Goal: Contribute content: Add original content to the website for others to see

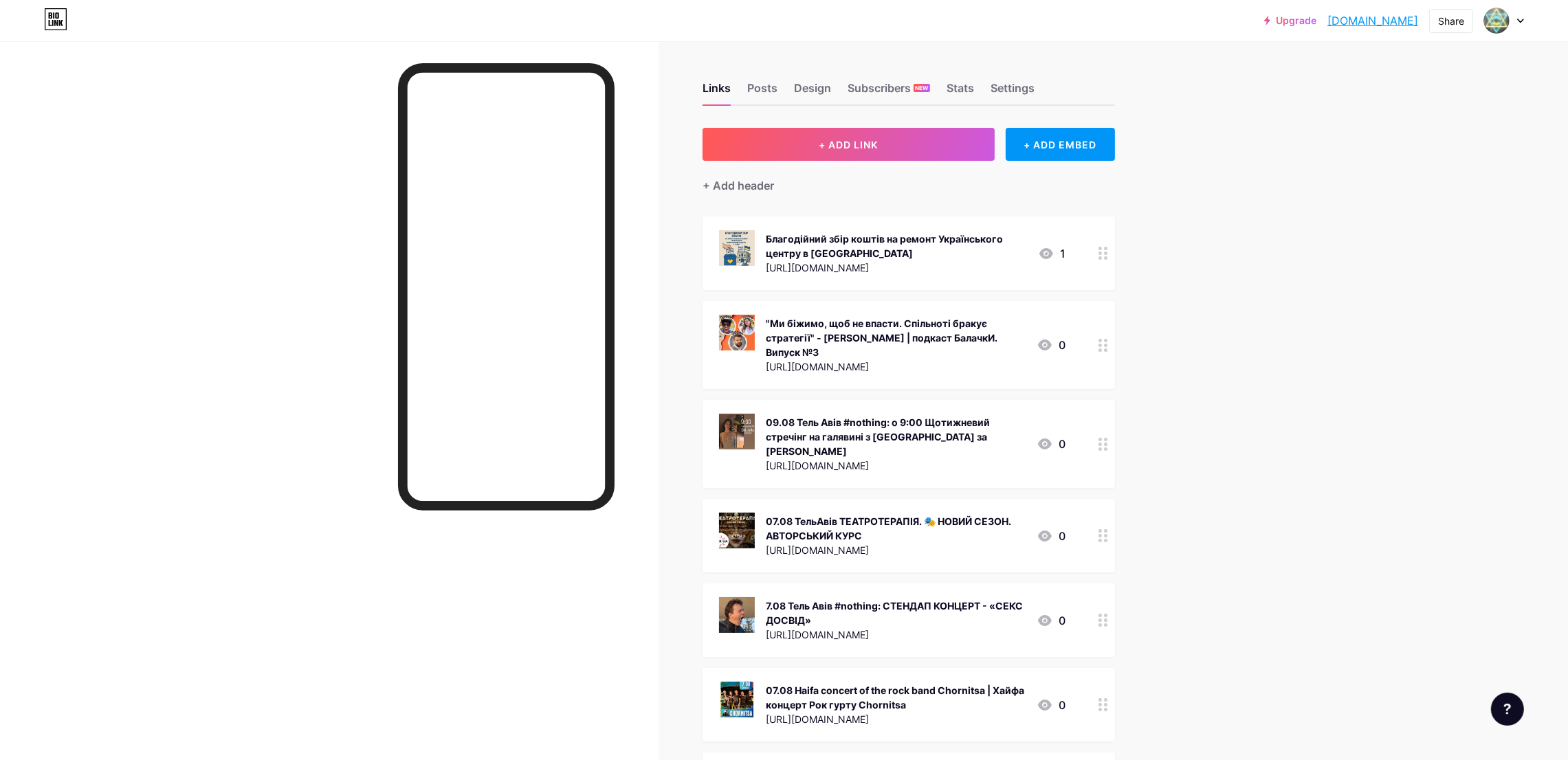
click at [831, 141] on span "+ ADD LINK" at bounding box center [848, 144] width 59 height 11
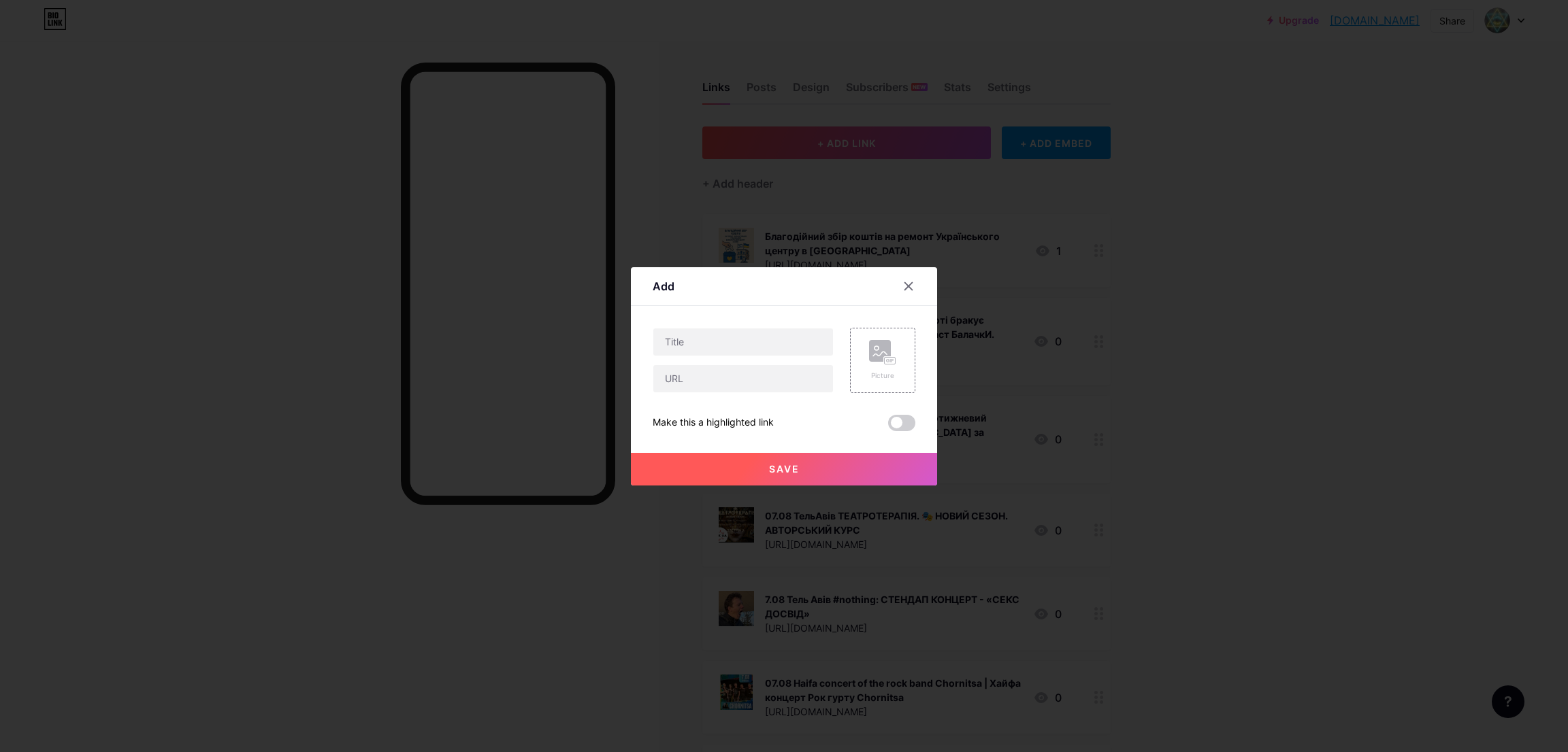
click at [746, 395] on div "Picture Make this a highlighted link Save" at bounding box center [784, 380] width 263 height 104
click at [744, 385] on input "text" at bounding box center [743, 379] width 180 height 28
paste input "[URL][DOMAIN_NAME]"
type input "[URL][DOMAIN_NAME]"
click at [684, 344] on input "text" at bounding box center [743, 342] width 180 height 28
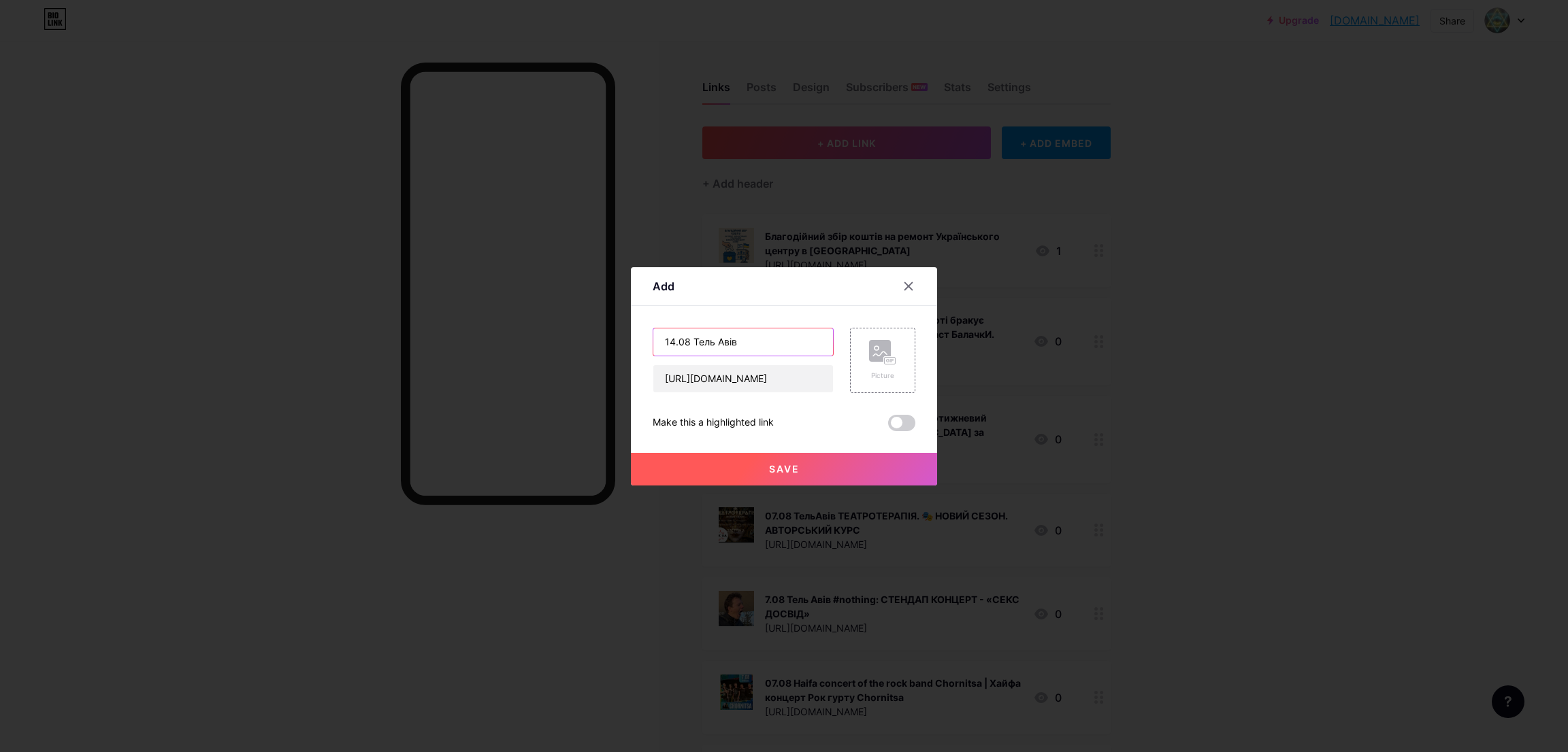
paste input "театральна лабораторія"
type input "14.08 Тель Авів Театральна Лабораторія в #nothing"
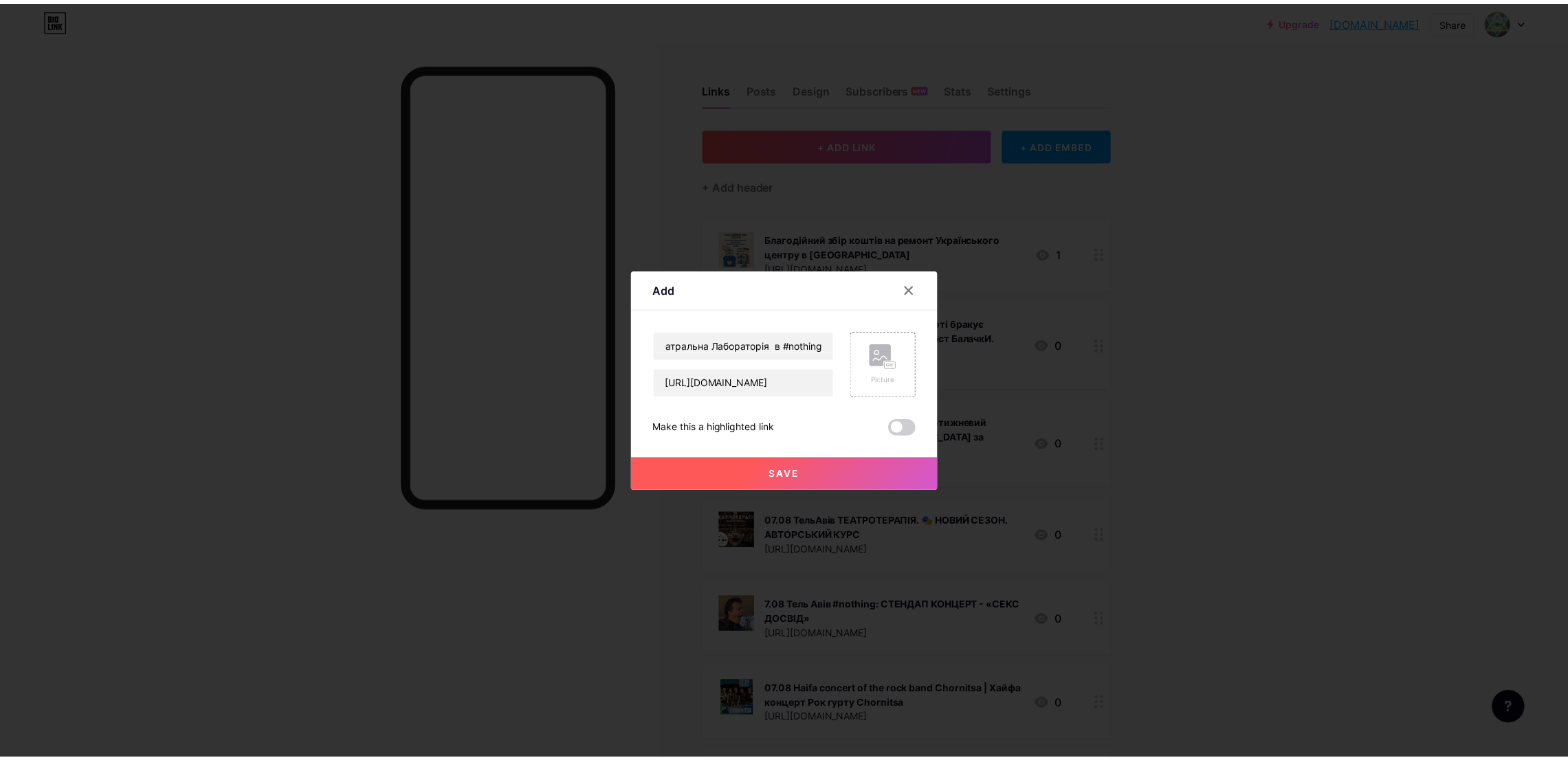
scroll to position [0, 0]
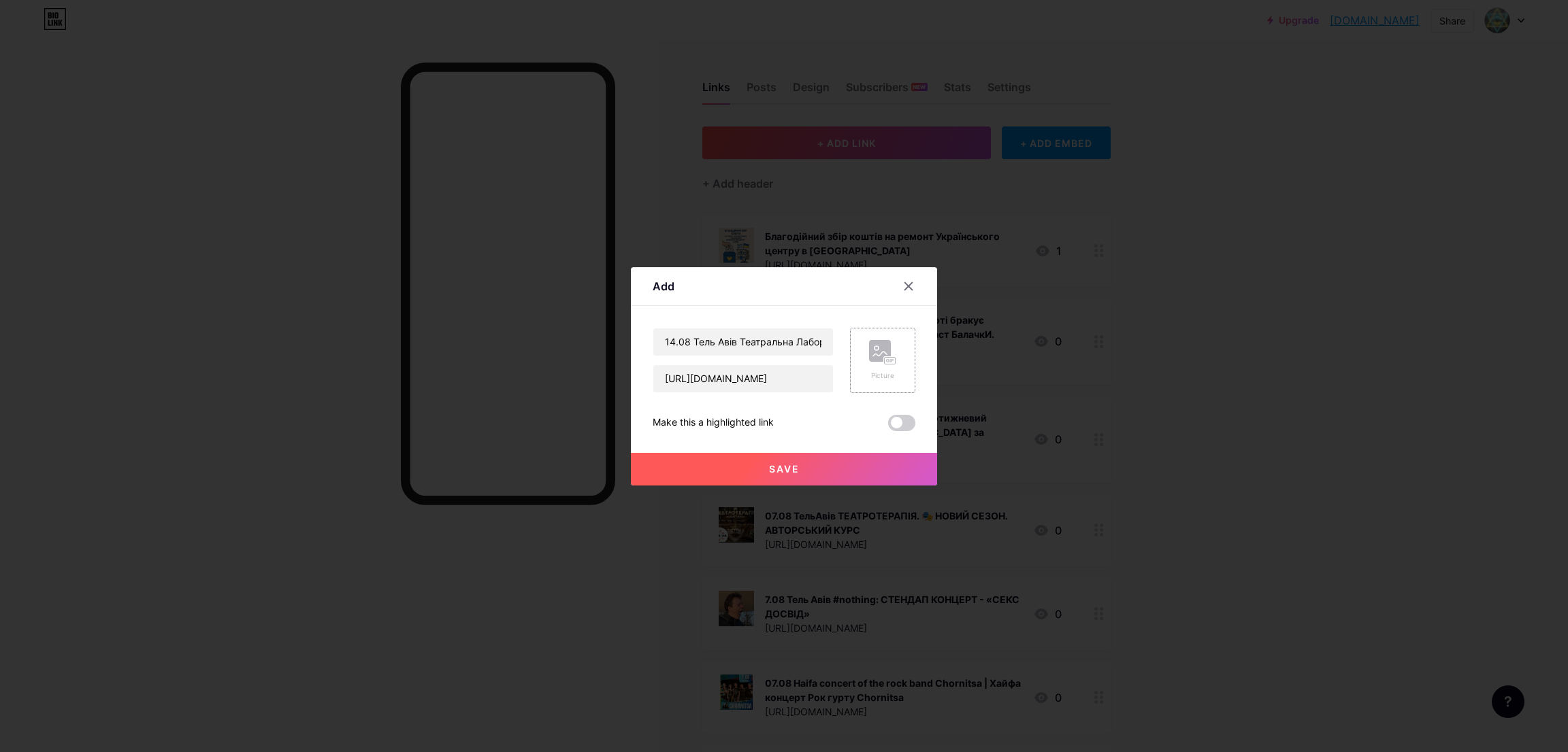
click at [885, 363] on rect at bounding box center [890, 361] width 11 height 7
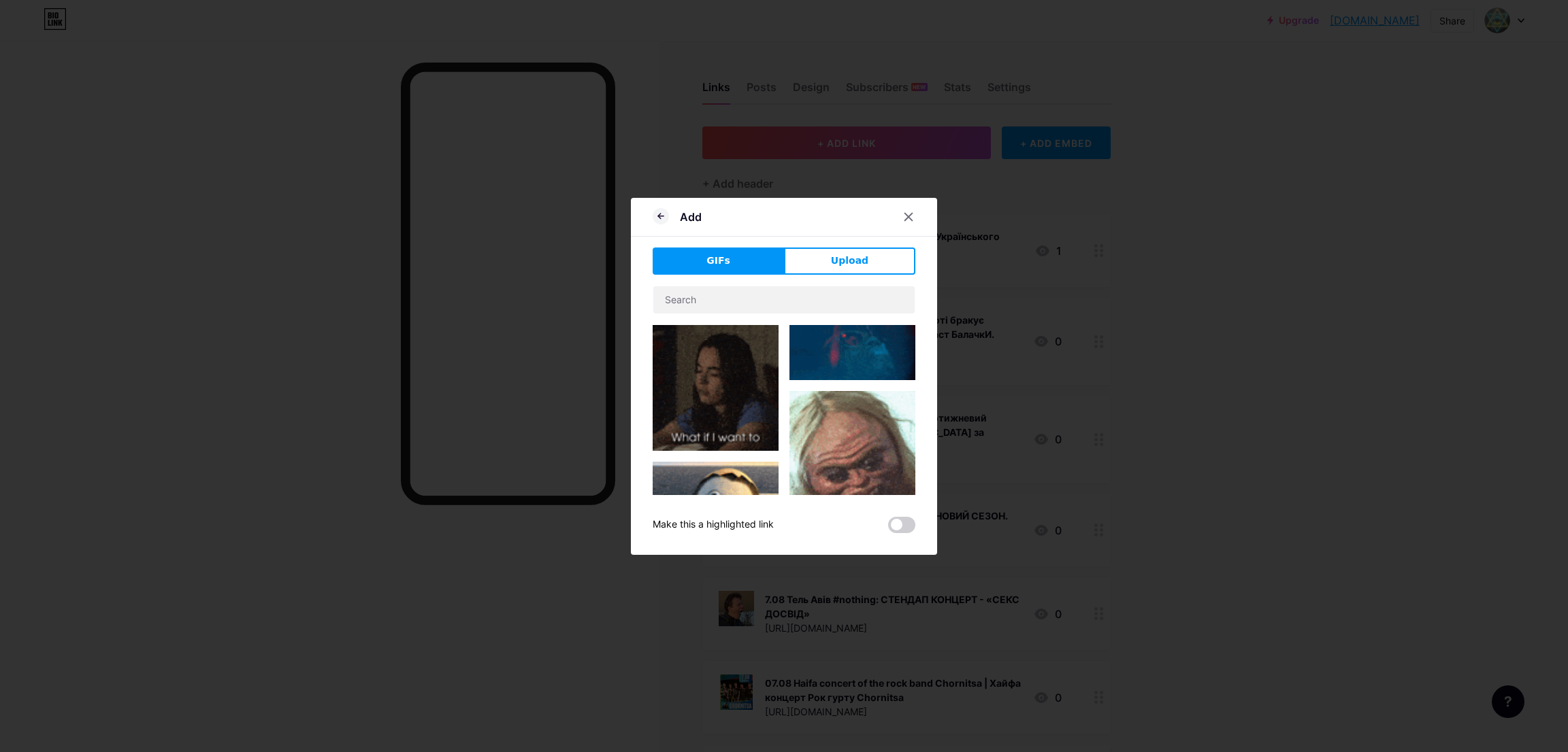
click at [817, 255] on button "Upload" at bounding box center [849, 262] width 131 height 28
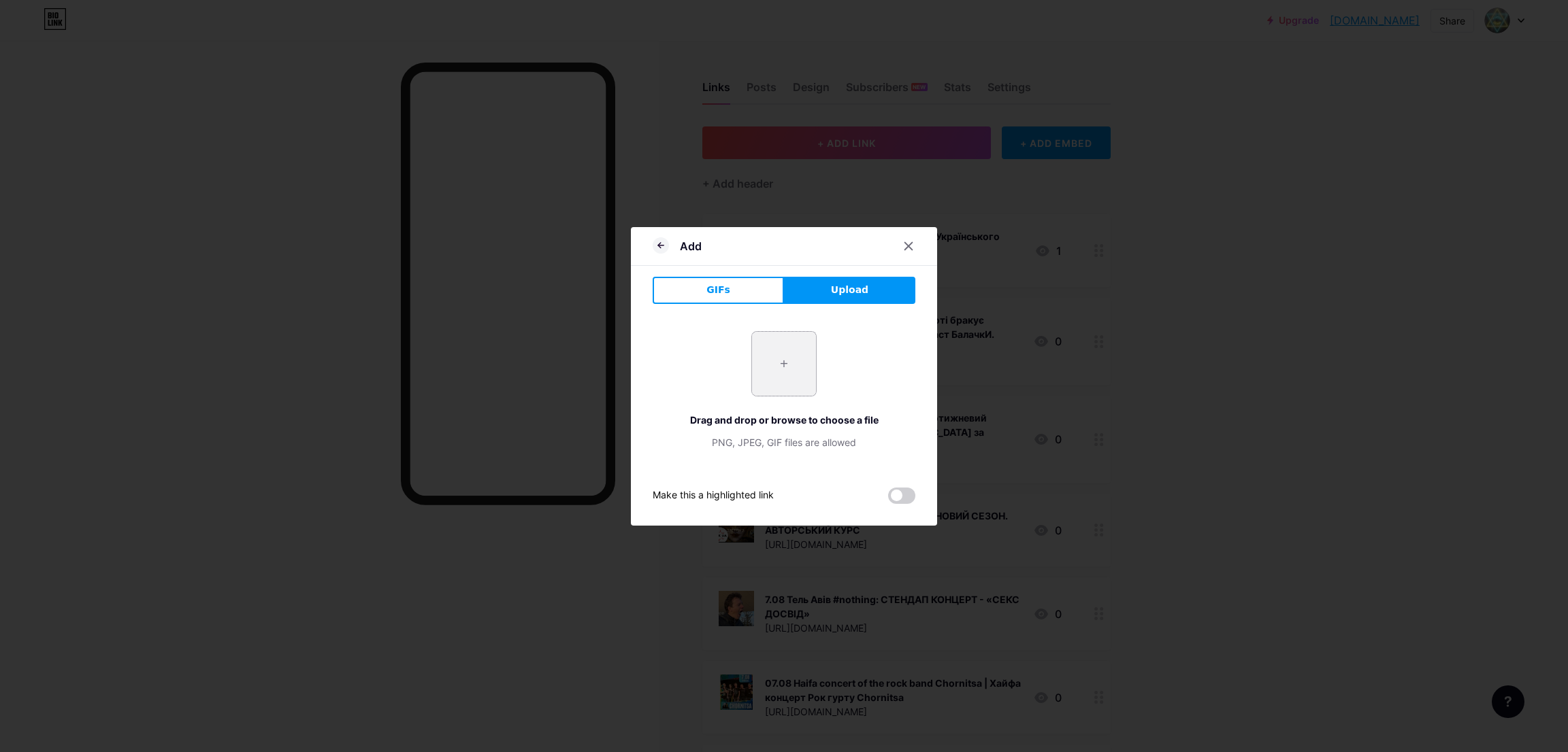
click at [779, 357] on input "file" at bounding box center [784, 363] width 64 height 64
type input "C:\fakepath\kf,j.JPG"
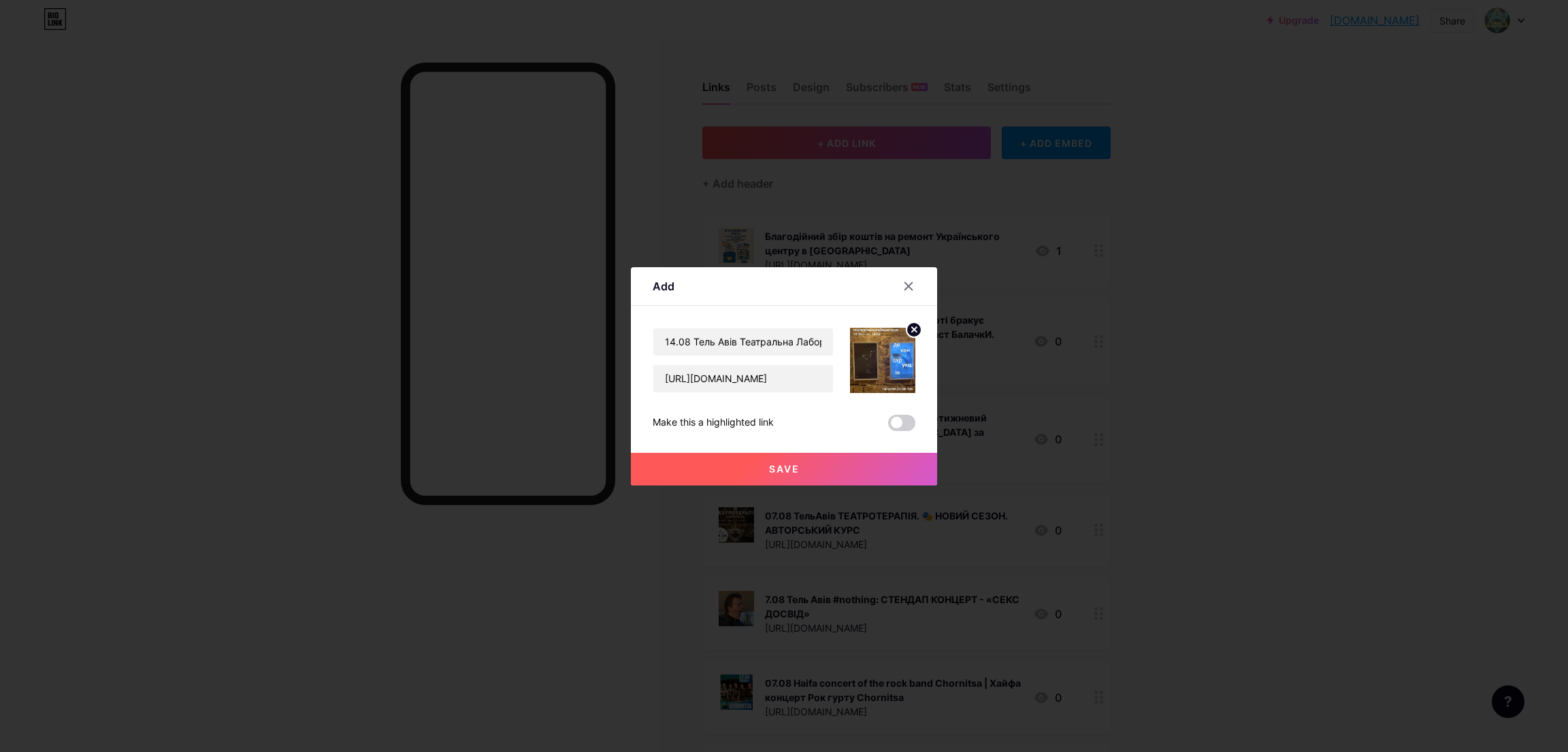
click at [774, 463] on span "Save" at bounding box center [784, 468] width 30 height 11
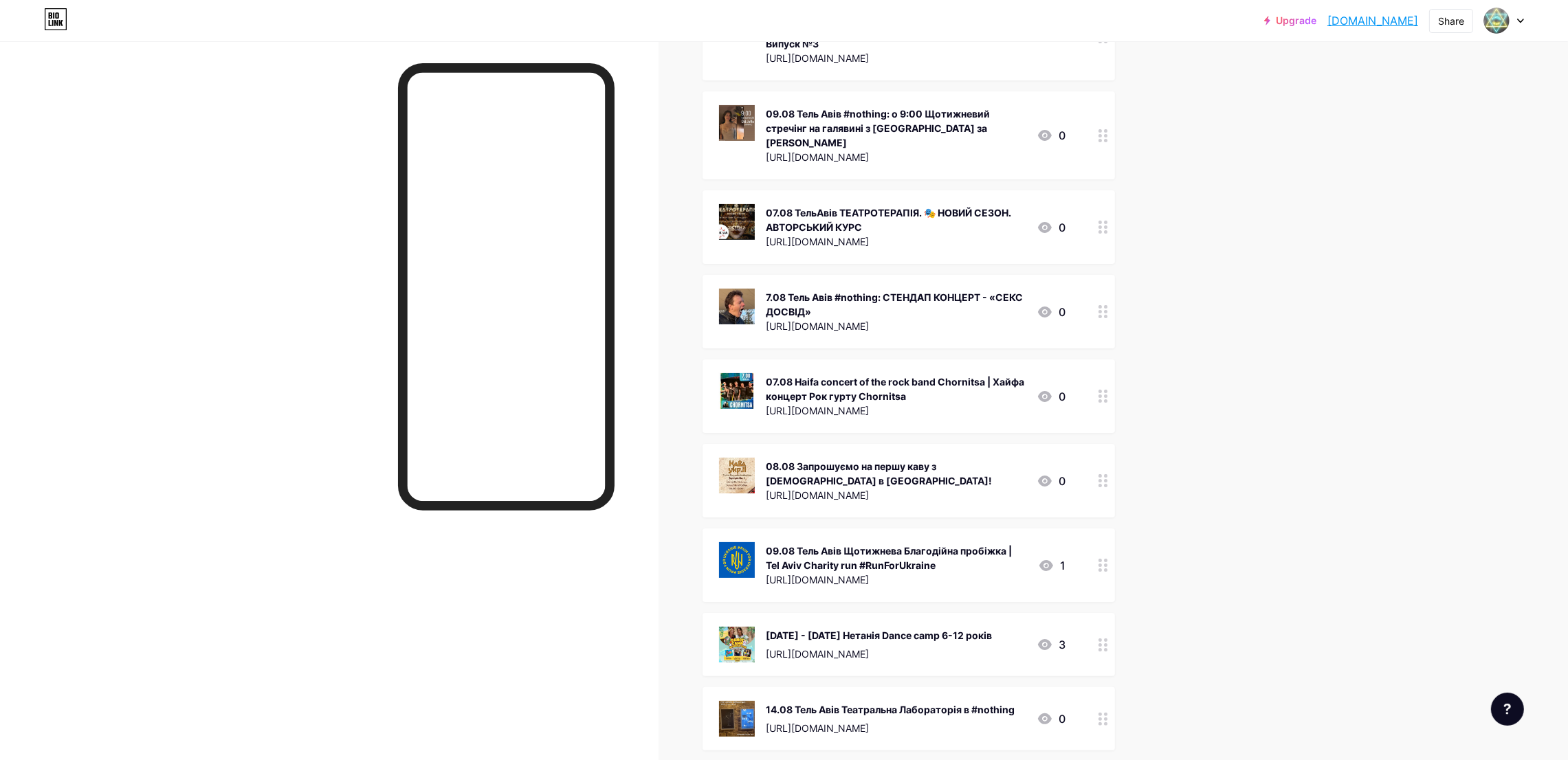
scroll to position [618, 0]
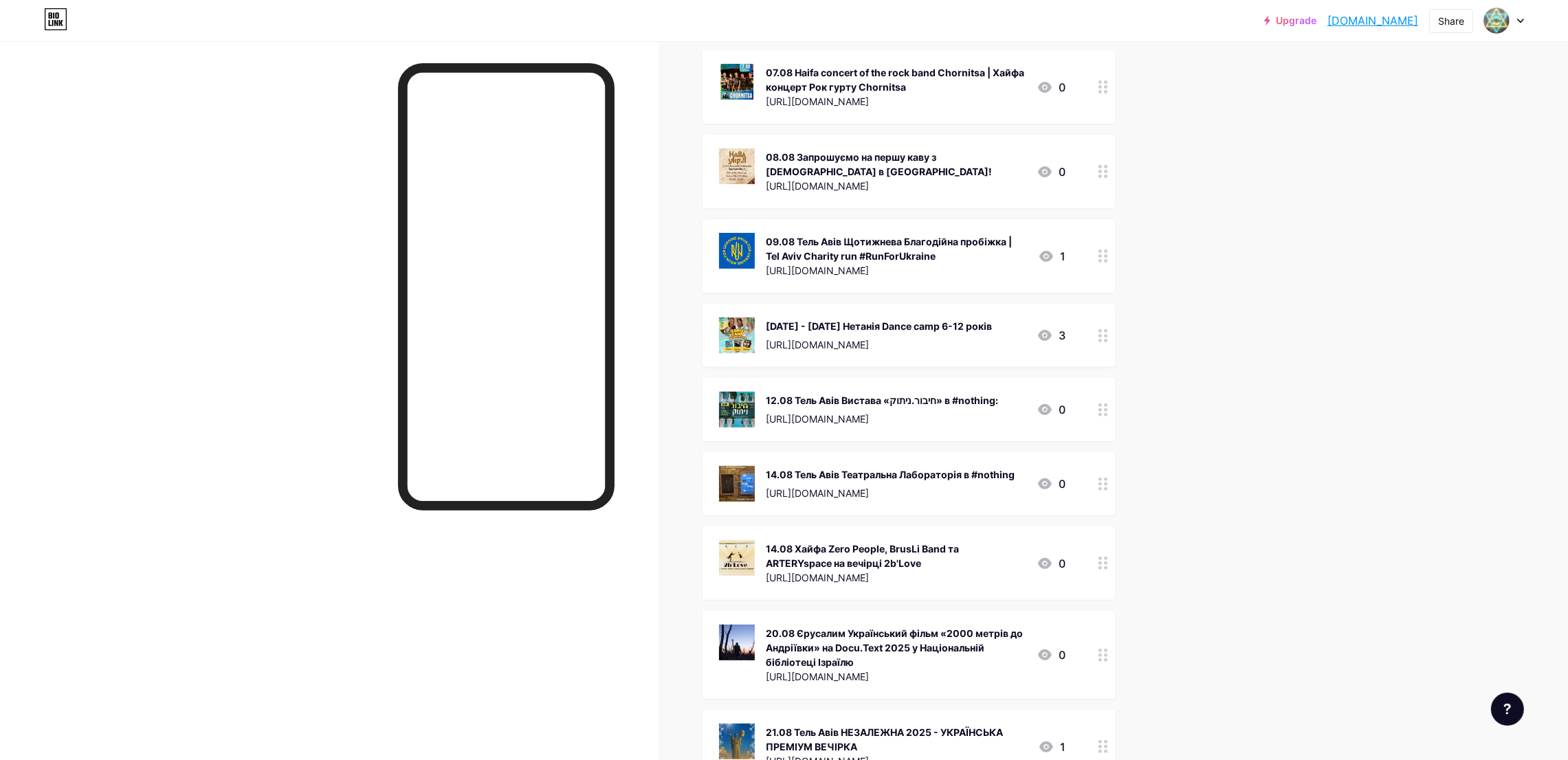
click at [1108, 329] on icon at bounding box center [1103, 335] width 10 height 13
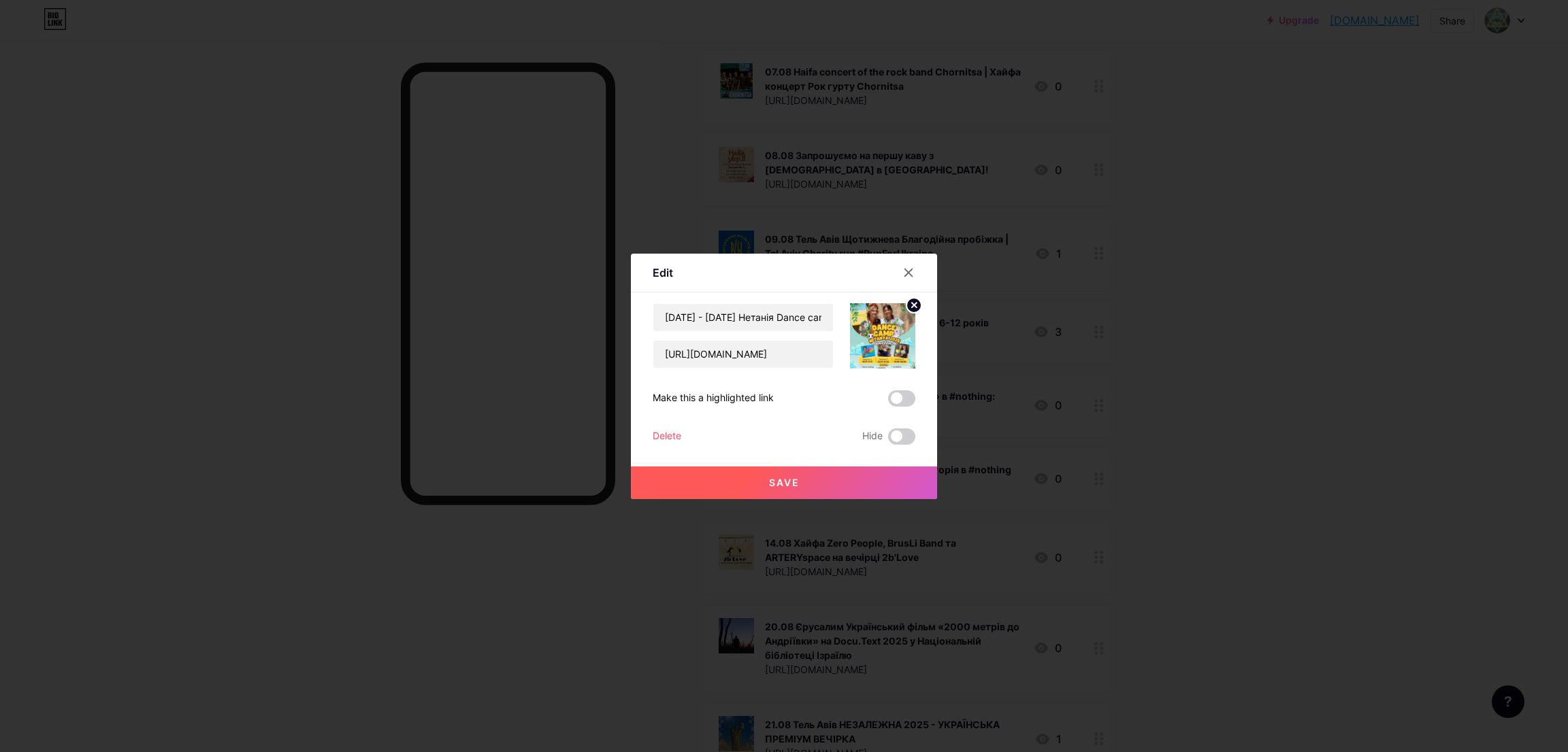
click at [652, 436] on div "Delete" at bounding box center [666, 436] width 29 height 16
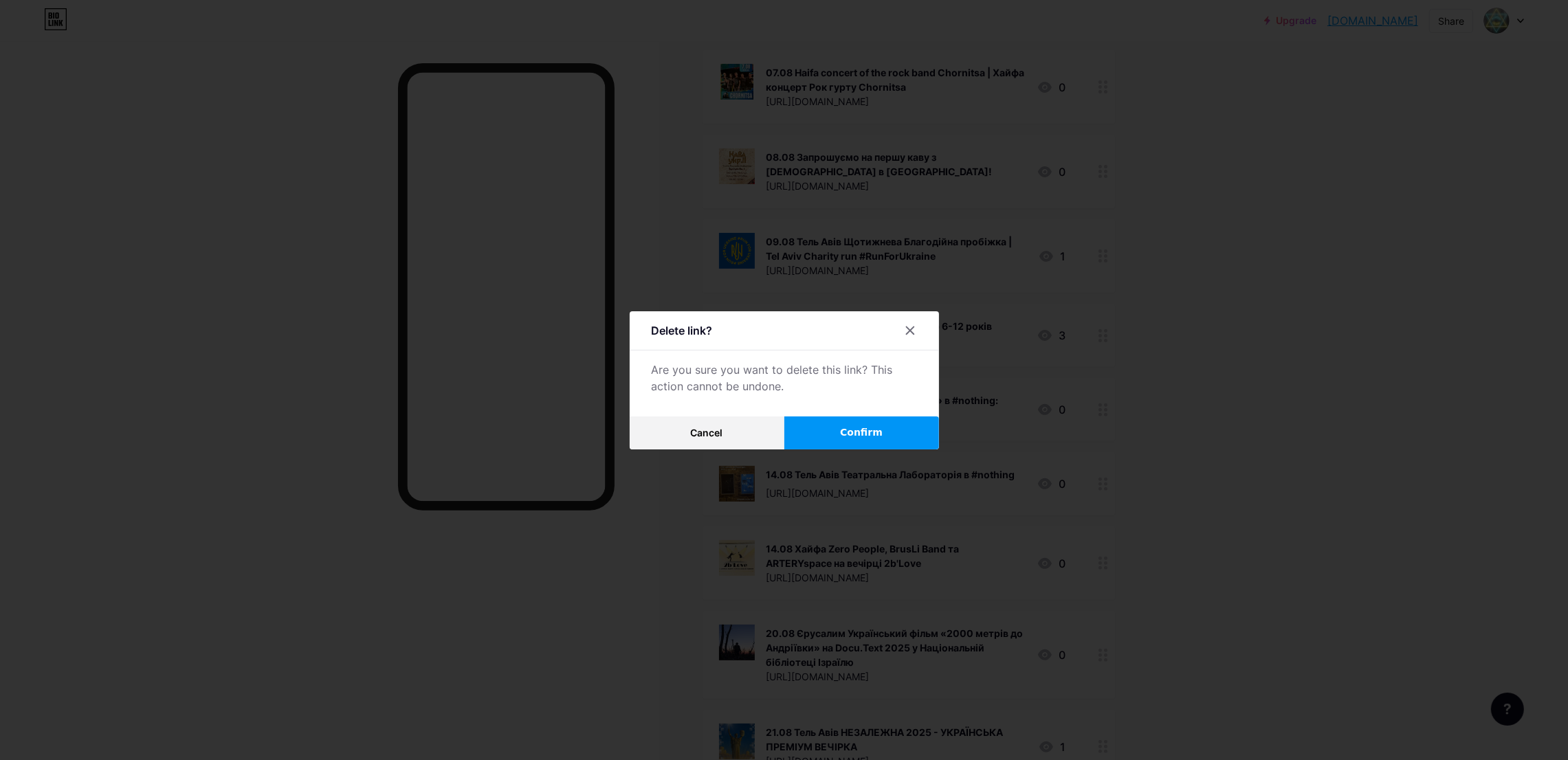
click at [852, 426] on span "Confirm" at bounding box center [861, 433] width 43 height 15
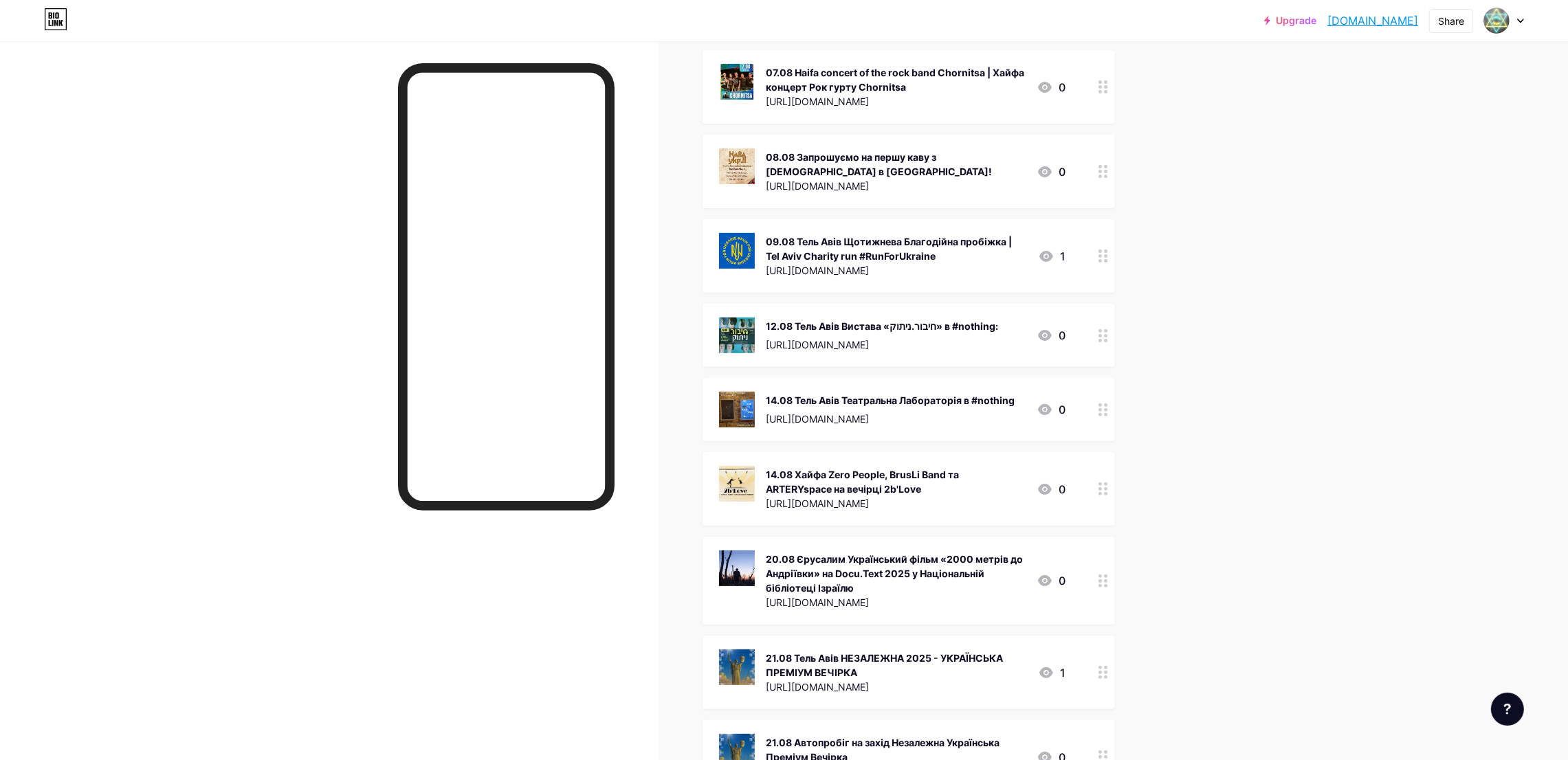
click at [811, 235] on div "09.08 Тель Авів Щотижнева Благодійна пробіжка | Tel Aviv Charity run #RunForUkr…" at bounding box center [896, 249] width 261 height 29
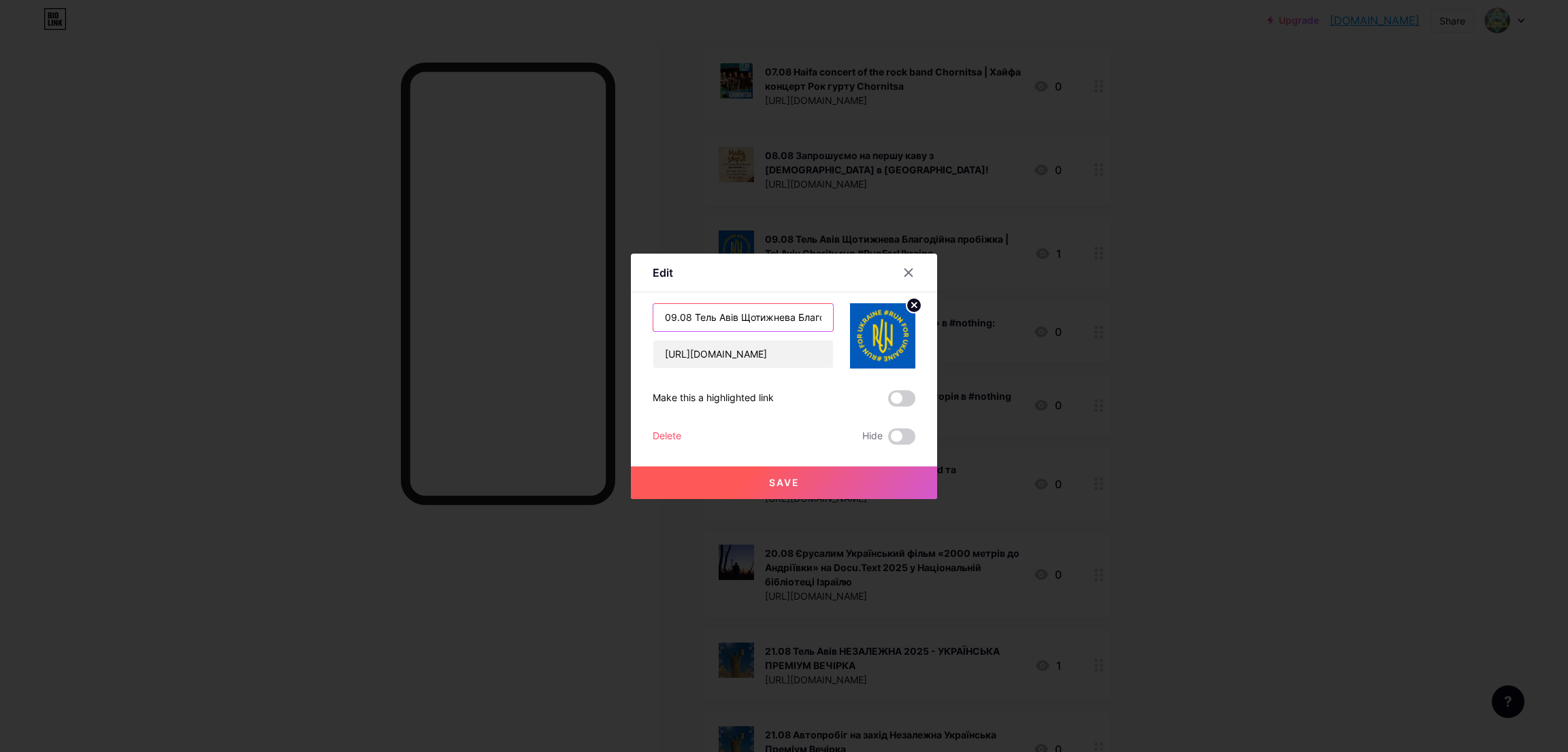
click at [663, 322] on input "09.08 Тель Авів Щотижнева Благодійна пробіжка | Tel Aviv Charity run #RunForUkr…" at bounding box center [743, 318] width 180 height 28
type input "16.08 Тель Авів Щотижнева Благодійна пробіжка | Tel Aviv Charity run #RunForUkr…"
click at [790, 488] on span "Save" at bounding box center [784, 482] width 30 height 11
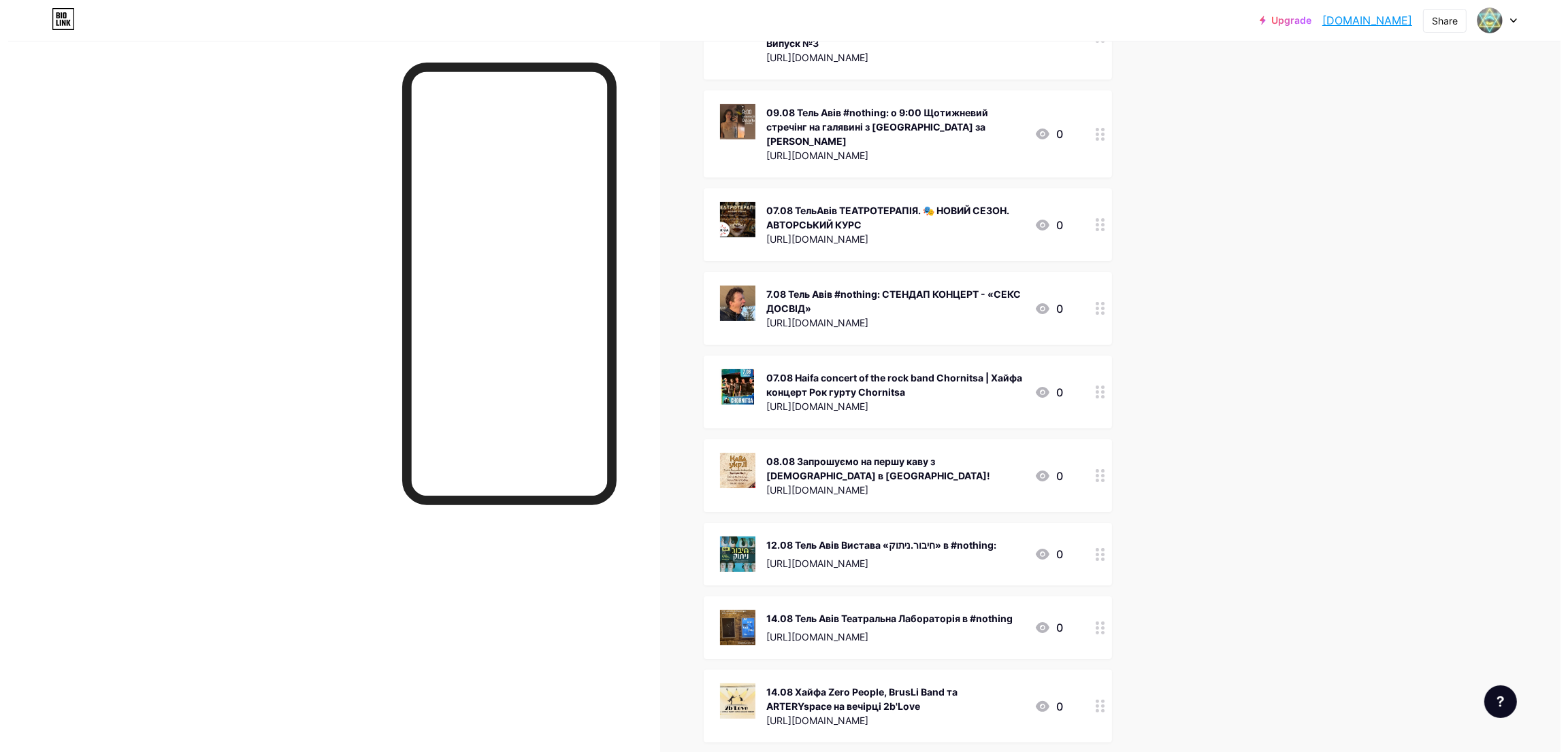
scroll to position [0, 0]
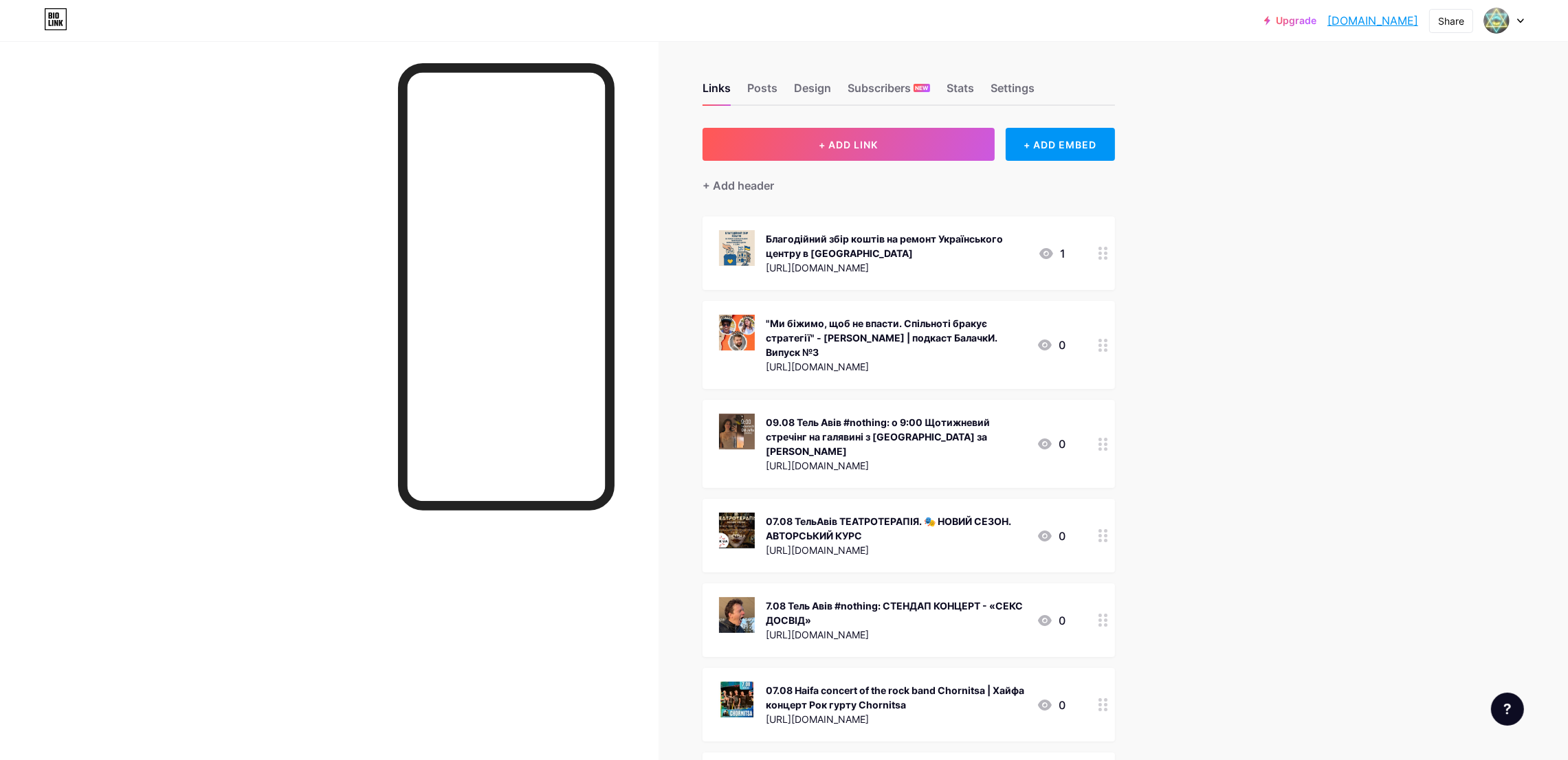
click at [1108, 438] on icon at bounding box center [1103, 444] width 10 height 13
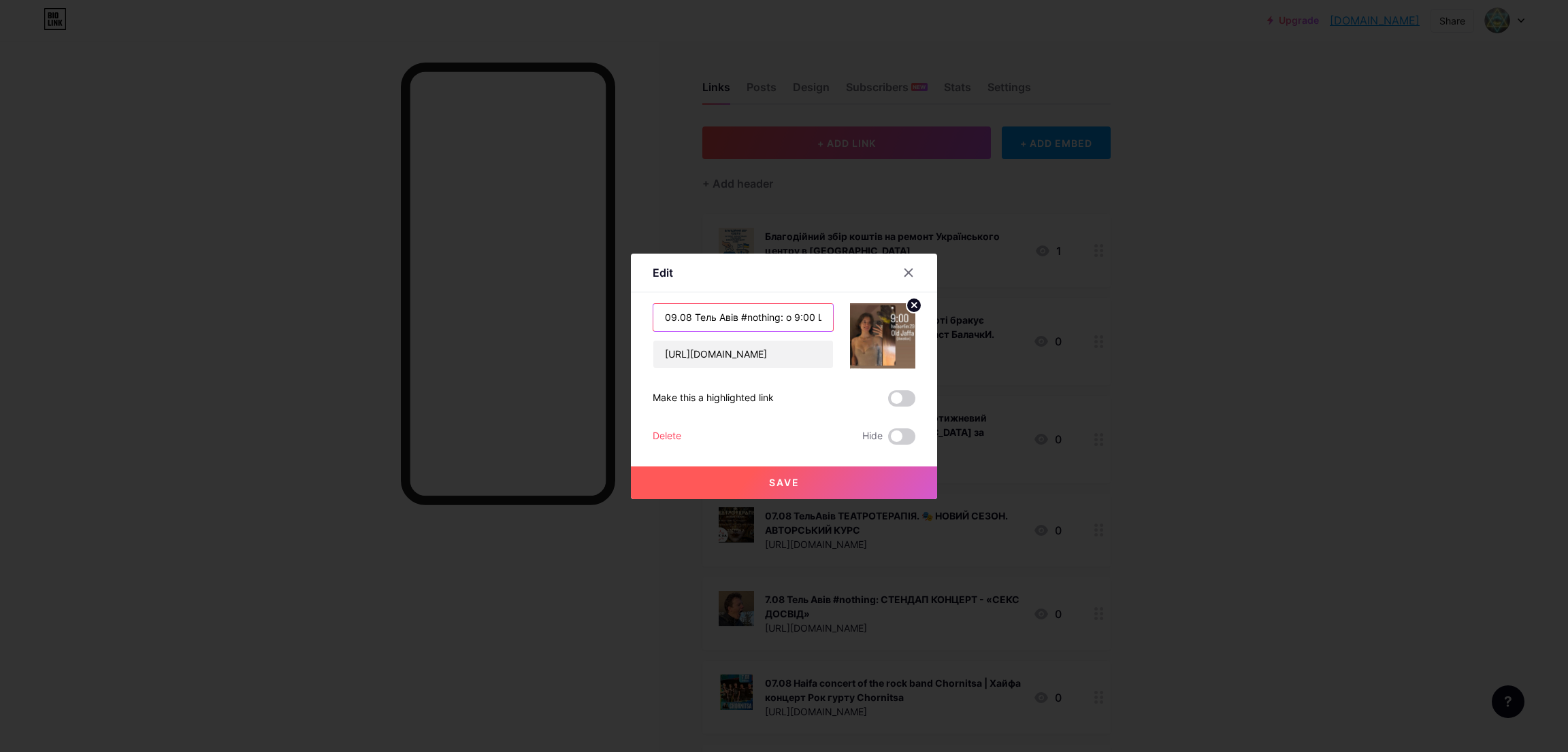
drag, startPoint x: 669, startPoint y: 319, endPoint x: 623, endPoint y: 322, distance: 46.1
click at [631, 322] on div "Edit Content YouTube Play YouTube video without leaving your page. ADD Vimeo Pl…" at bounding box center [784, 376] width 306 height 245
type input "16.08 Тель Авів #nothing: о 9:00 Щотижневий стречінг на галявині з [GEOGRAPHIC_…"
click at [775, 485] on span "Save" at bounding box center [784, 482] width 30 height 11
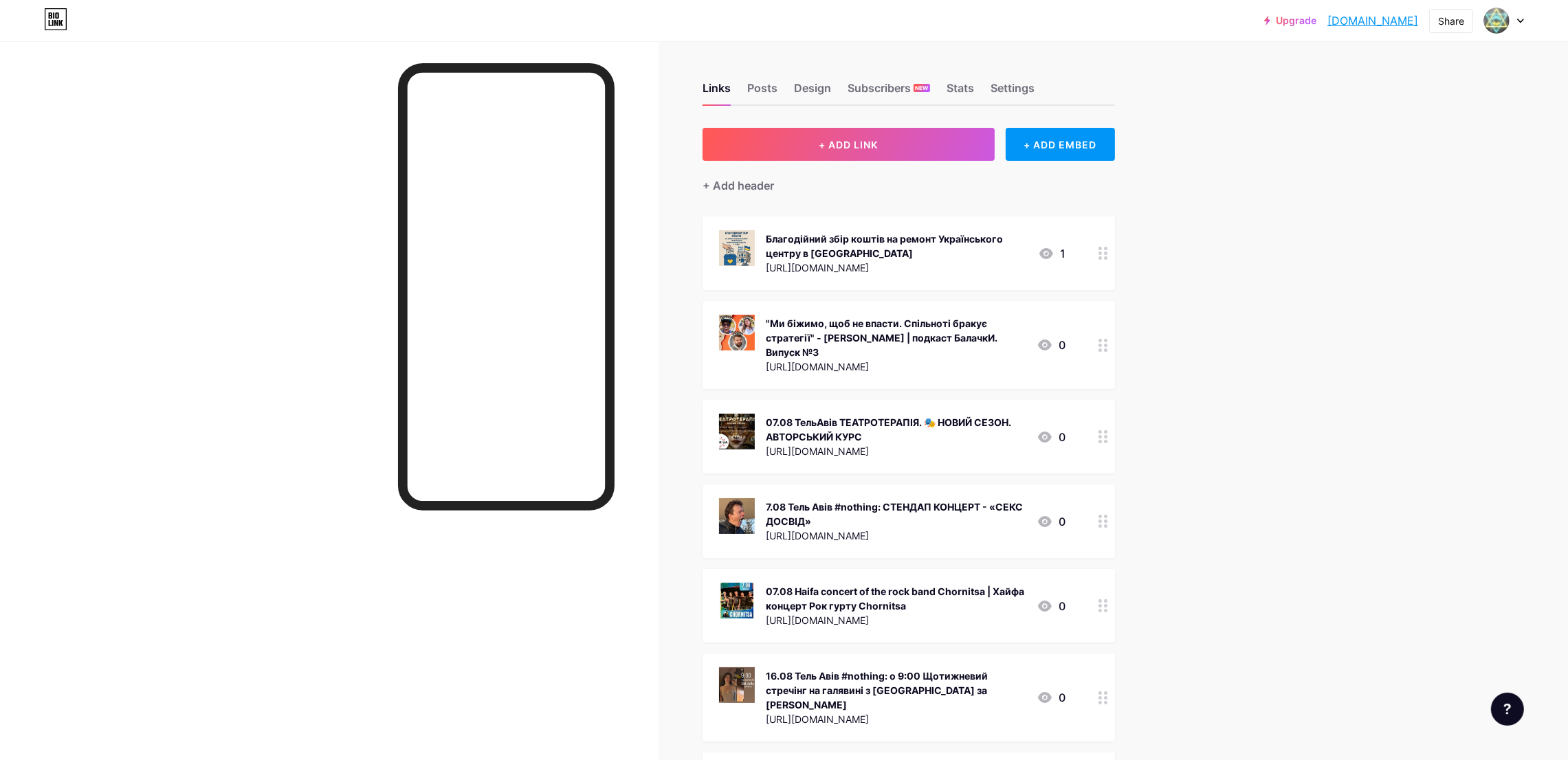
click at [1108, 253] on icon at bounding box center [1103, 253] width 10 height 13
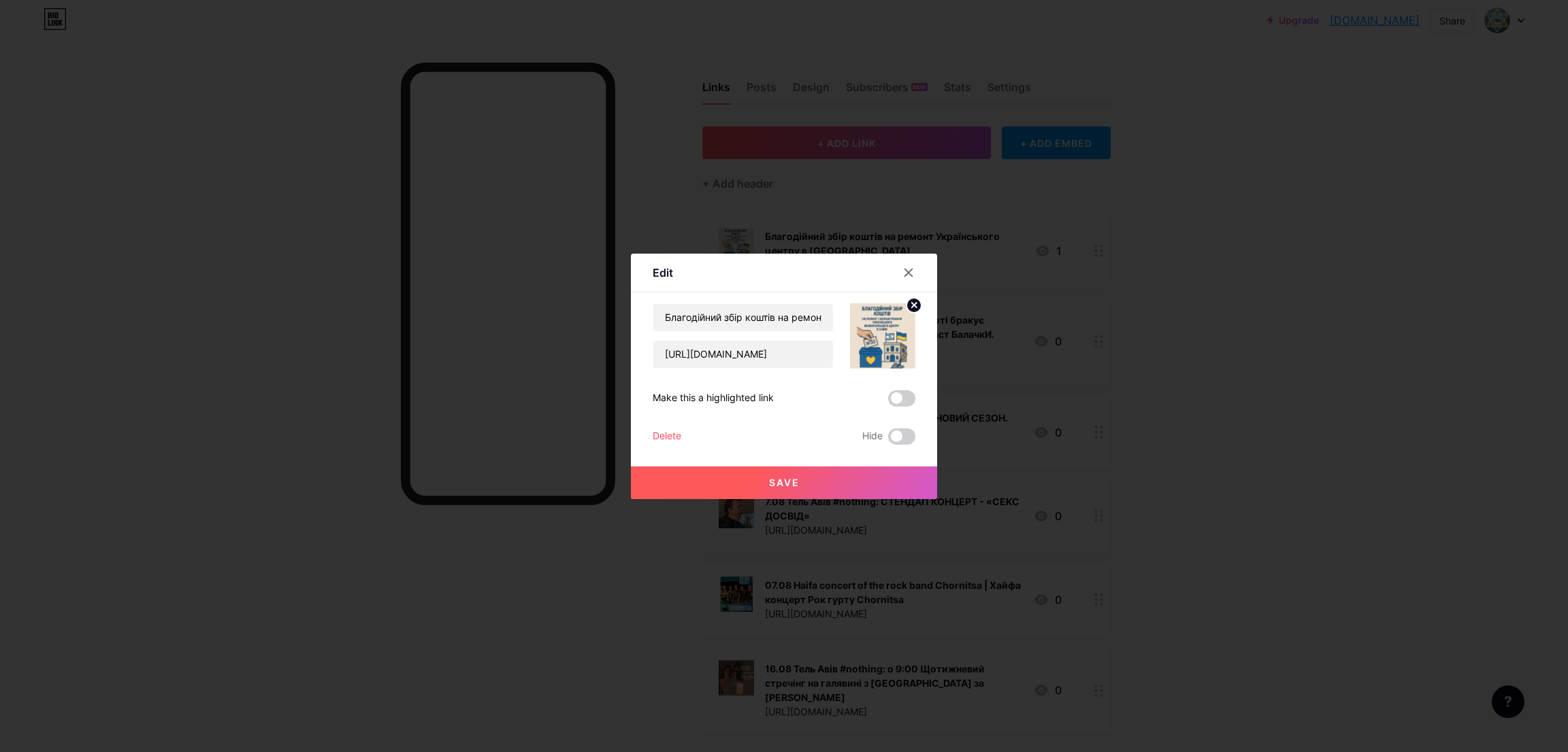
click at [671, 427] on div "Благодійний збір коштів на ремонт Українського центру в [GEOGRAPHIC_DATA] [URL]…" at bounding box center [784, 374] width 263 height 142
click at [656, 434] on div "Delete" at bounding box center [666, 436] width 29 height 16
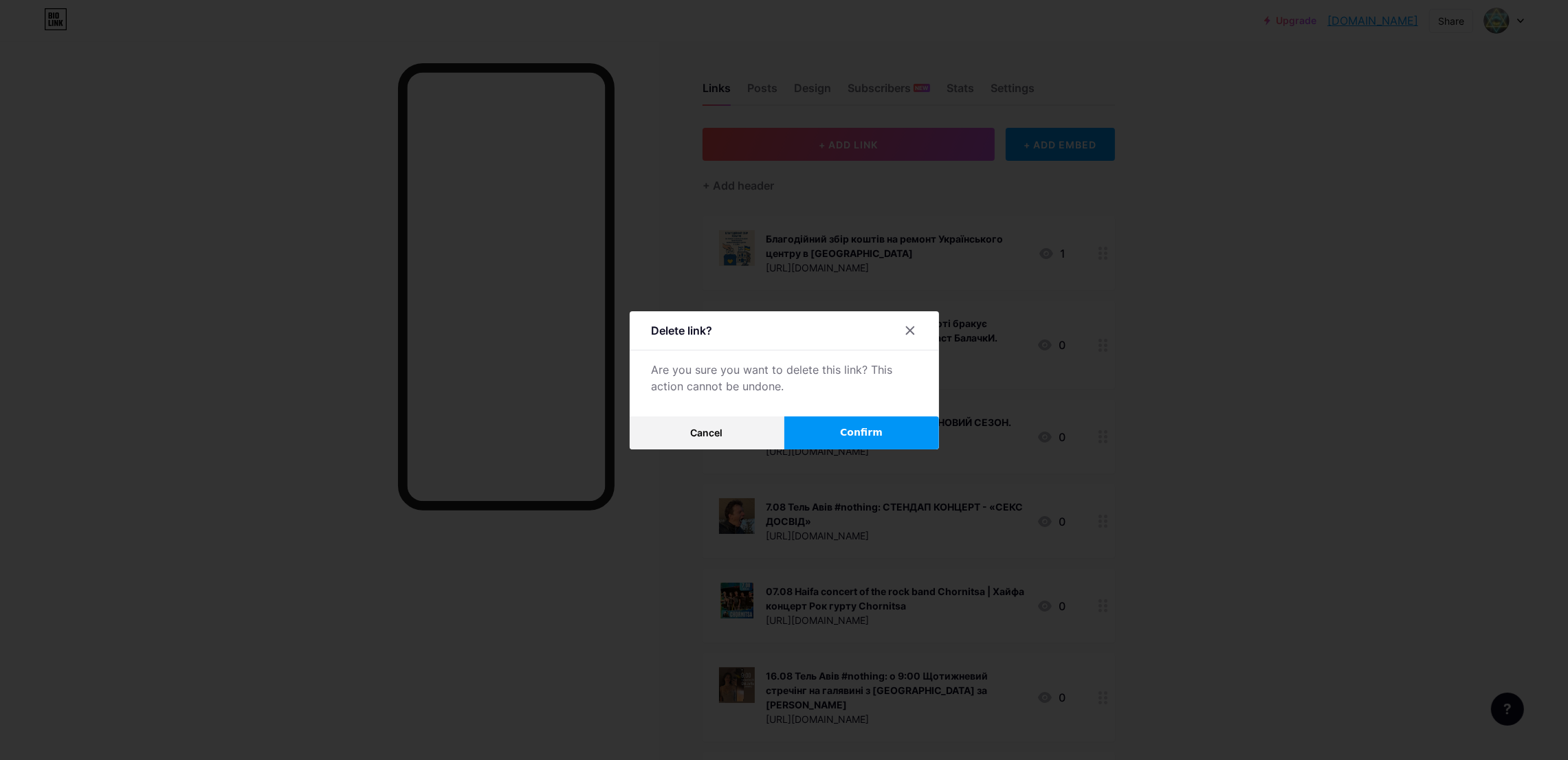
click at [818, 439] on button "Confirm" at bounding box center [861, 433] width 154 height 33
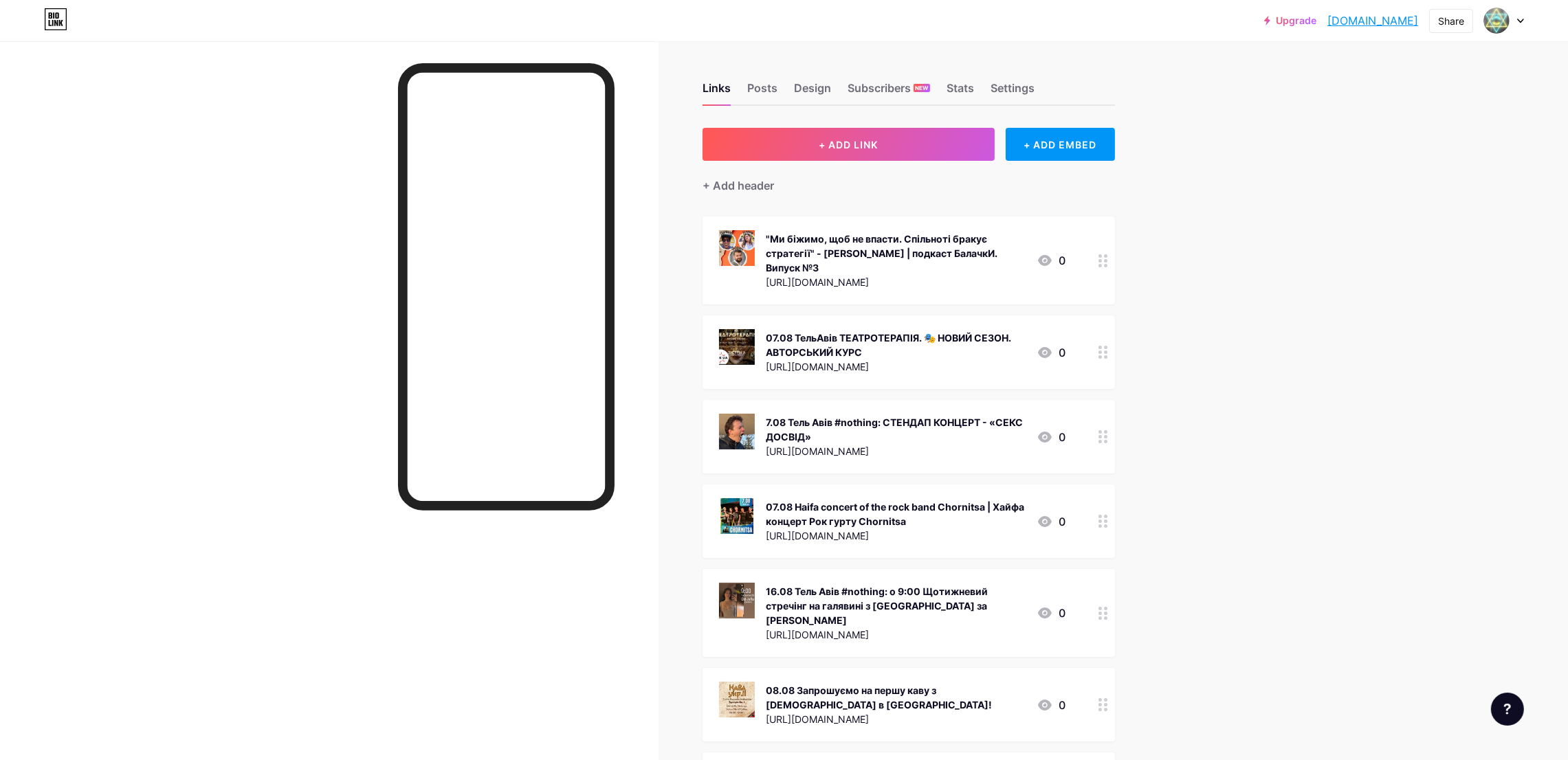
click at [1104, 244] on div at bounding box center [1103, 260] width 24 height 88
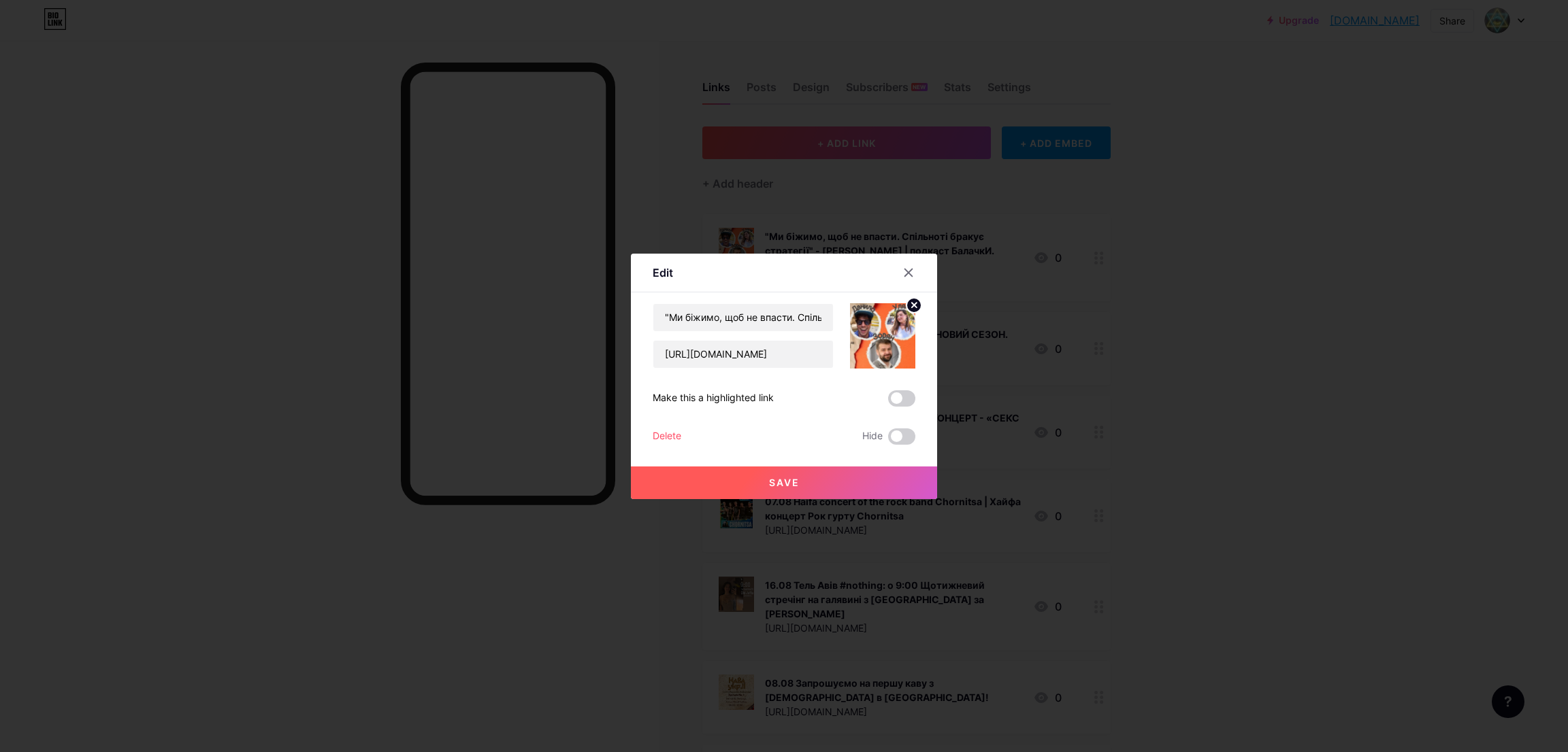
click at [652, 428] on div "Delete" at bounding box center [666, 436] width 29 height 16
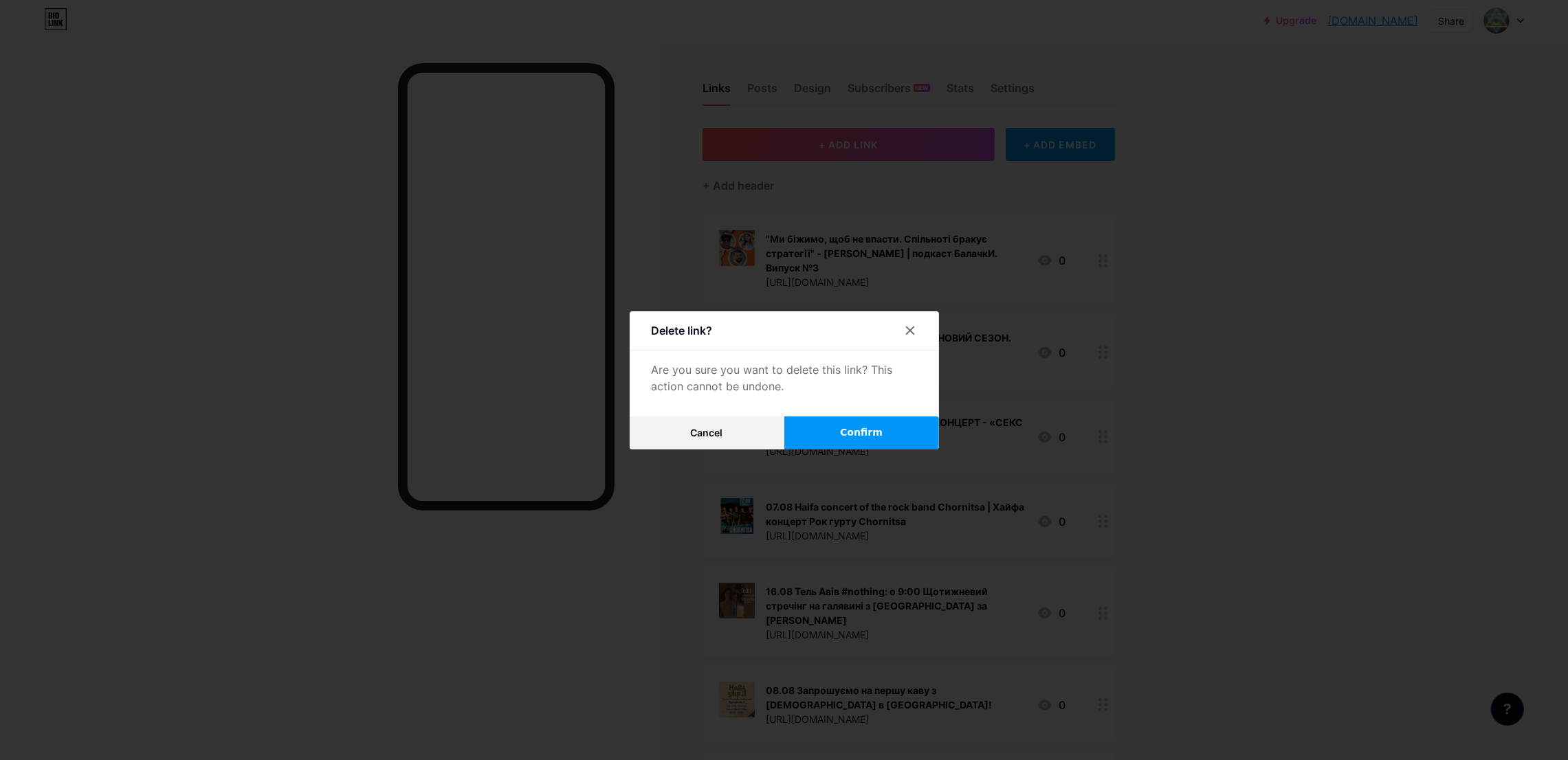
click at [840, 441] on button "Confirm" at bounding box center [861, 433] width 154 height 33
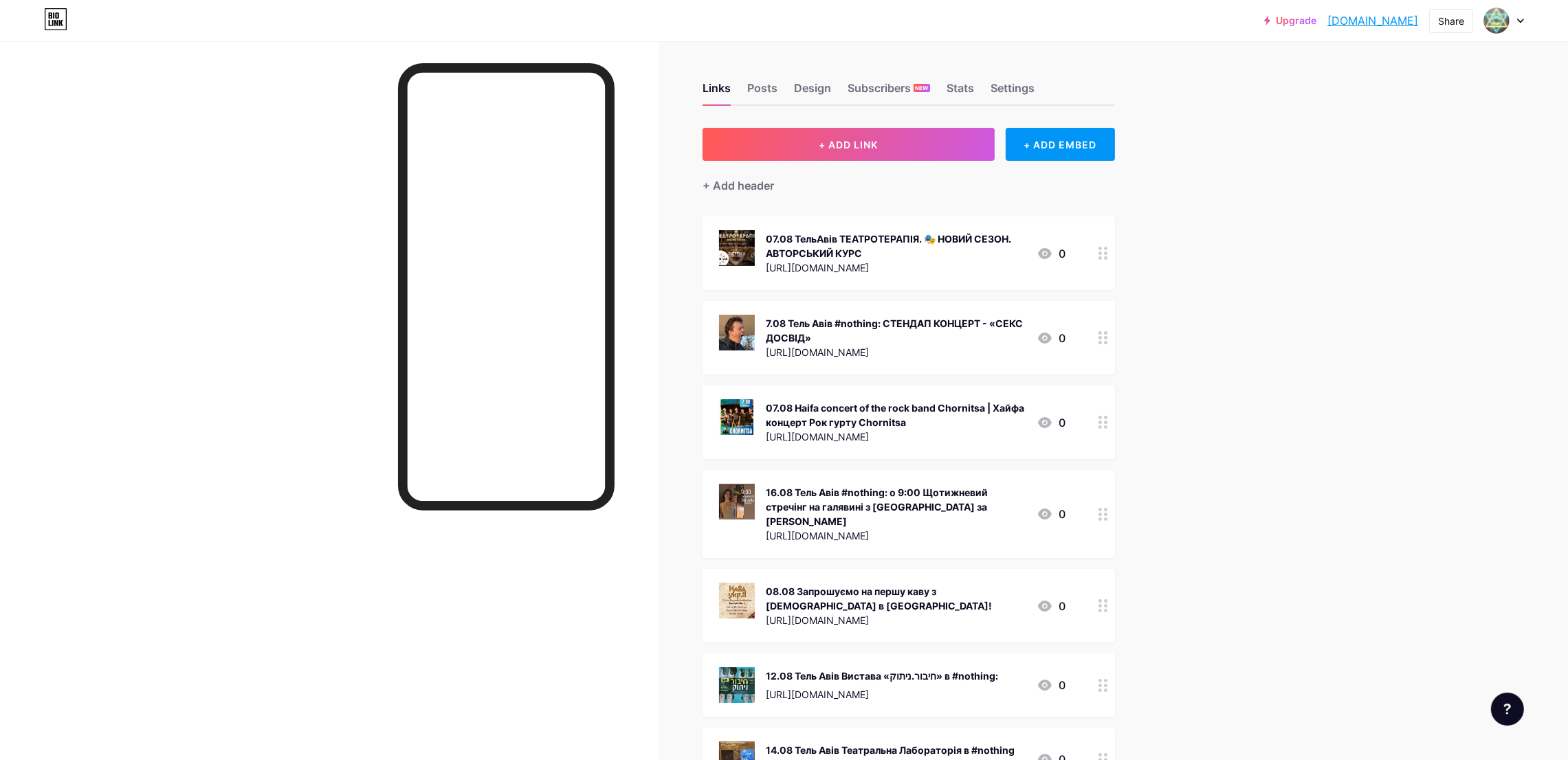
click at [1108, 255] on icon at bounding box center [1103, 253] width 10 height 13
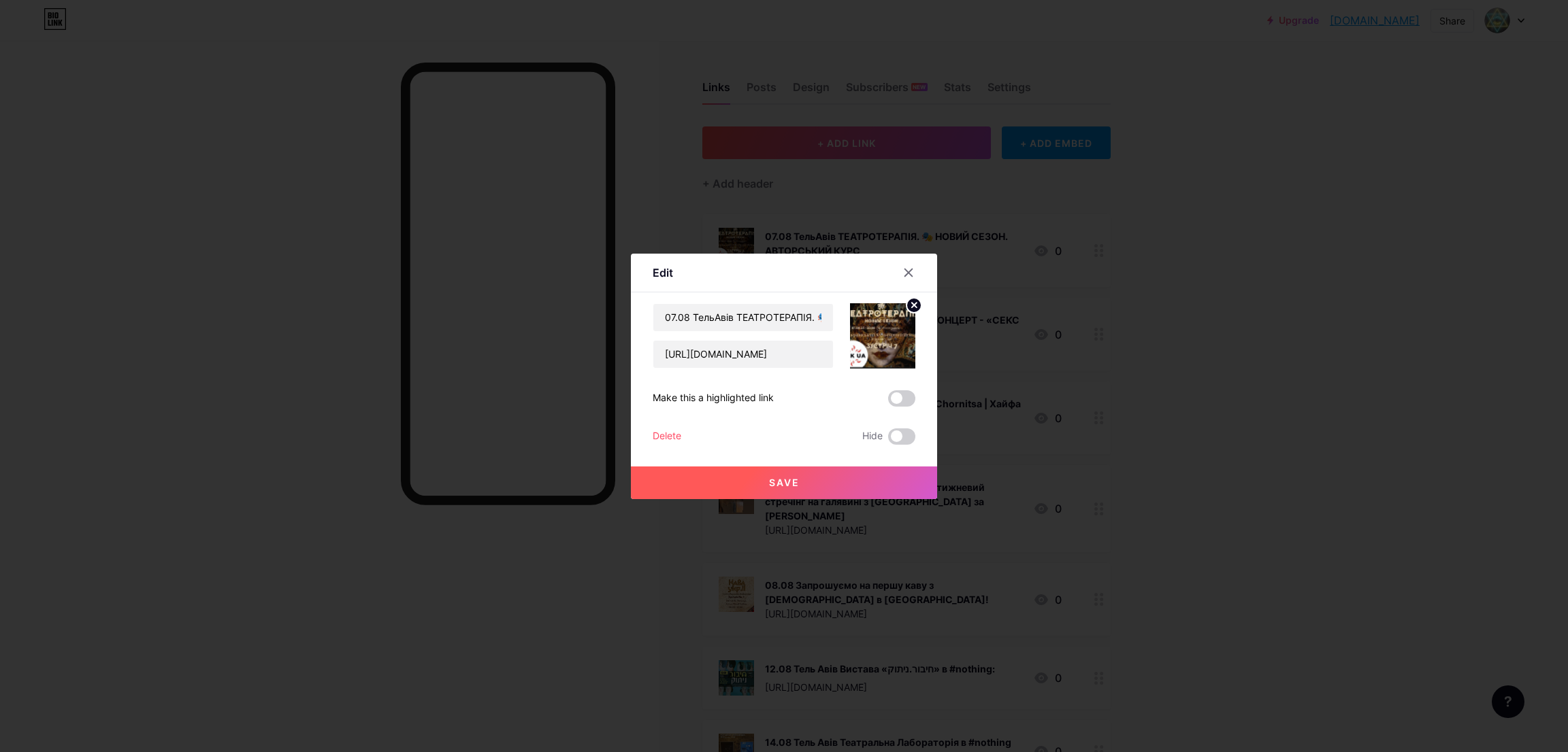
click at [660, 434] on div "Delete" at bounding box center [666, 436] width 29 height 16
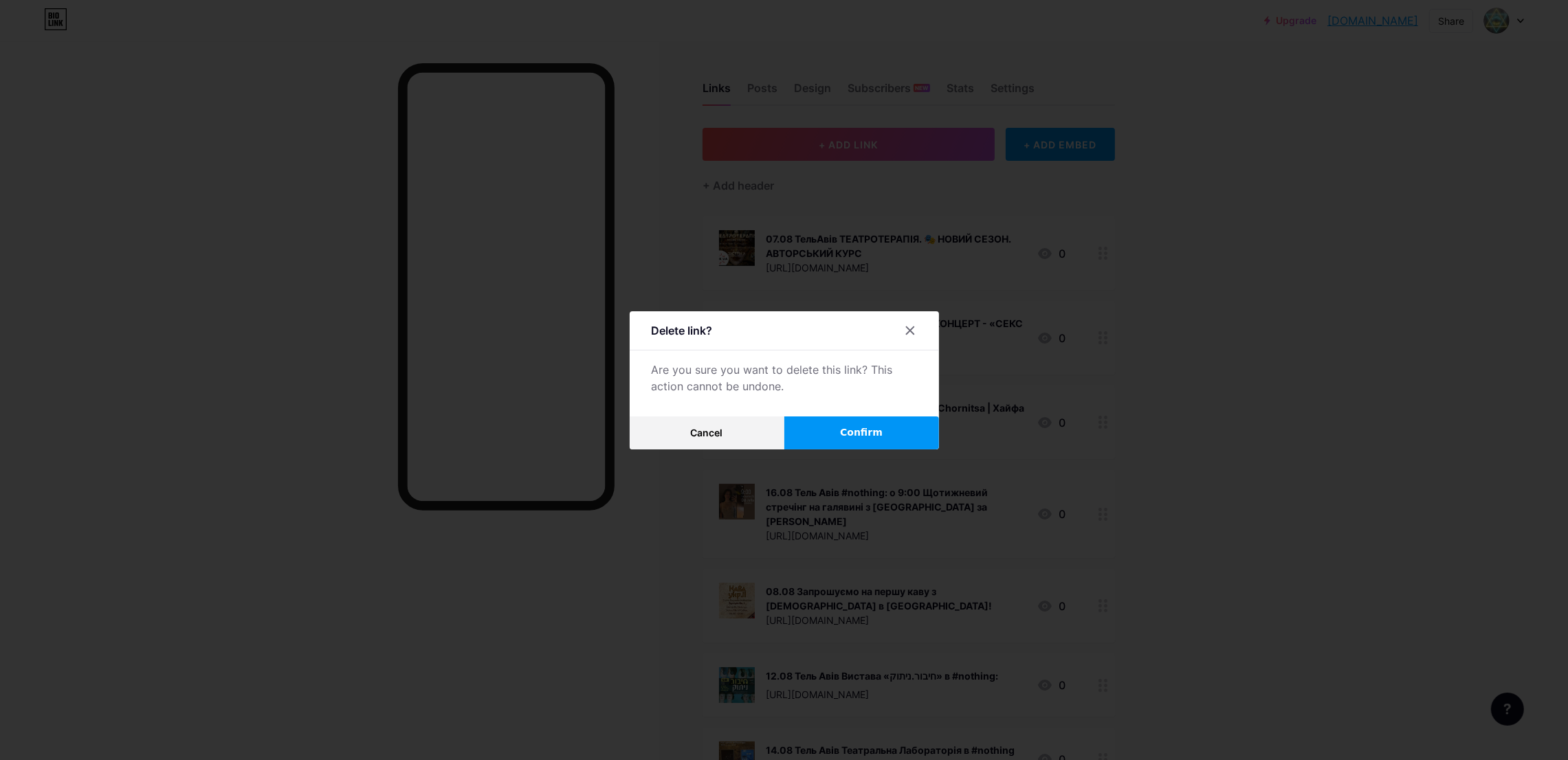
click at [834, 429] on button "Confirm" at bounding box center [861, 433] width 154 height 33
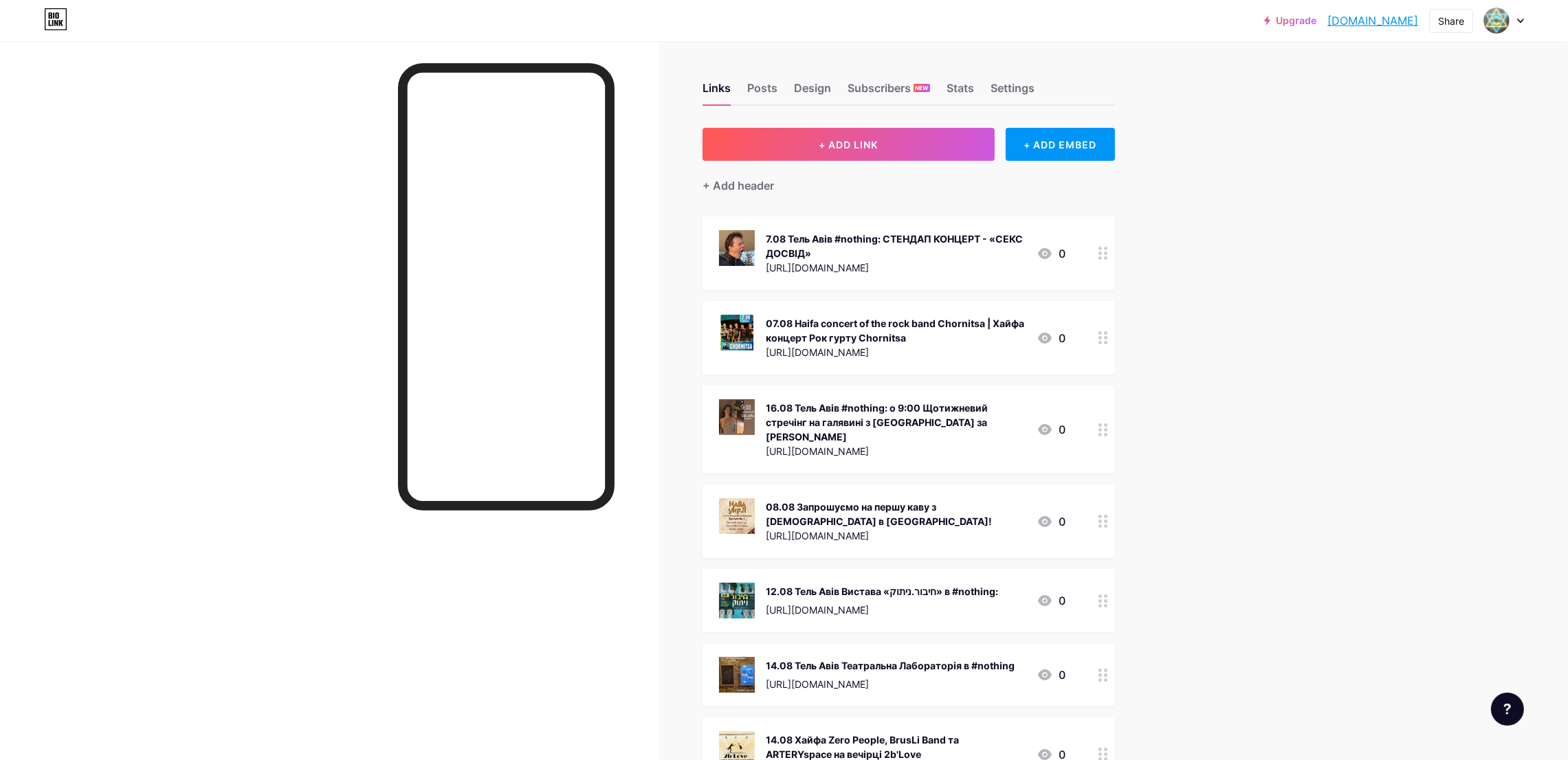
click at [1108, 251] on icon at bounding box center [1103, 253] width 10 height 13
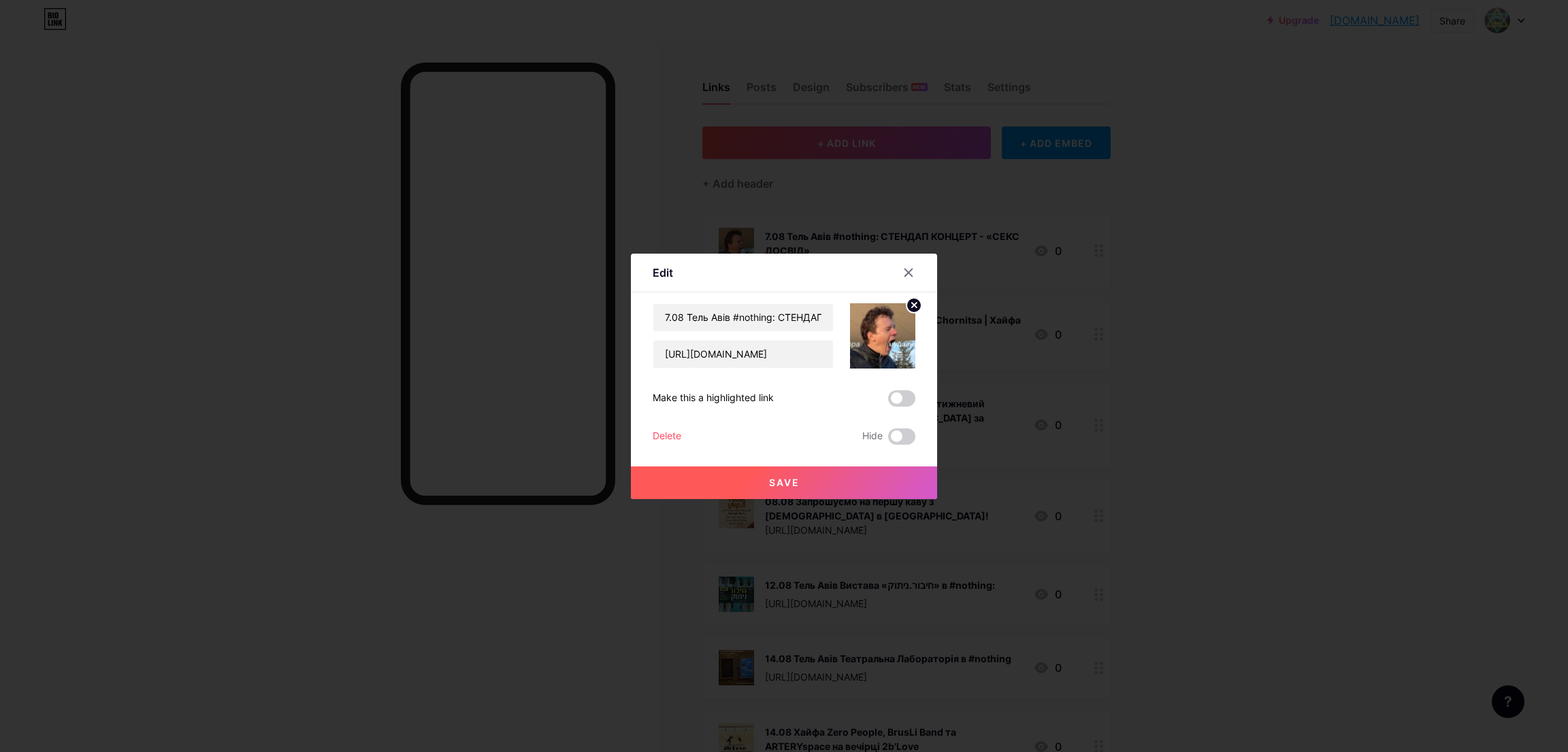
click at [652, 437] on div "Delete" at bounding box center [666, 436] width 29 height 16
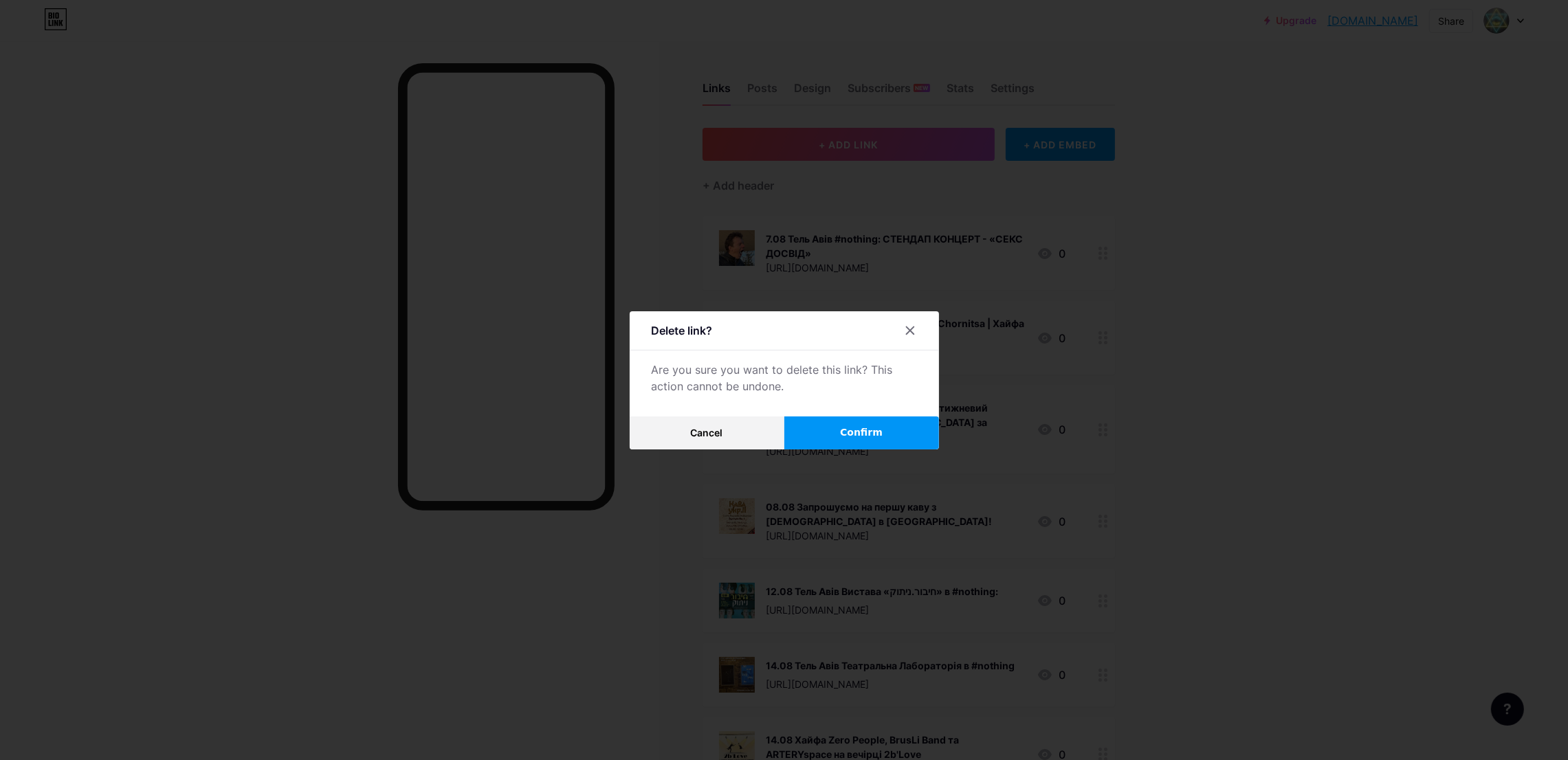
click at [844, 438] on span "Confirm" at bounding box center [861, 433] width 43 height 15
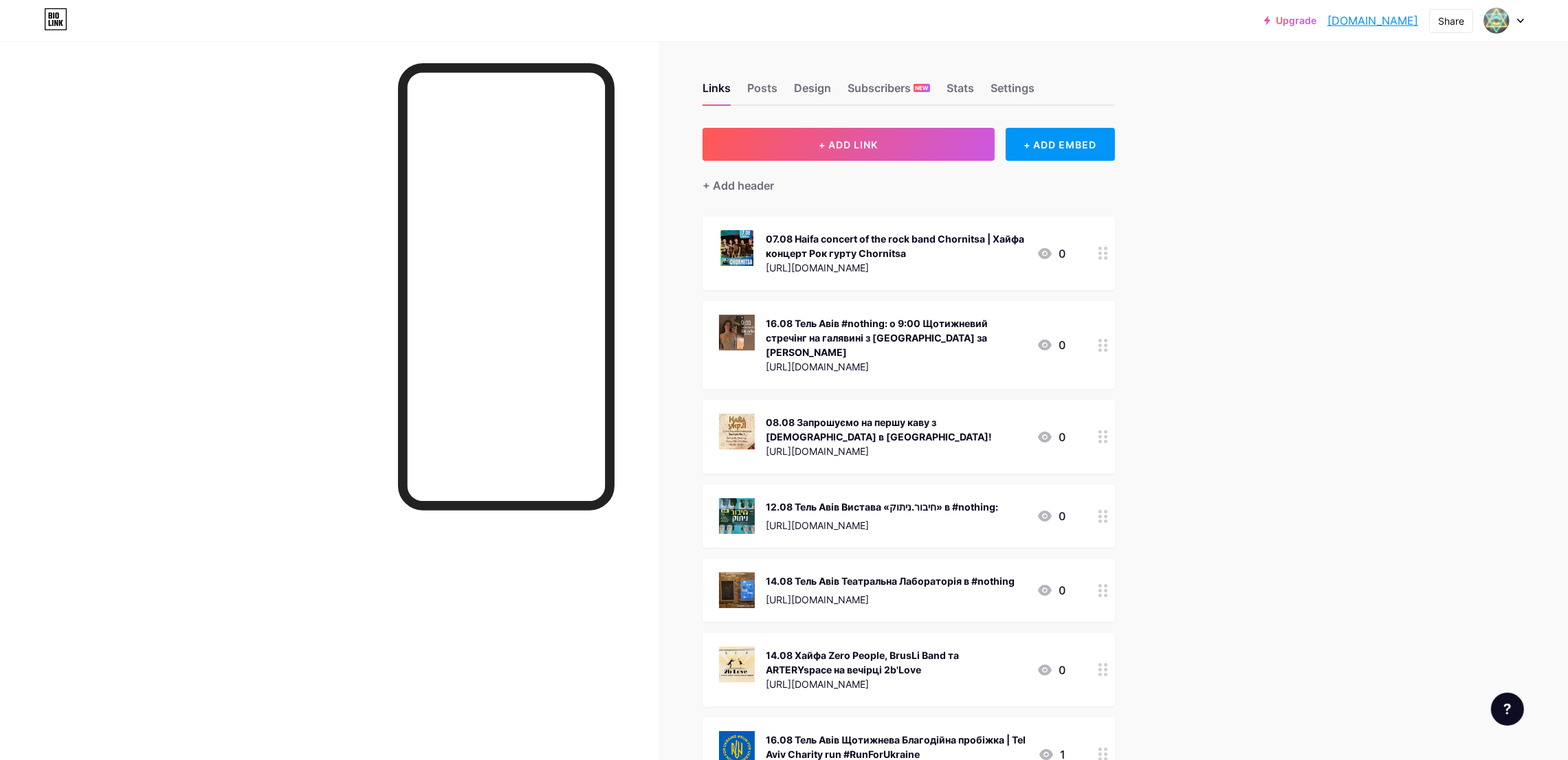
click at [1104, 243] on div at bounding box center [1103, 253] width 24 height 73
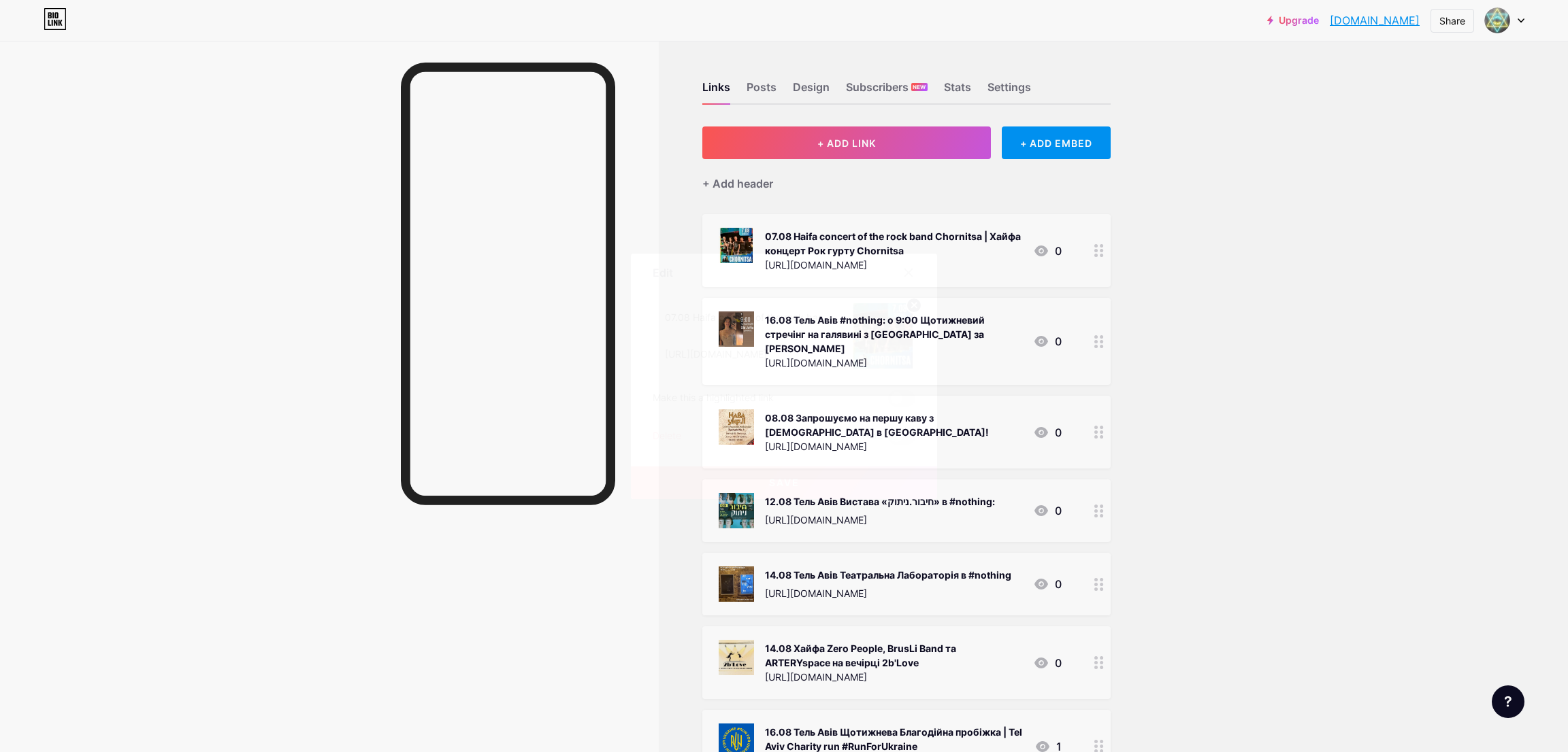
click at [656, 424] on div "07.08 Haifa concert of the rock band Chornitsa | Хайфа концерт Рок гурту Chorni…" at bounding box center [784, 374] width 263 height 142
click at [659, 434] on div "Delete" at bounding box center [666, 436] width 29 height 16
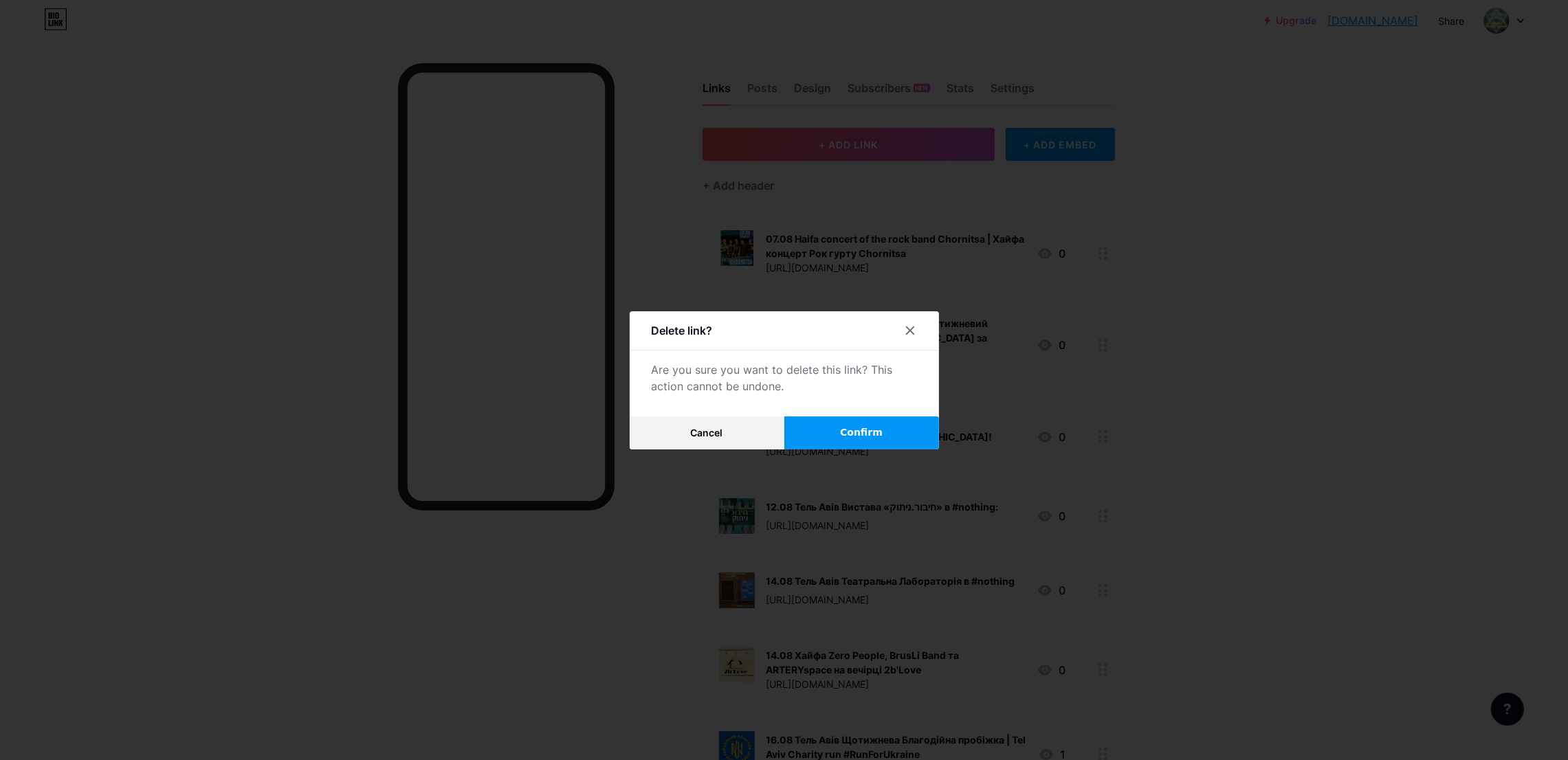
click at [871, 422] on button "Confirm" at bounding box center [861, 433] width 154 height 33
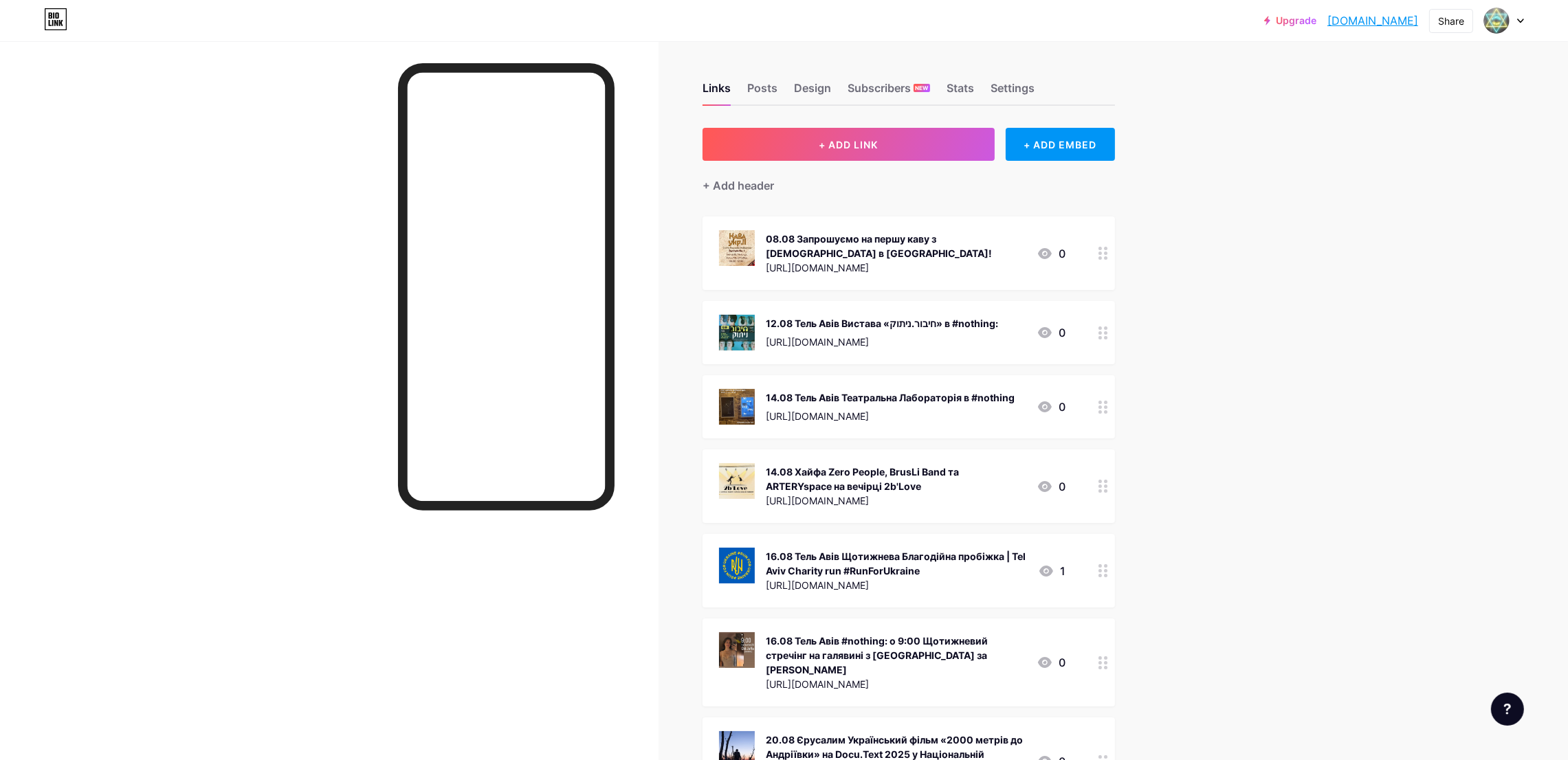
click at [1108, 253] on icon at bounding box center [1103, 253] width 10 height 13
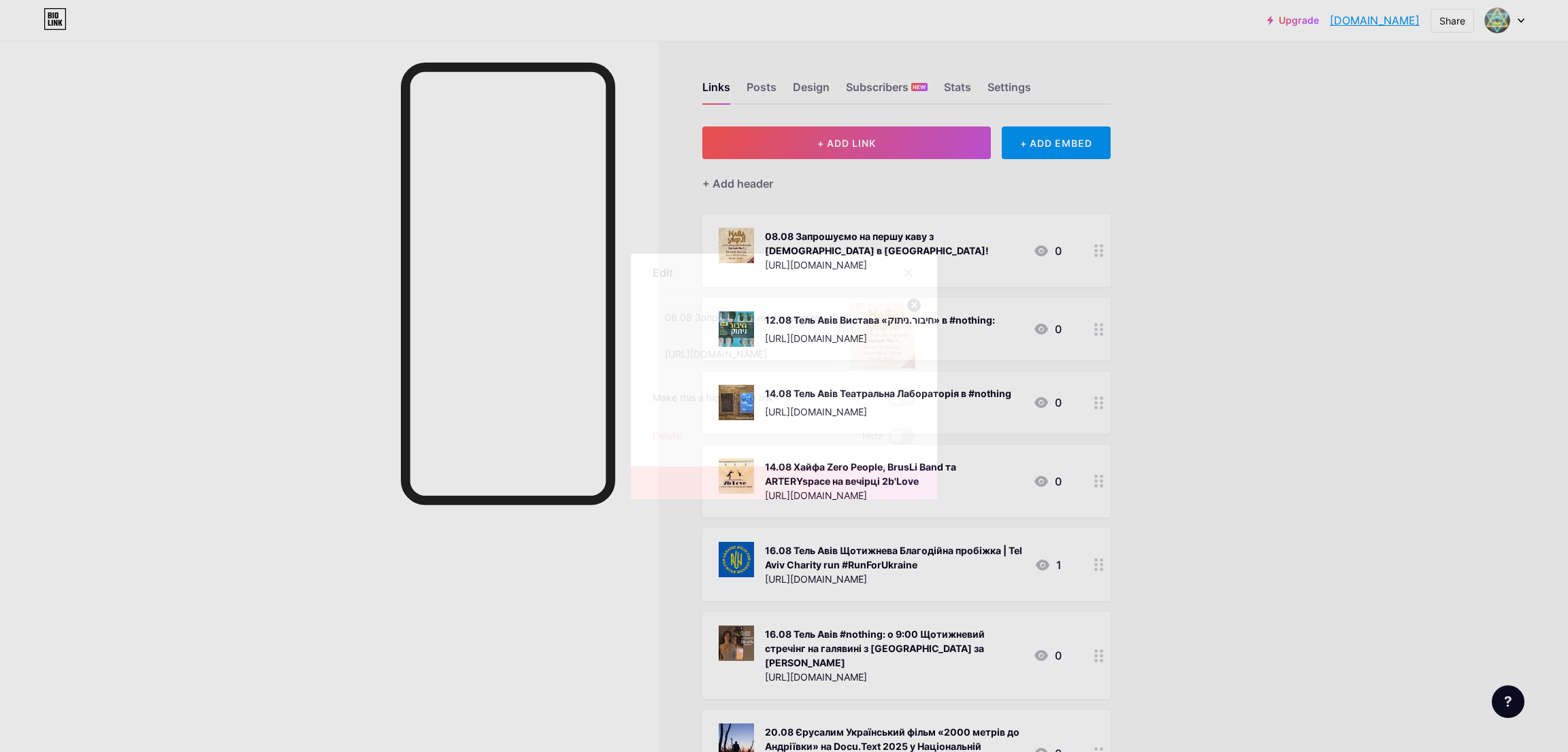
click at [660, 440] on div "Delete" at bounding box center [666, 436] width 29 height 16
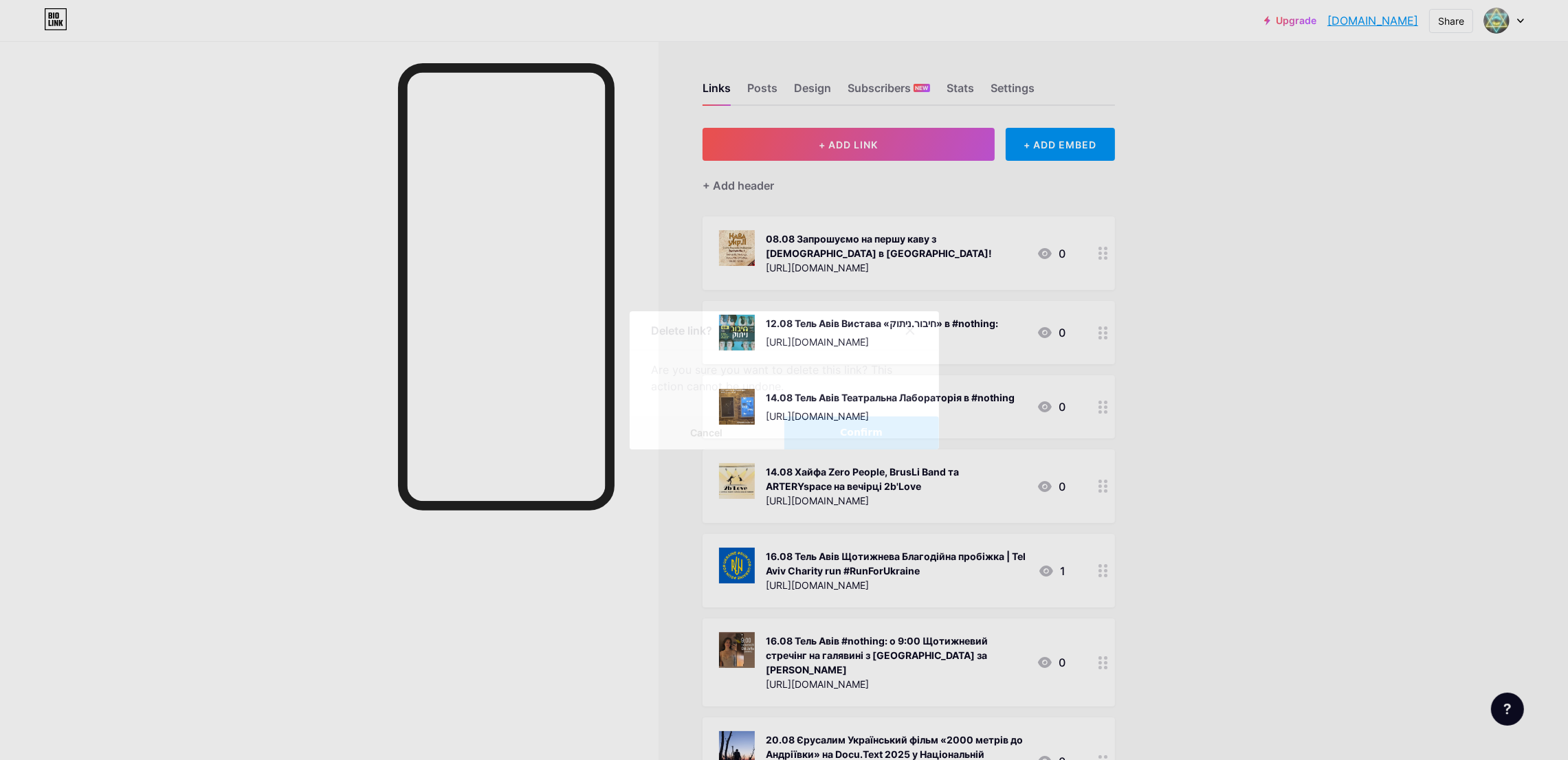
click at [804, 439] on button "Confirm" at bounding box center [861, 433] width 154 height 33
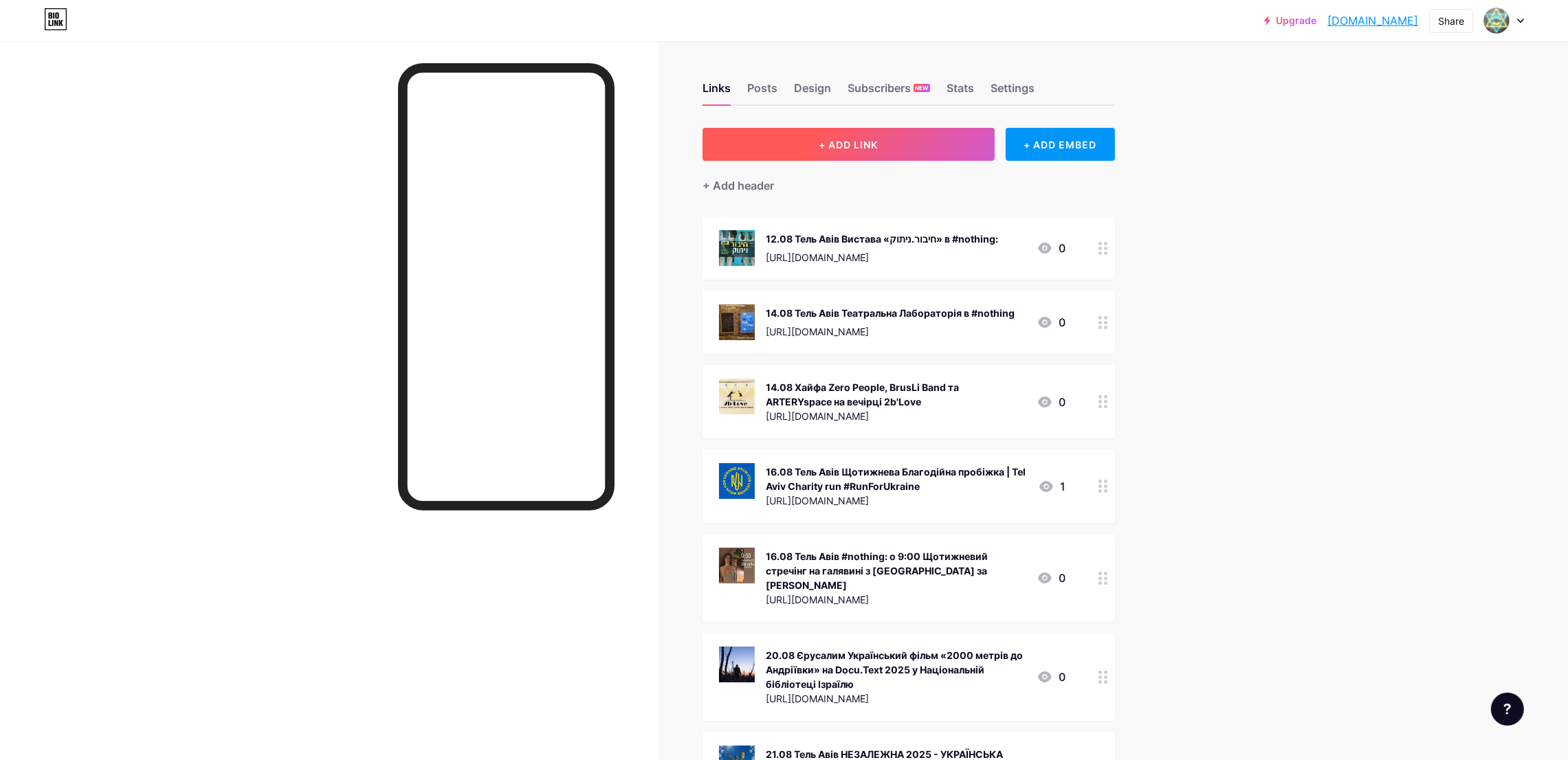
click at [873, 147] on span "+ ADD LINK" at bounding box center [848, 144] width 59 height 11
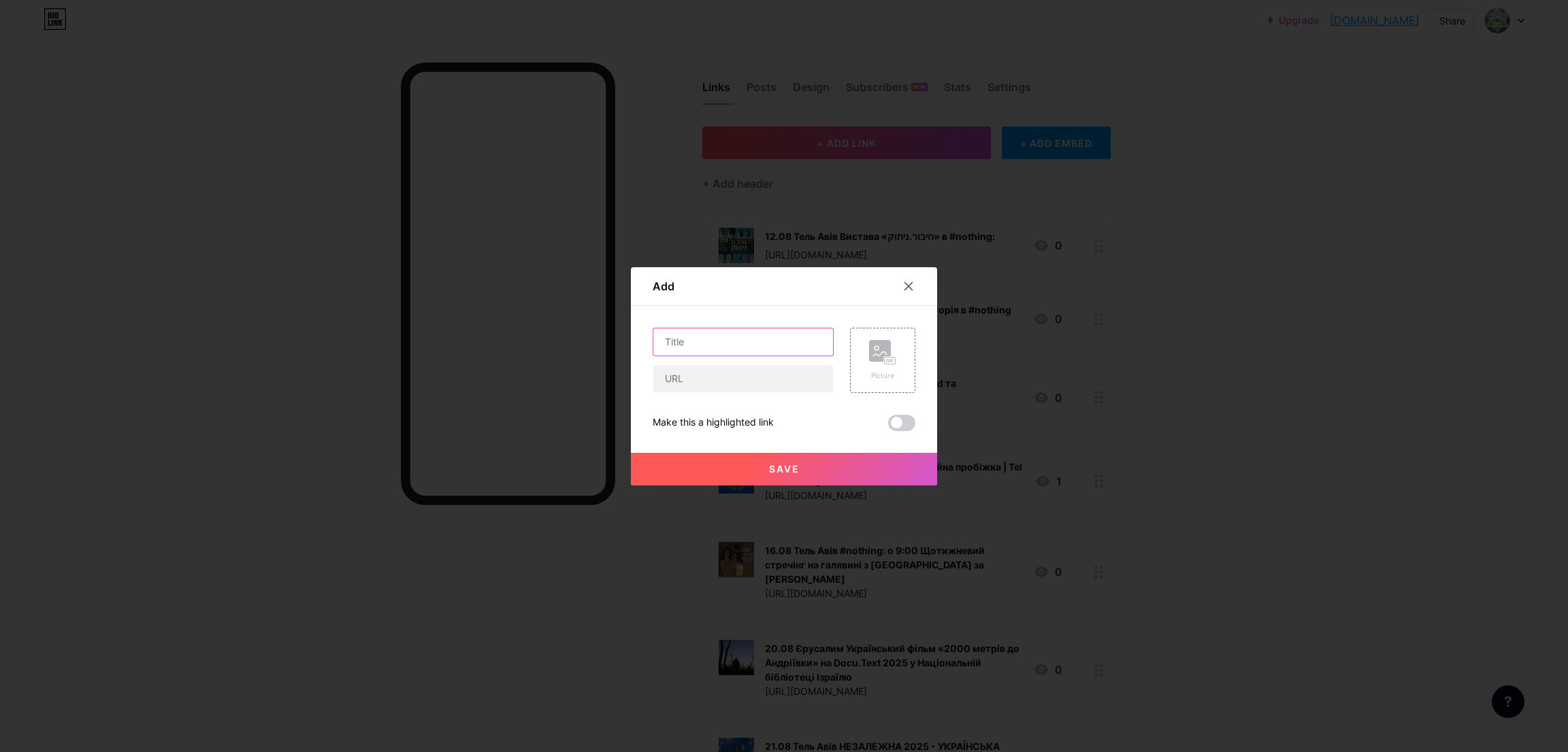
click at [720, 332] on input "text" at bounding box center [743, 342] width 180 height 28
click at [742, 356] on div "28.08 [PERSON_NAME]" at bounding box center [743, 342] width 181 height 28
click at [742, 352] on input "28.08 [PERSON_NAME]" at bounding box center [743, 342] width 180 height 28
paste input "обговорити книгу [PERSON_NAME] "Без ґрунту""
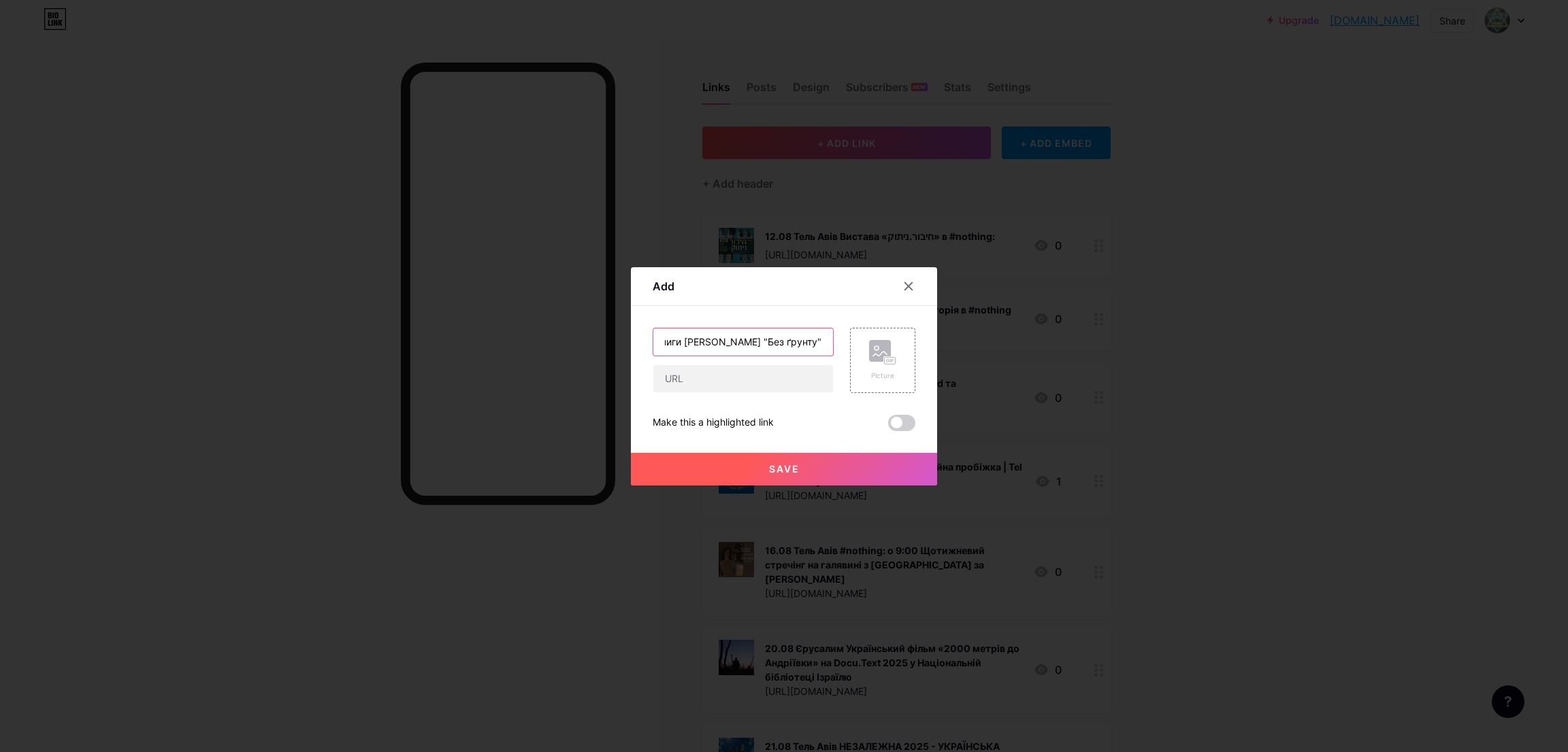
scroll to position [0, 260]
type input "28.08 [PERSON_NAME] Салон: обговорення книги [PERSON_NAME] "Без ґрунту""
click at [706, 382] on input "text" at bounding box center [743, 379] width 180 height 28
paste input "[URL][DOMAIN_NAME]"
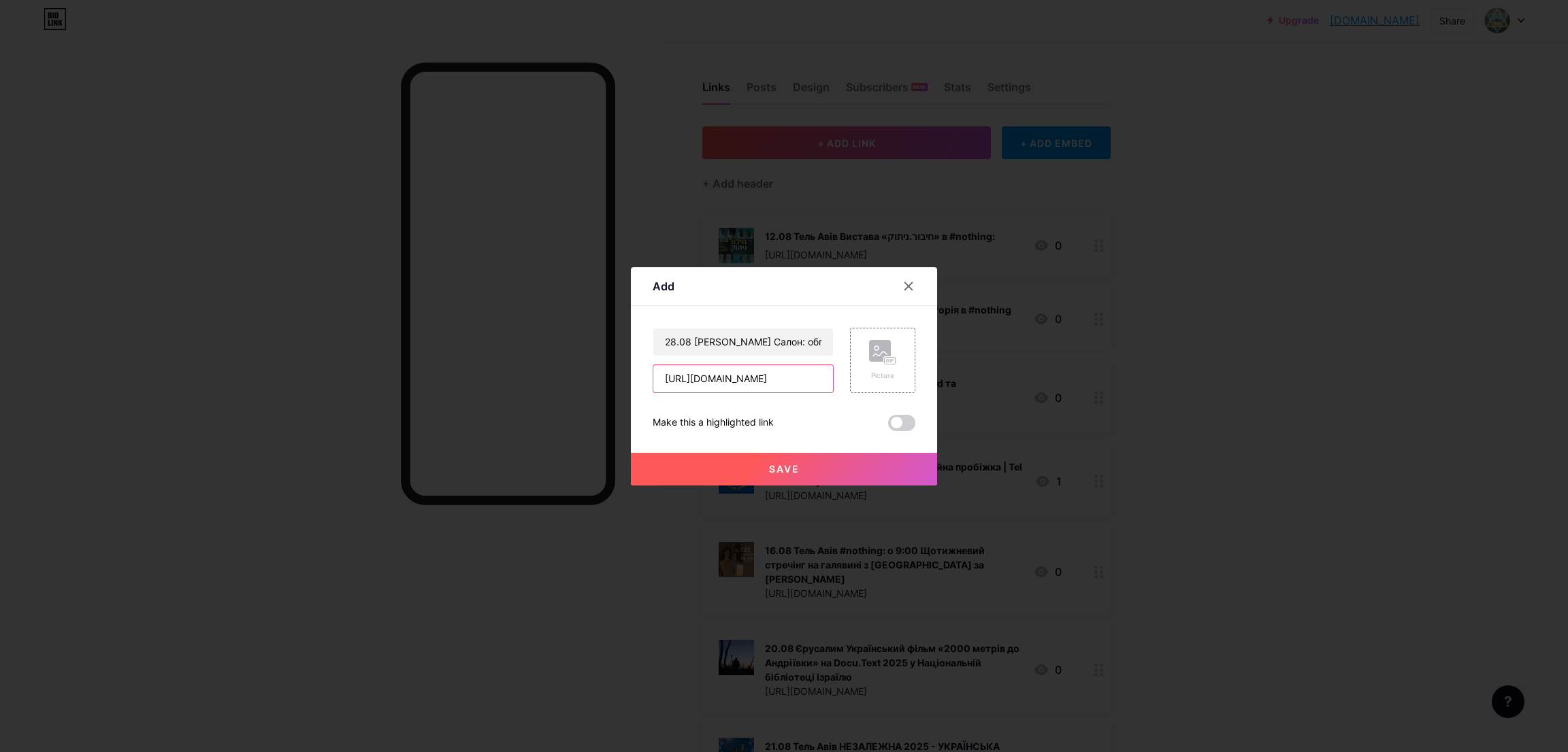
scroll to position [0, 930]
type input "[URL][DOMAIN_NAME]"
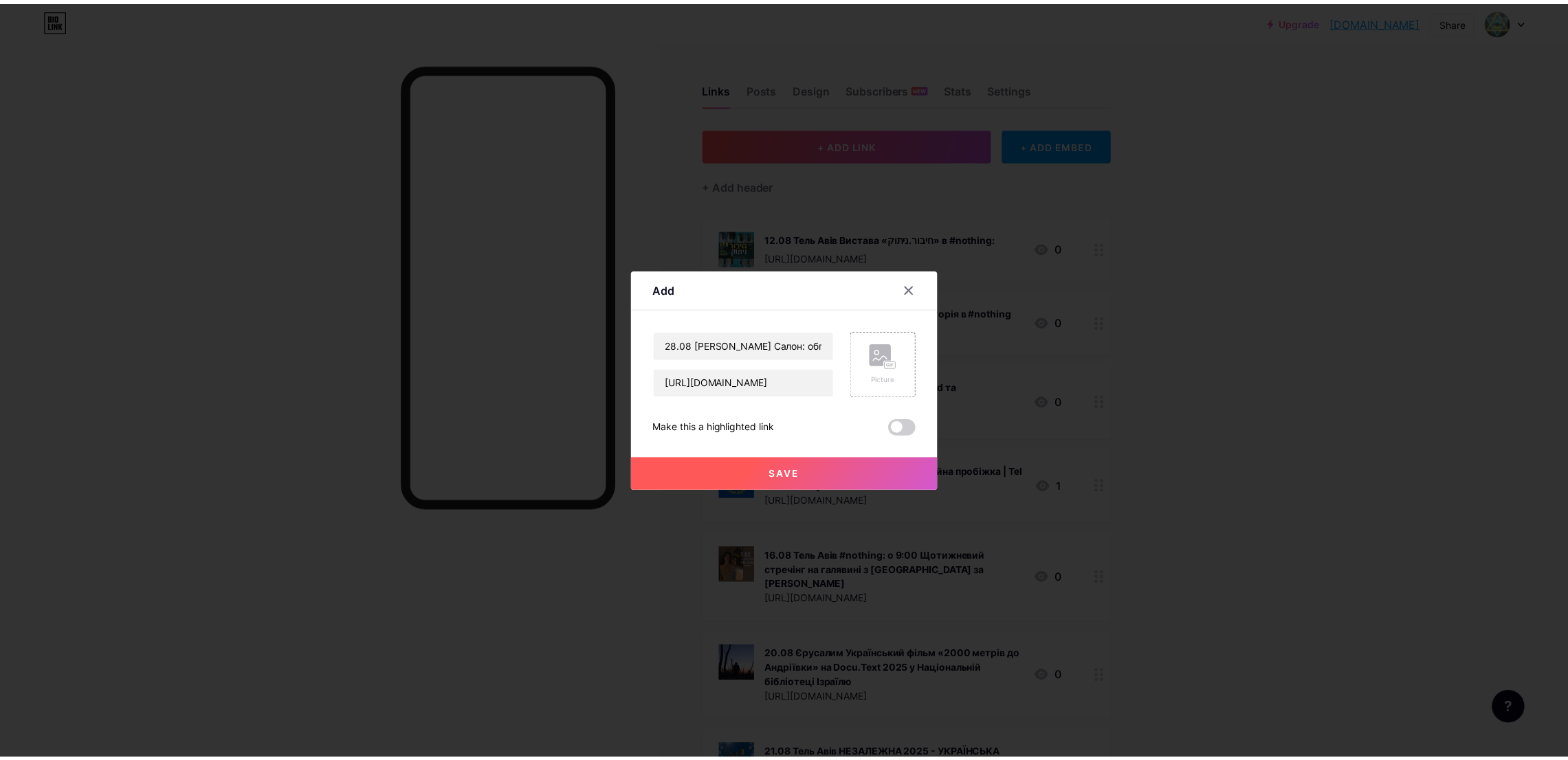
scroll to position [0, 0]
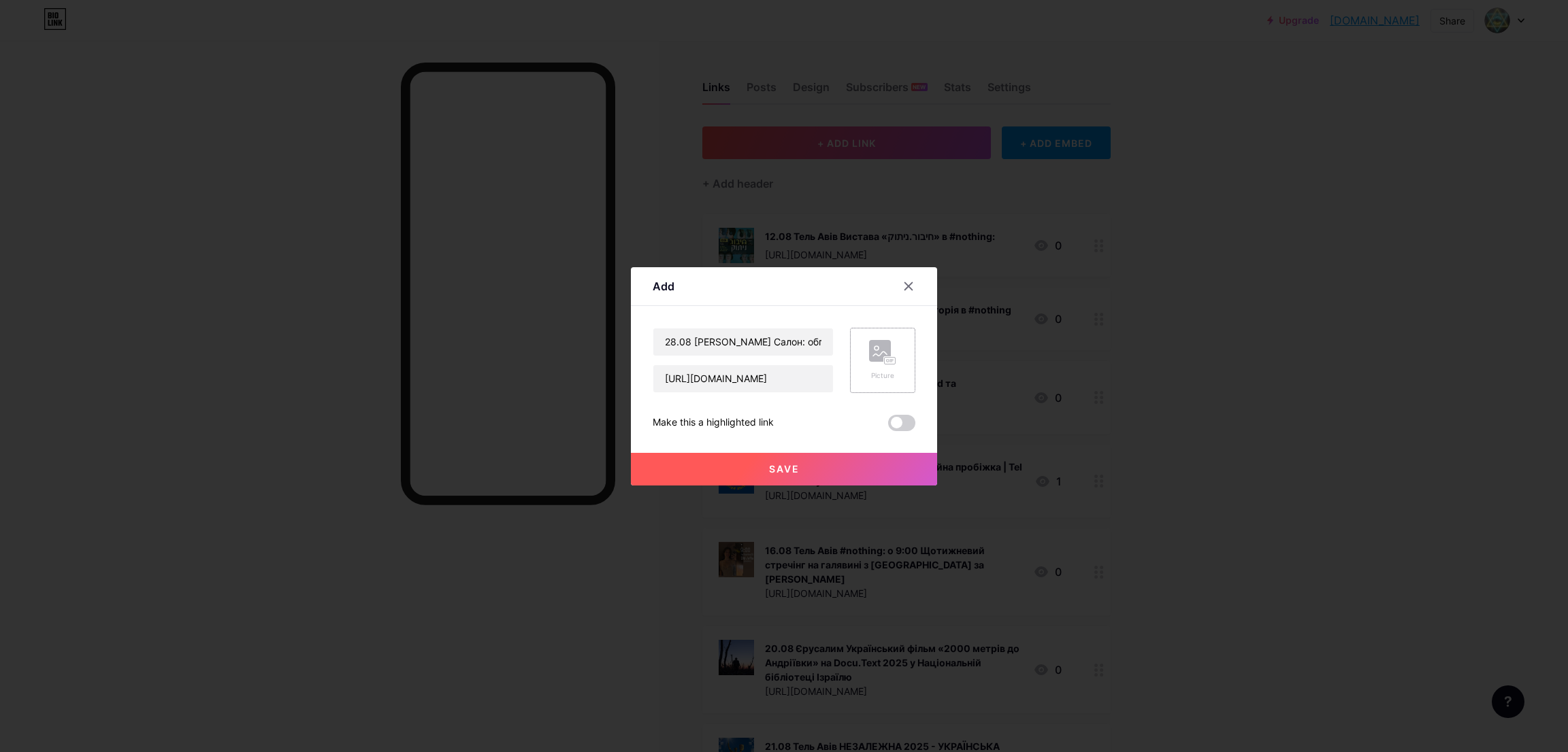
click at [869, 365] on div "Picture" at bounding box center [883, 360] width 28 height 41
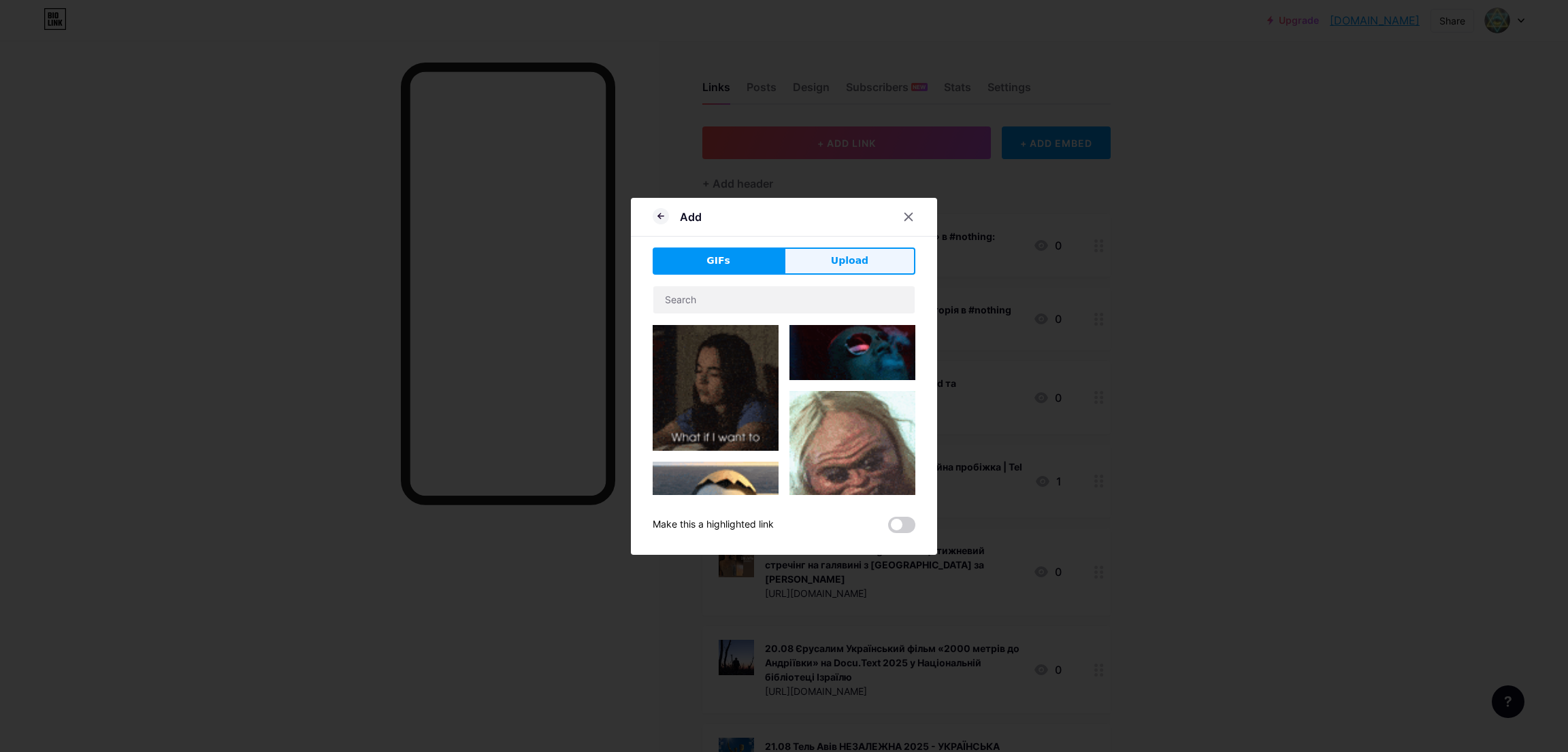
click at [832, 265] on span "Upload" at bounding box center [849, 261] width 37 height 15
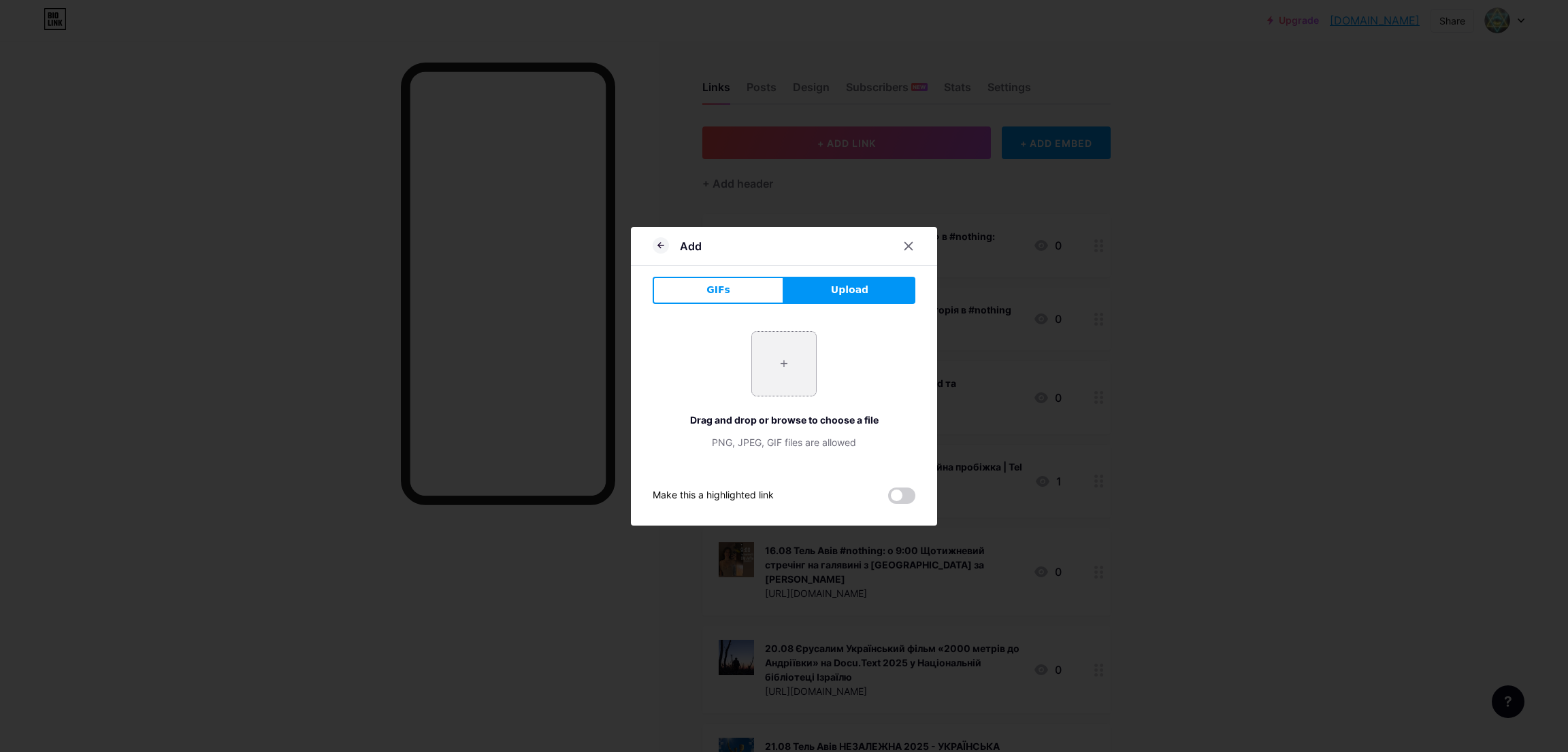
click at [770, 367] on input "file" at bounding box center [784, 363] width 64 height 64
type input "C:\fakepath\1111.JPG"
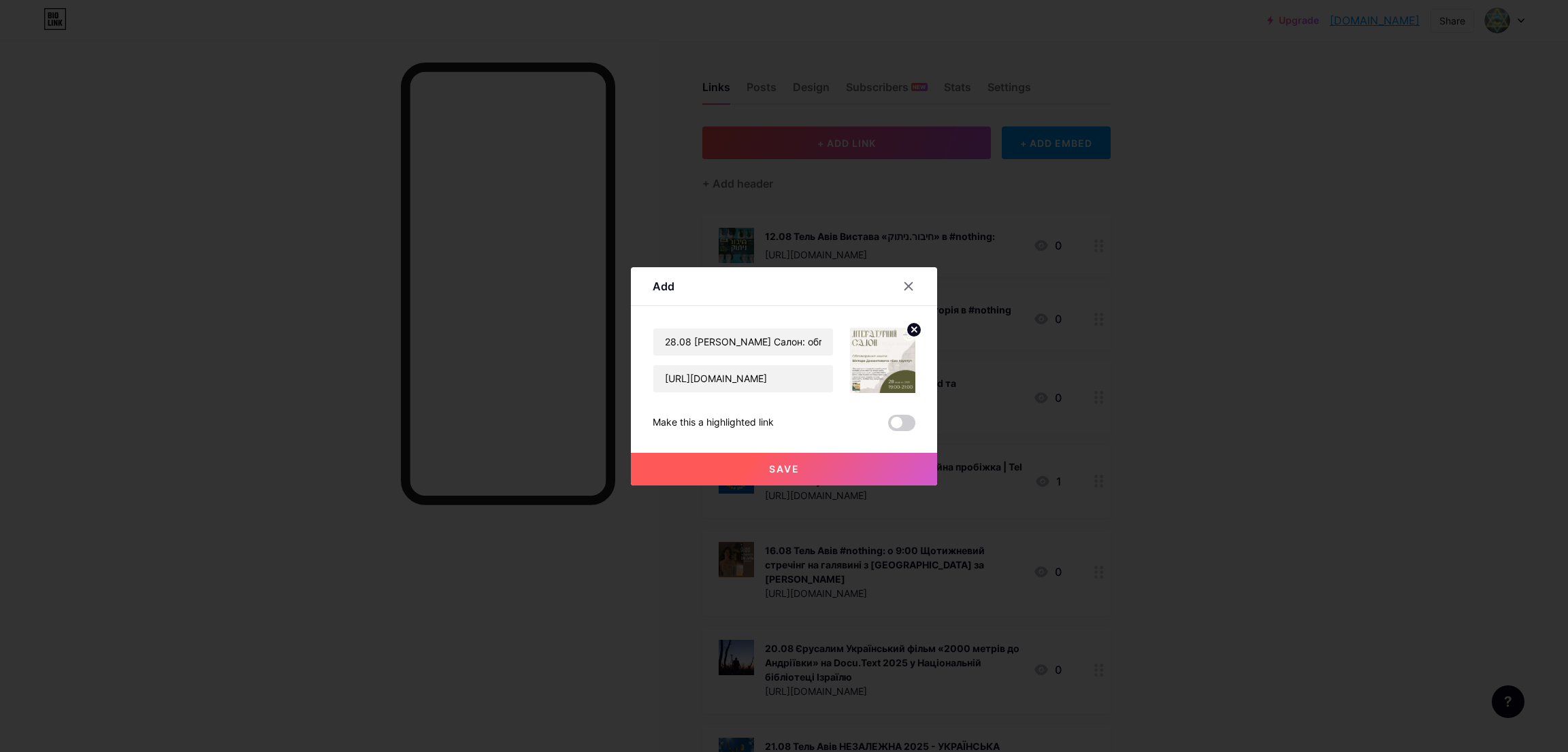
click at [769, 472] on span "Save" at bounding box center [784, 468] width 30 height 11
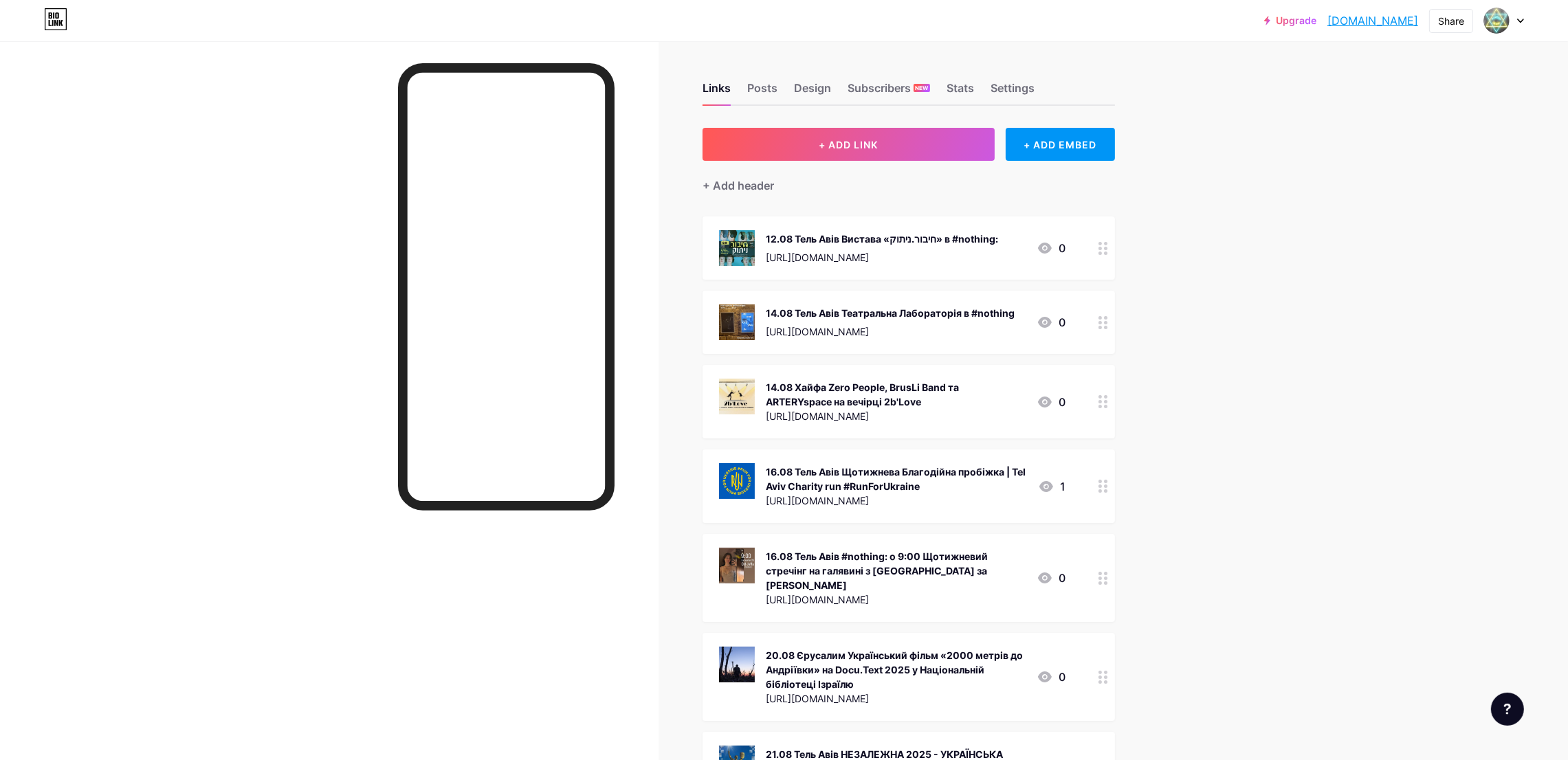
click at [859, 314] on div "14.08 Тель Авів Театральна Лабораторія в #nothing" at bounding box center [890, 313] width 249 height 15
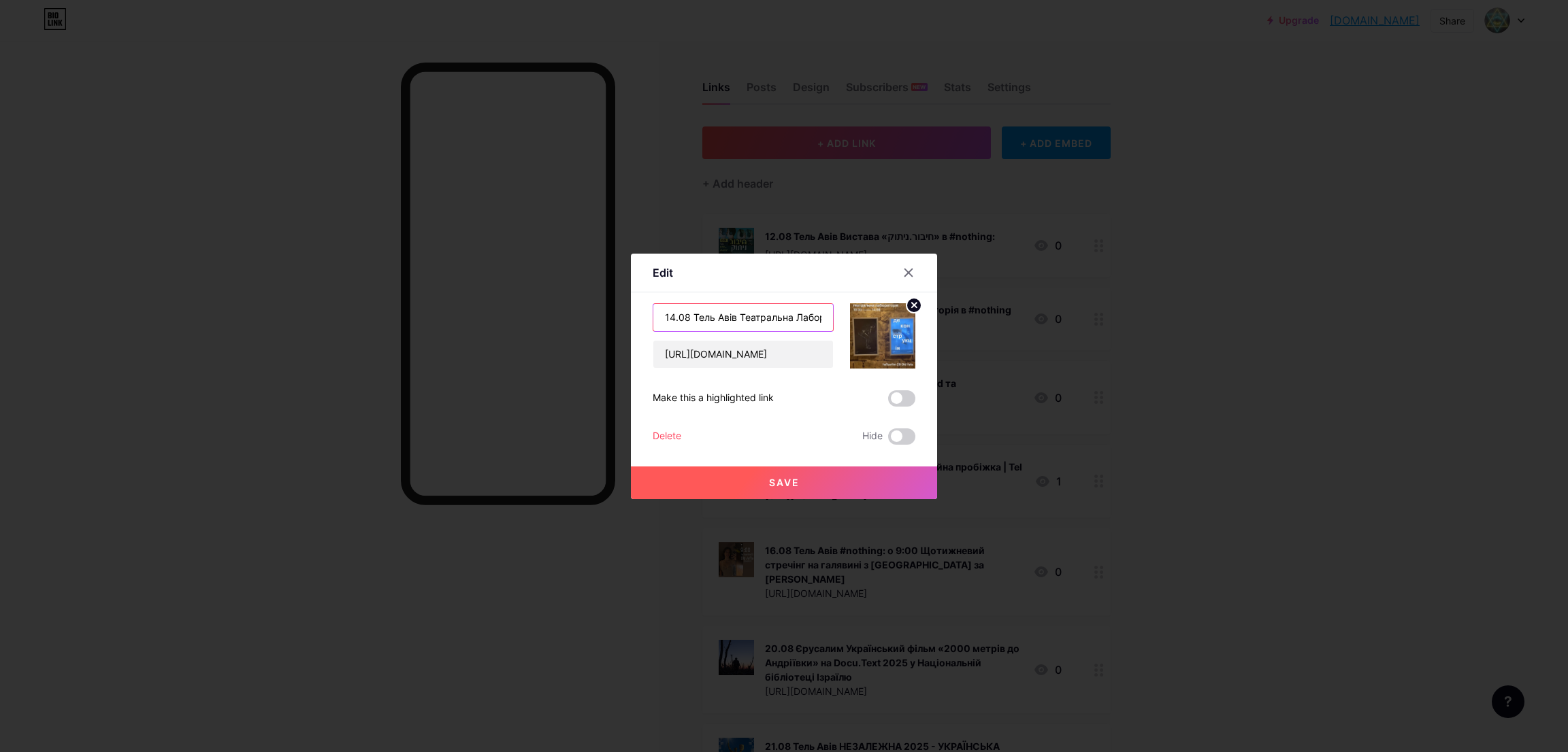
click at [744, 310] on input "14.08 Тель Авів Театральна Лабораторія в #nothing" at bounding box center [743, 318] width 180 height 28
click at [905, 274] on icon at bounding box center [908, 273] width 11 height 11
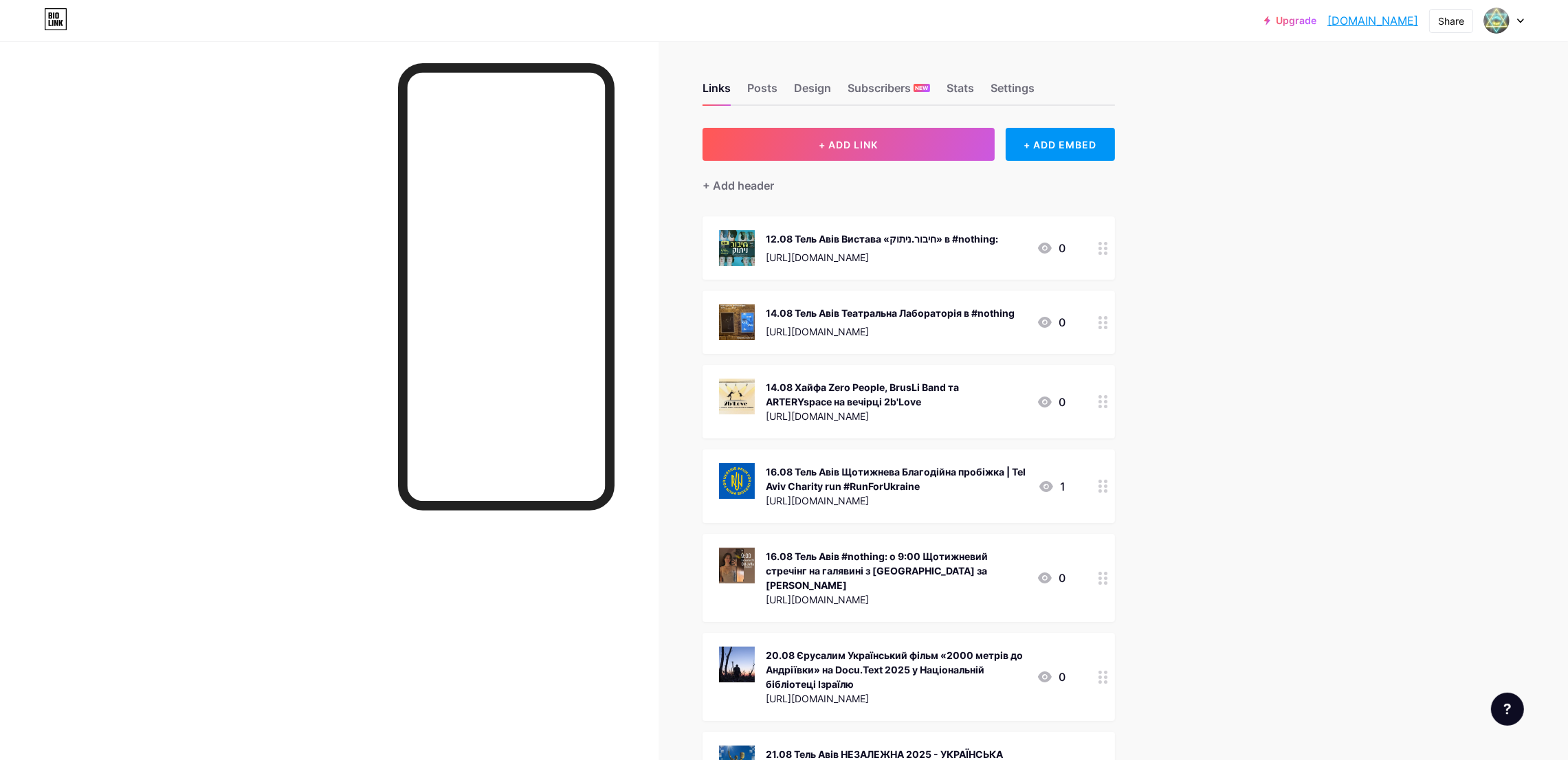
click at [868, 390] on div "14.08 Хайфа Zero People, BrusLi Band та ARTERYspace на вечірці 2b'Love" at bounding box center [896, 394] width 260 height 29
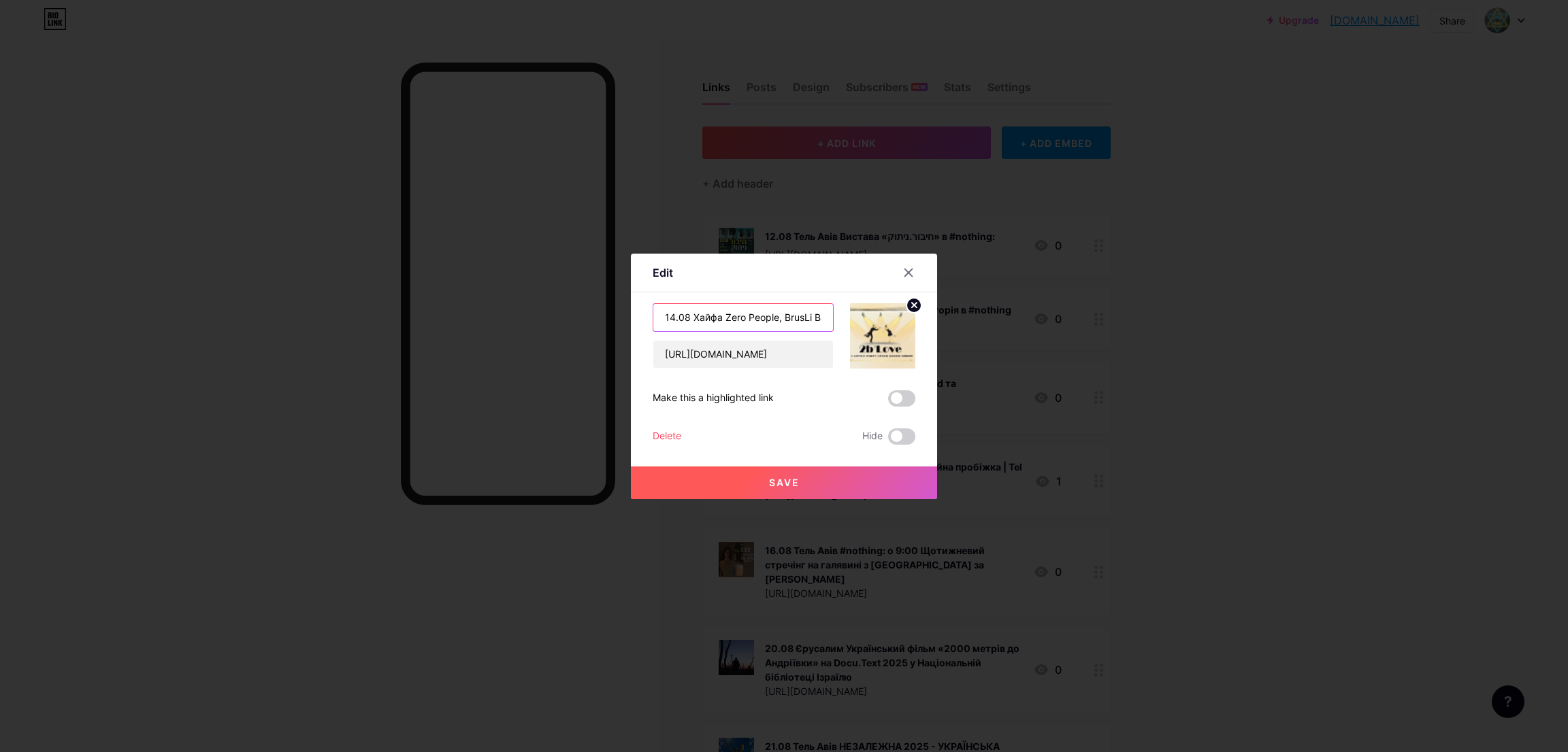
click at [783, 313] on input "14.08 Хайфа Zero People, BrusLi Band та ARTERYspace на вечірці 2b'Love" at bounding box center [743, 318] width 180 height 28
click at [903, 268] on icon at bounding box center [908, 273] width 11 height 11
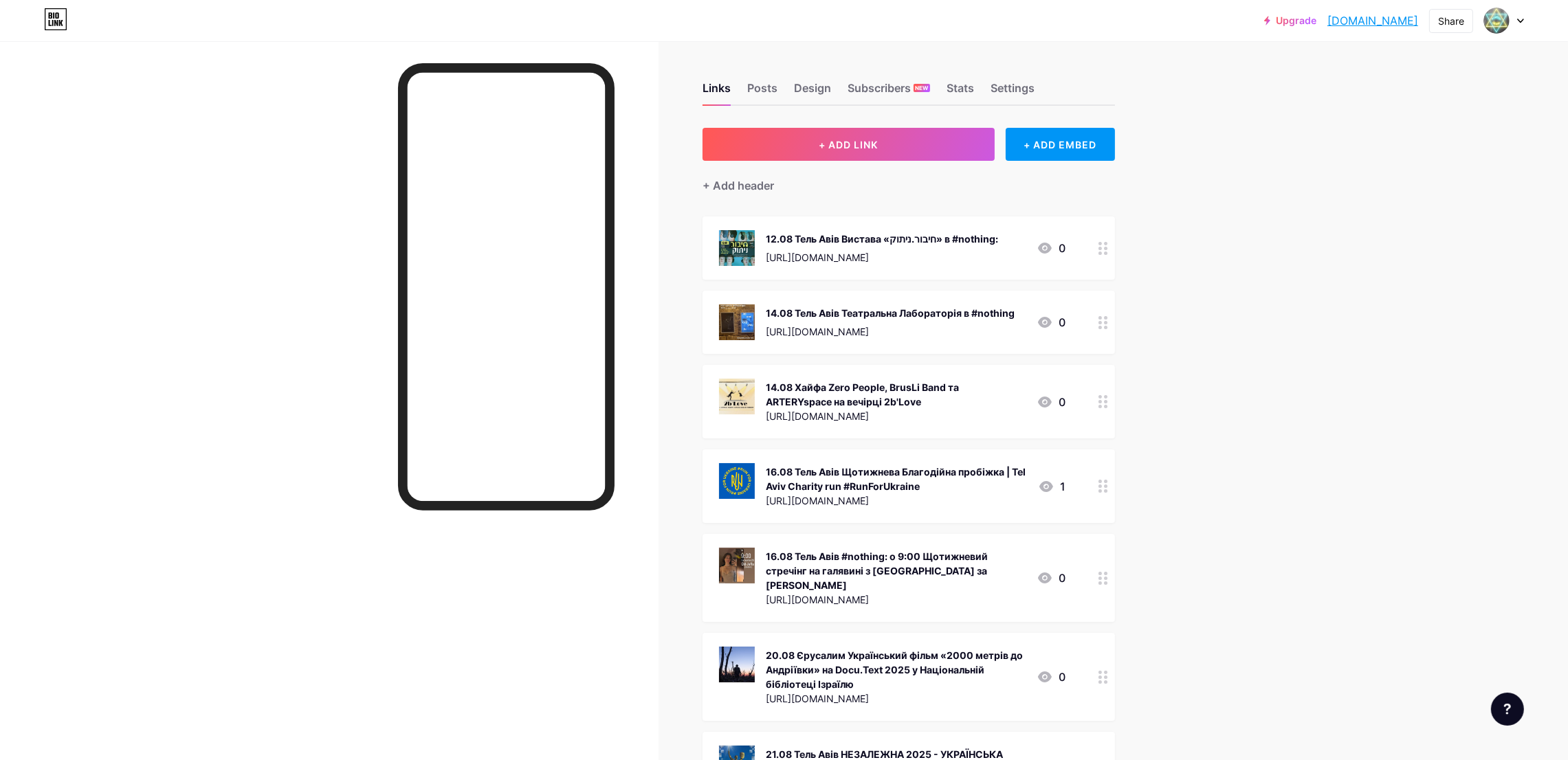
click at [856, 475] on div "16.08 Тель Авів Щотижнева Благодійна пробіжка | Tel Aviv Charity run #RunForUkr…" at bounding box center [896, 479] width 261 height 29
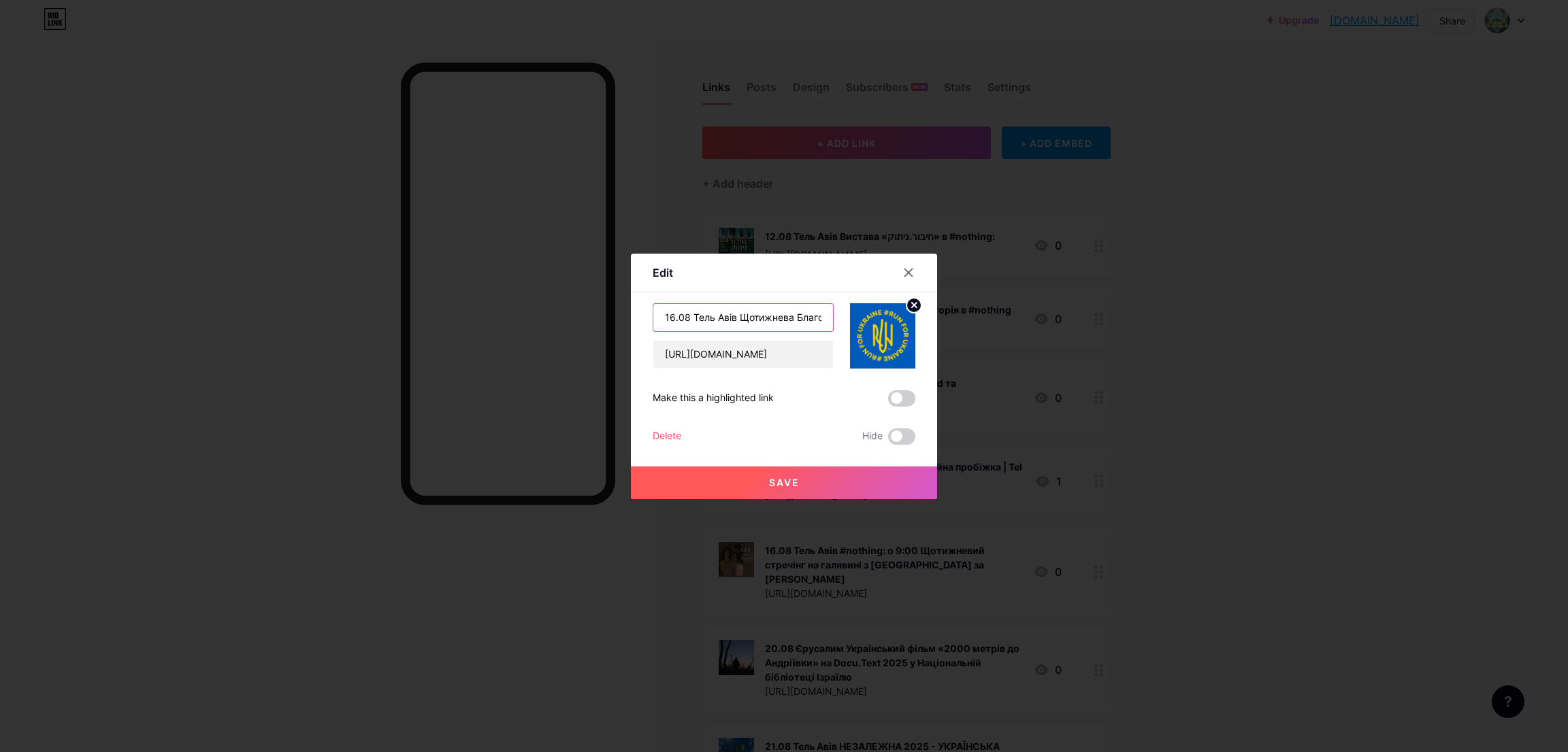
click at [726, 322] on input "16.08 Тель Авів Щотижнева Благодійна пробіжка | Tel Aviv Charity run #RunForUkr…" at bounding box center [743, 318] width 180 height 28
click at [903, 274] on icon at bounding box center [908, 273] width 11 height 11
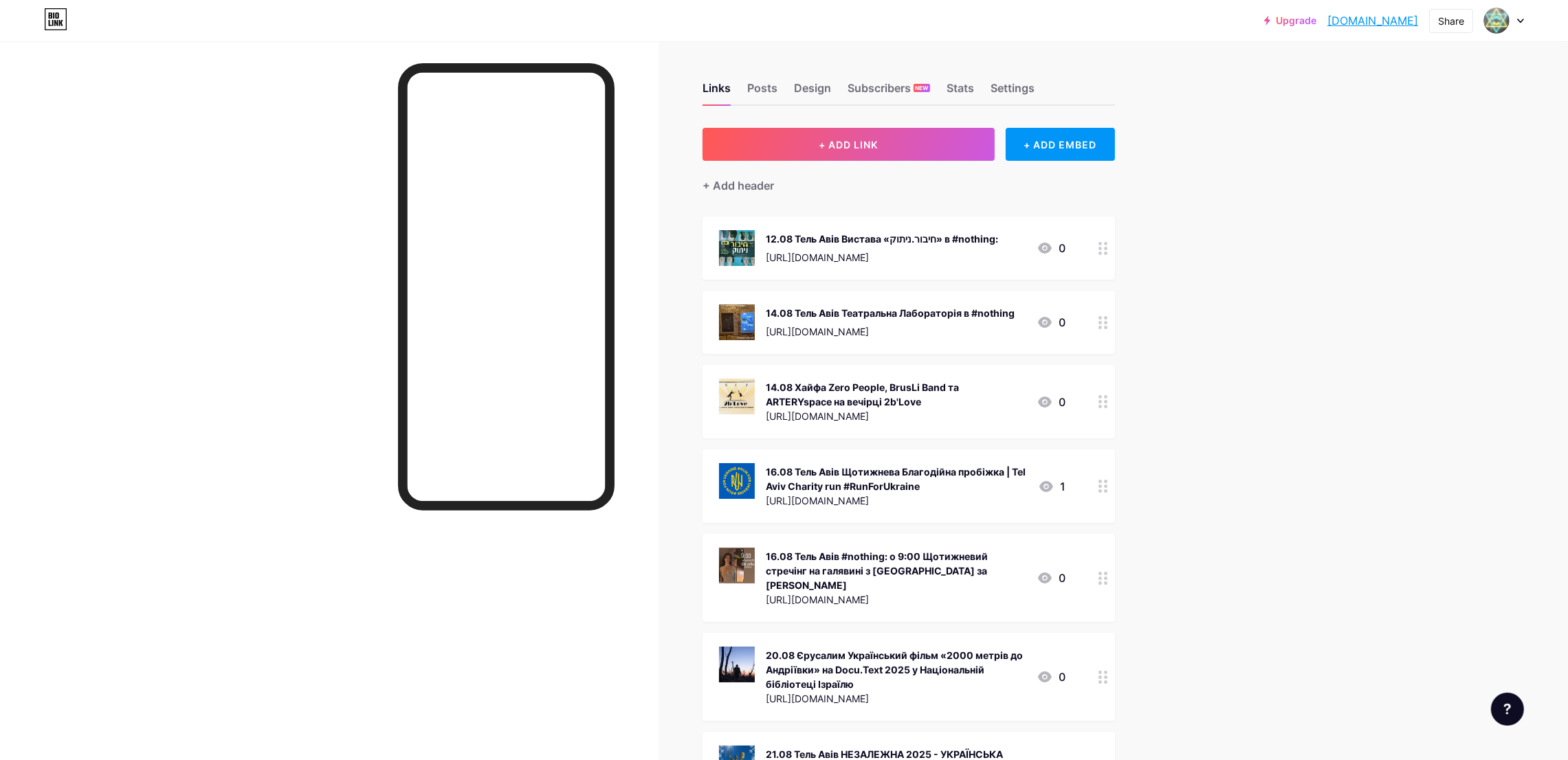
click at [819, 551] on div "16.08 Тель Авів #nothing: о 9:00 Щотижневий стречінг на галявині з [GEOGRAPHIC_…" at bounding box center [896, 571] width 260 height 44
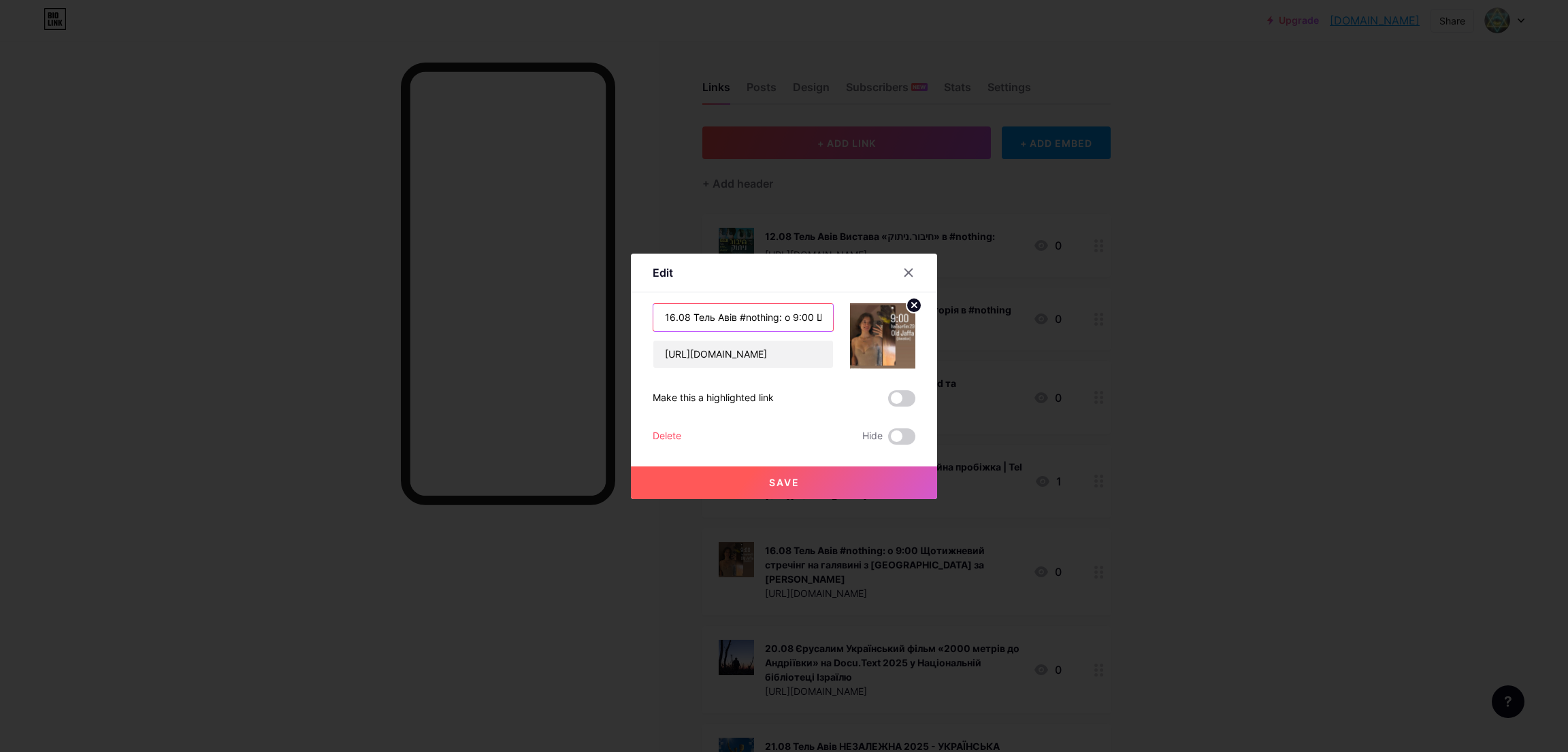
click at [718, 316] on input "16.08 Тель Авів #nothing: о 9:00 Щотижневий стречінг на галявині з [GEOGRAPHIC_…" at bounding box center [743, 318] width 180 height 28
click at [903, 275] on icon at bounding box center [908, 273] width 11 height 11
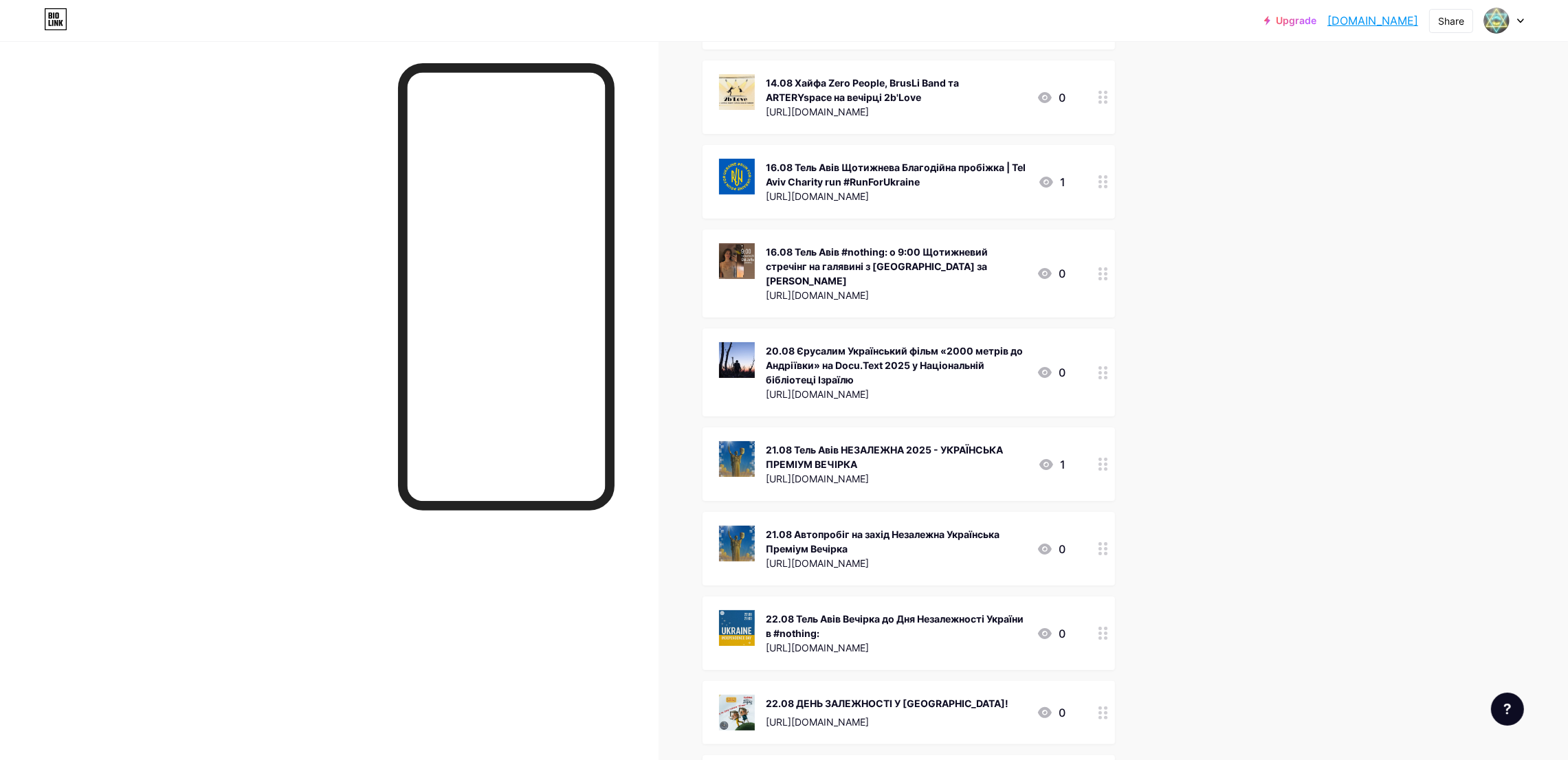
scroll to position [309, 0]
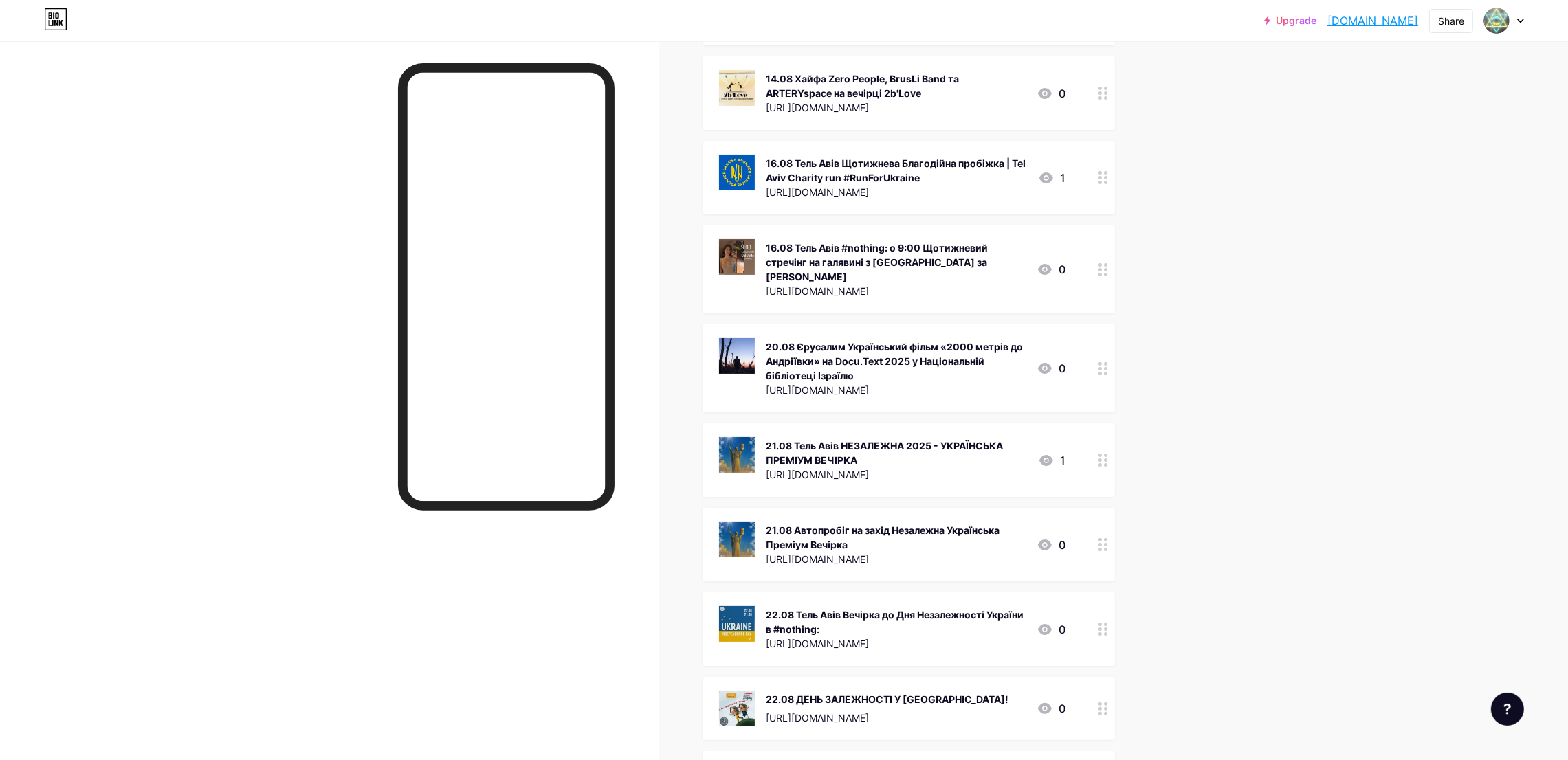
click at [831, 339] on div "20.08 Єрусалим Український фільм «2000 метрів до Андріївки» на Docu.Text 2025 у…" at bounding box center [896, 361] width 260 height 44
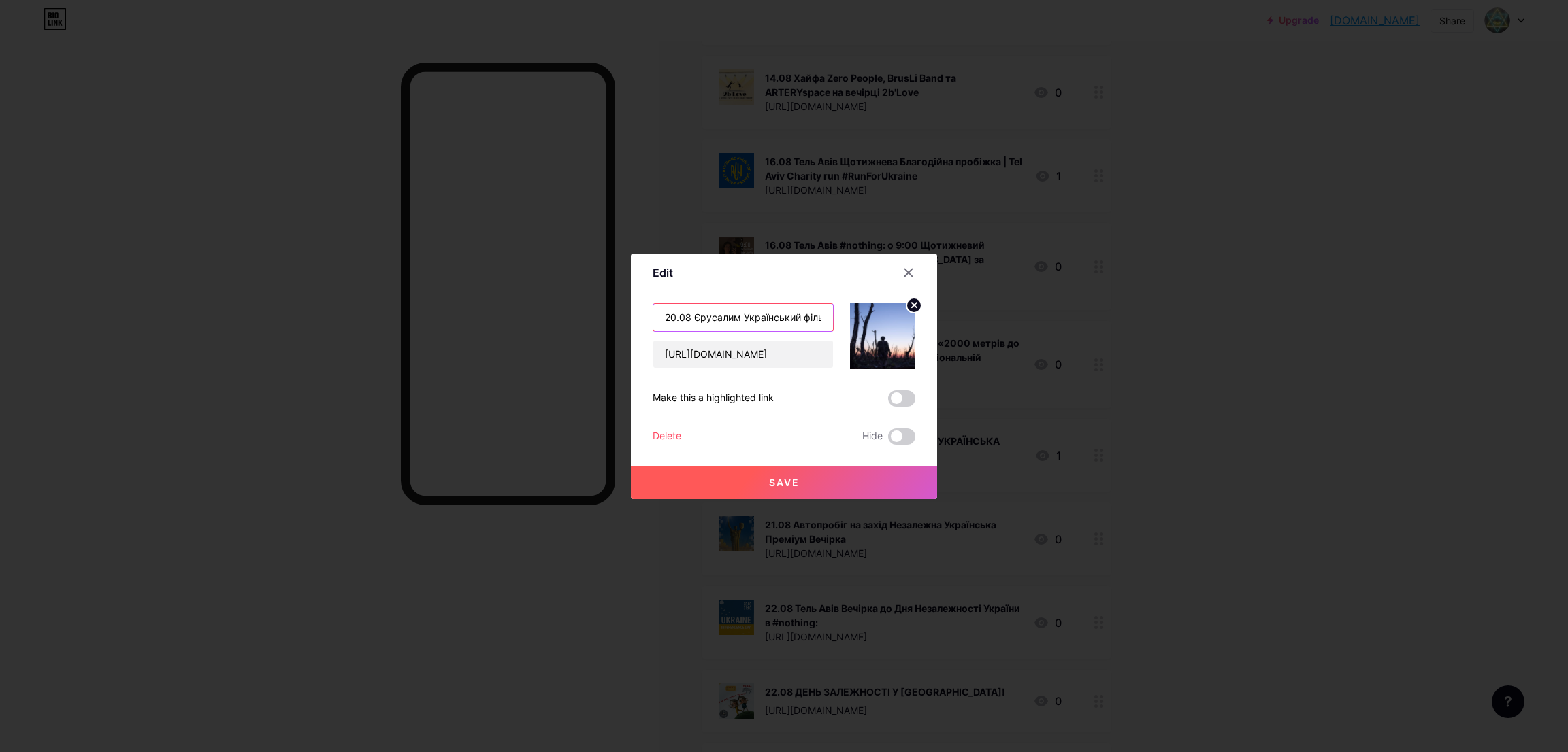
click at [793, 330] on input "20.08 Єрусалим Український фільм «2000 метрів до Андріївки» на Docu.Text 2025 у…" at bounding box center [743, 318] width 180 height 28
click at [903, 271] on icon at bounding box center [908, 273] width 11 height 11
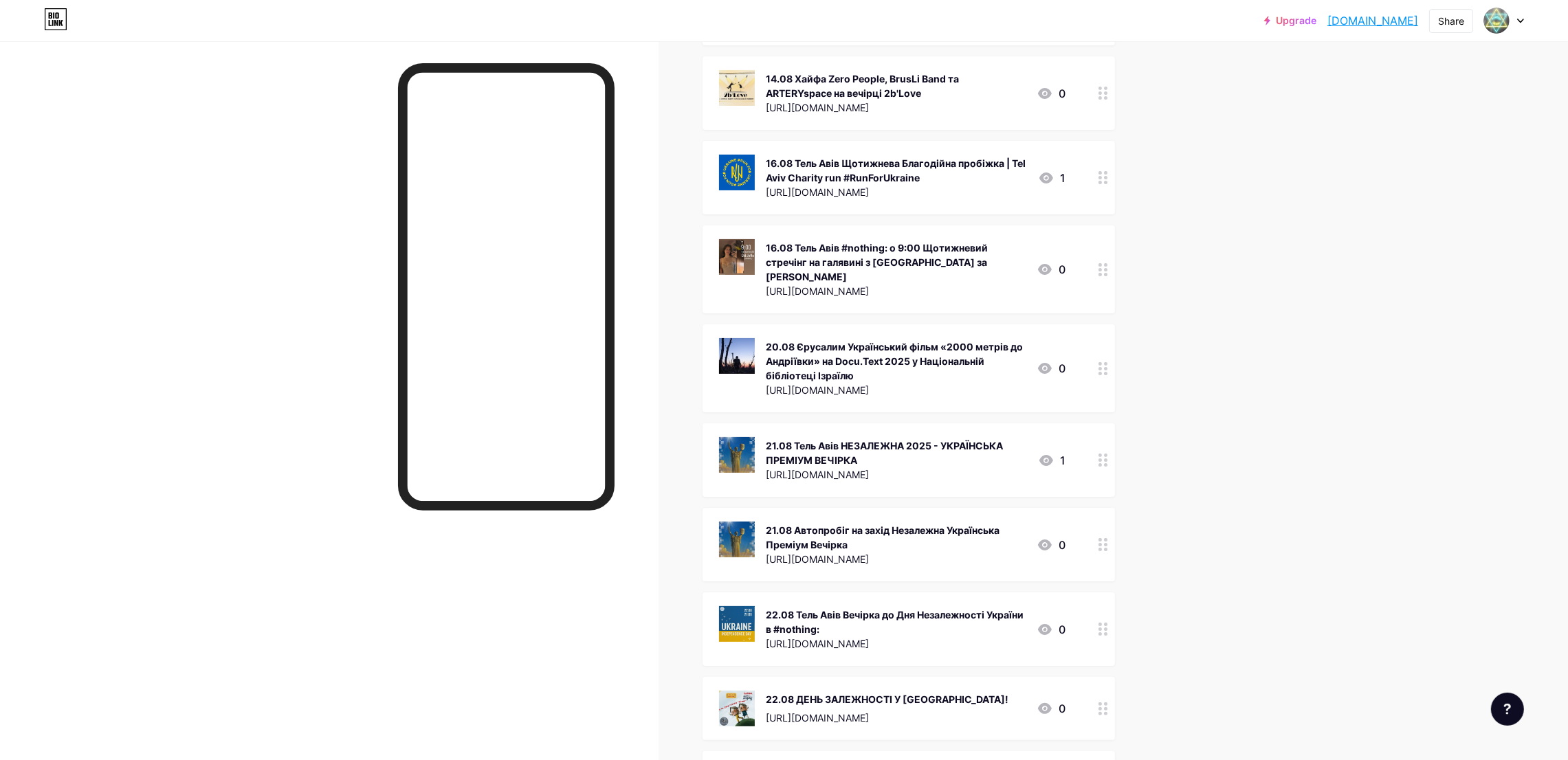
click at [847, 423] on div "21.08 Тель Авів НЕЗАЛЕЖНА 2025 - УКРАЇНСЬКА ПРЕМІУМ ВЕЧІРКА [URL][DOMAIN_NAME] 1" at bounding box center [908, 460] width 413 height 73
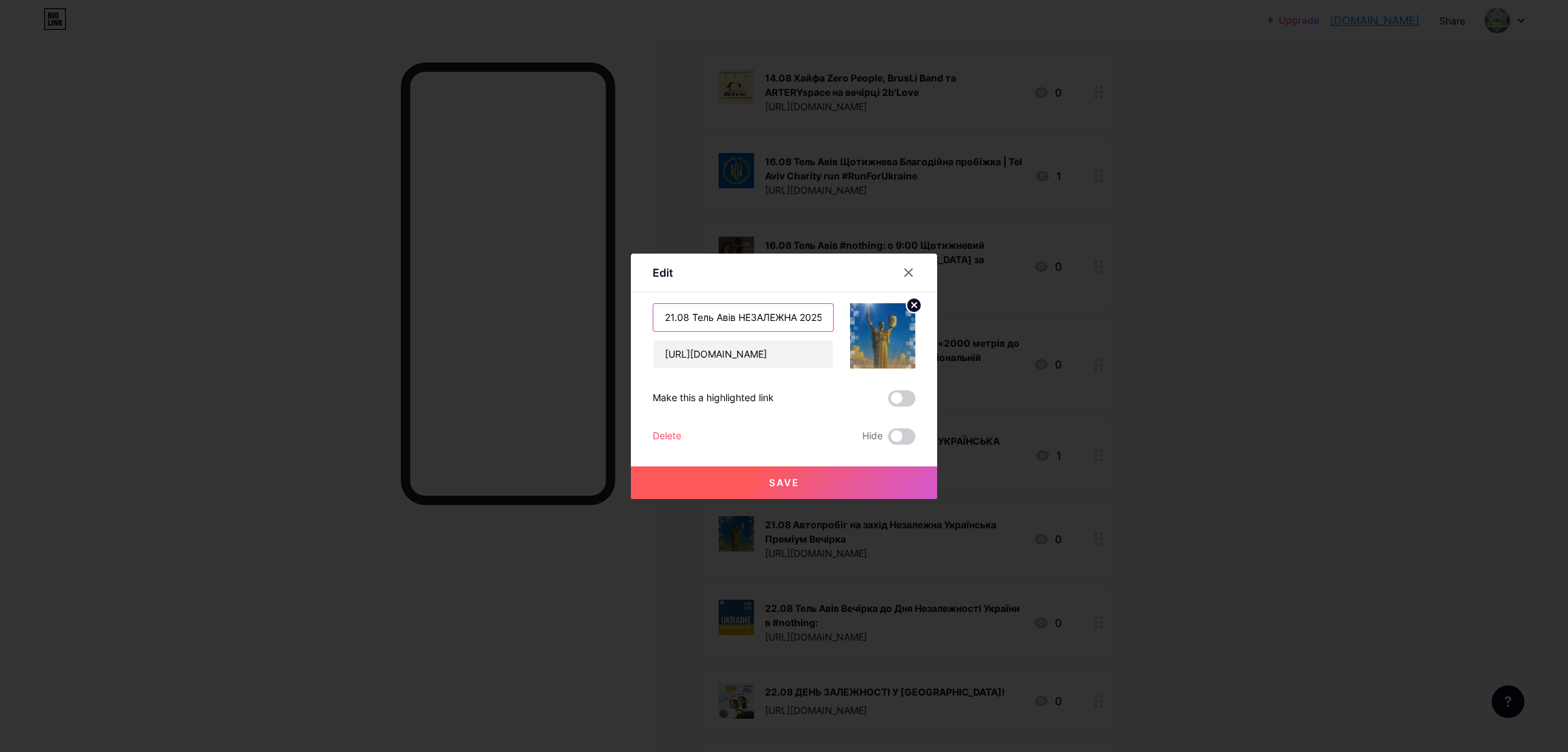
click at [746, 316] on input "21.08 Тель Авів НЕЗАЛЕЖНА 2025 - УКРАЇНСЬКА ПРЕМІУМ ВЕЧІРКА" at bounding box center [743, 318] width 180 height 28
click at [903, 274] on icon at bounding box center [908, 273] width 11 height 11
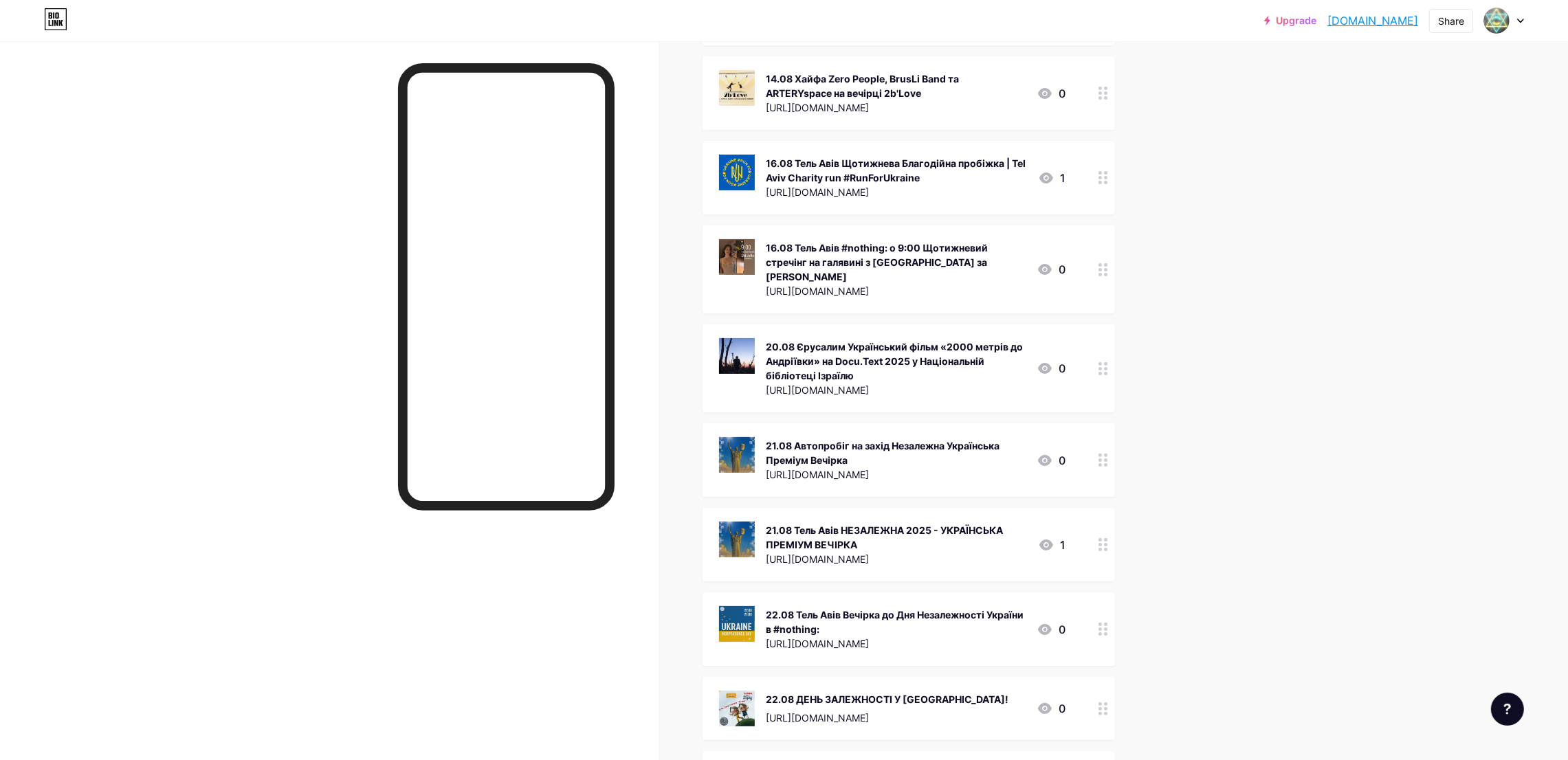
click at [840, 523] on div "21.08 Тель Авів НЕЗАЛЕЖНА 2025 - УКРАЇНСЬКА ПРЕМІУМ ВЕЧІРКА" at bounding box center [896, 537] width 261 height 29
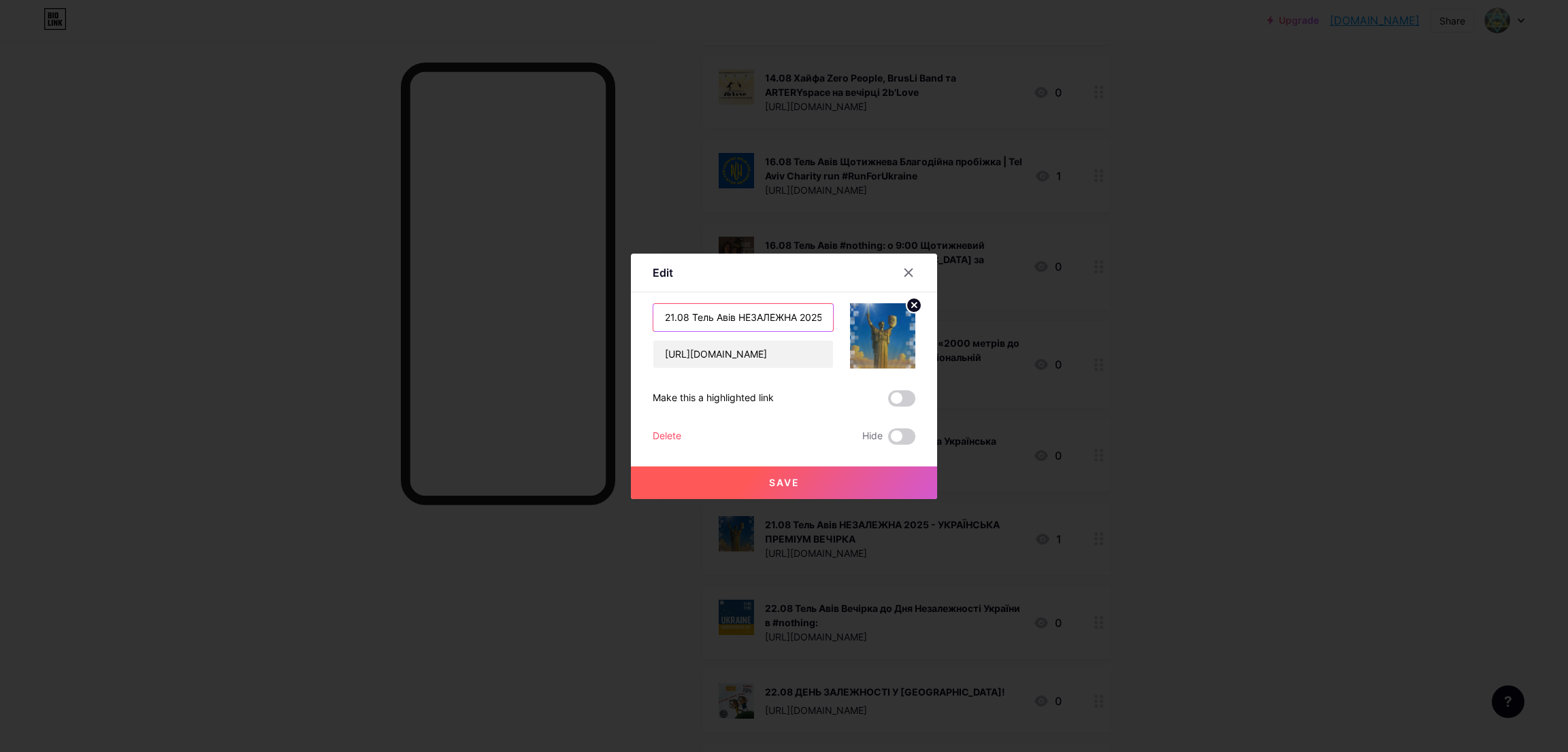
click at [771, 319] on input "21.08 Тель Авів НЕЗАЛЕЖНА 2025 - УКРАЇНСЬКА ПРЕМІУМ ВЕЧІРКА" at bounding box center [743, 318] width 180 height 28
click at [903, 269] on icon at bounding box center [908, 273] width 11 height 11
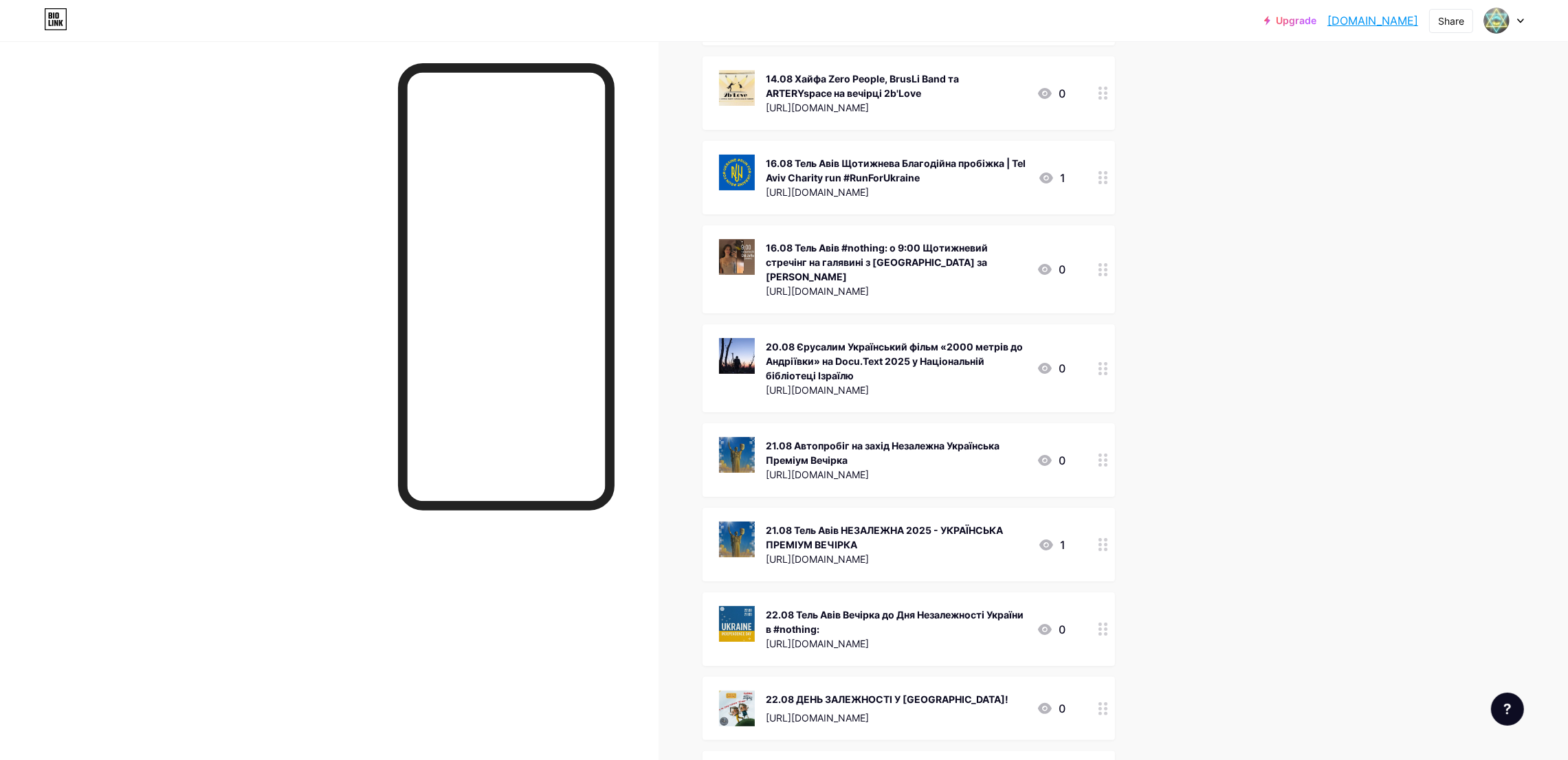
click at [888, 439] on div "21.08 Автопробіг на захід Незалежна Українська Преміум Вечірка" at bounding box center [896, 453] width 260 height 29
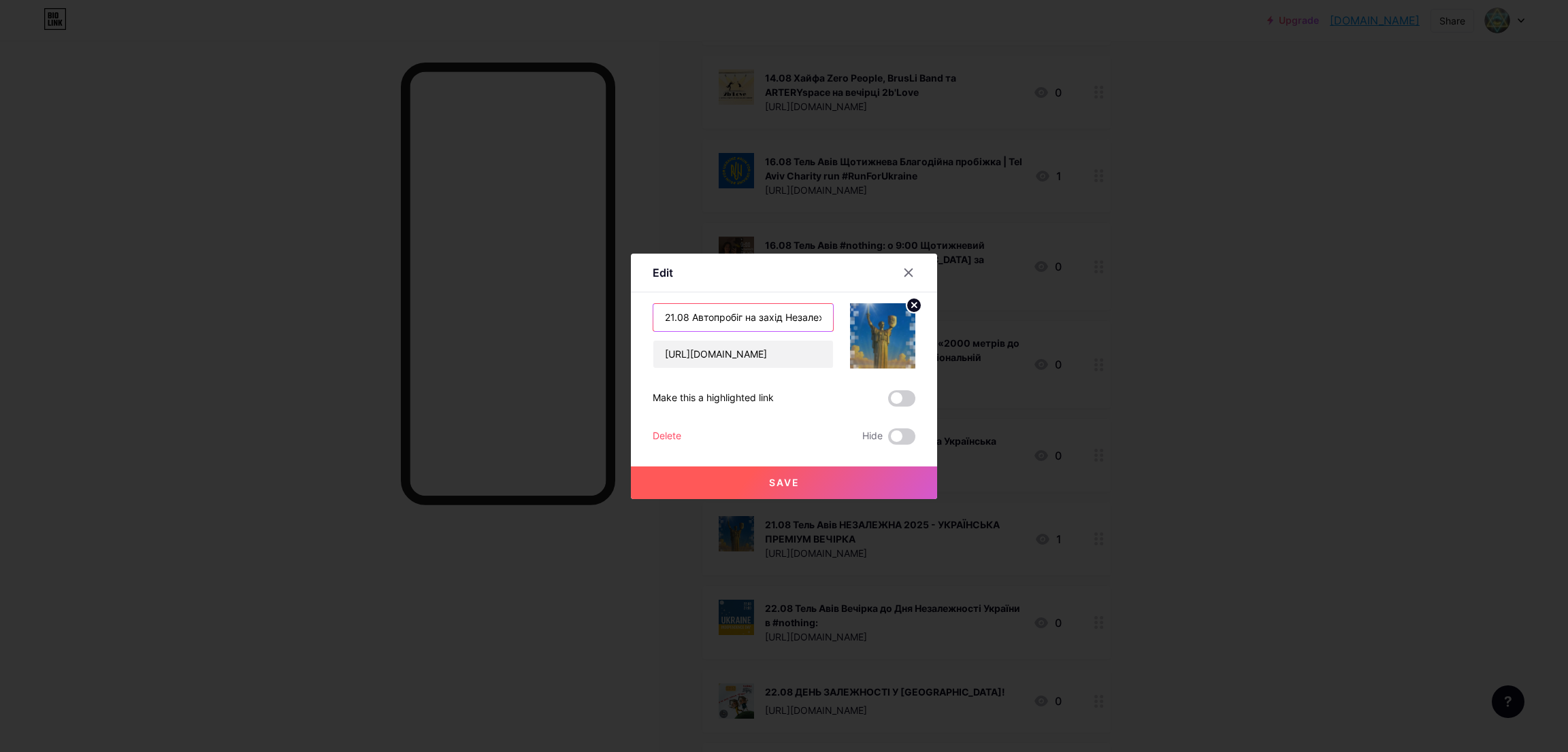
click at [744, 316] on input "21.08 Автопробіг на захід Незалежна Українська Преміум Вечірка" at bounding box center [743, 318] width 180 height 28
click at [905, 270] on icon at bounding box center [909, 272] width 8 height 8
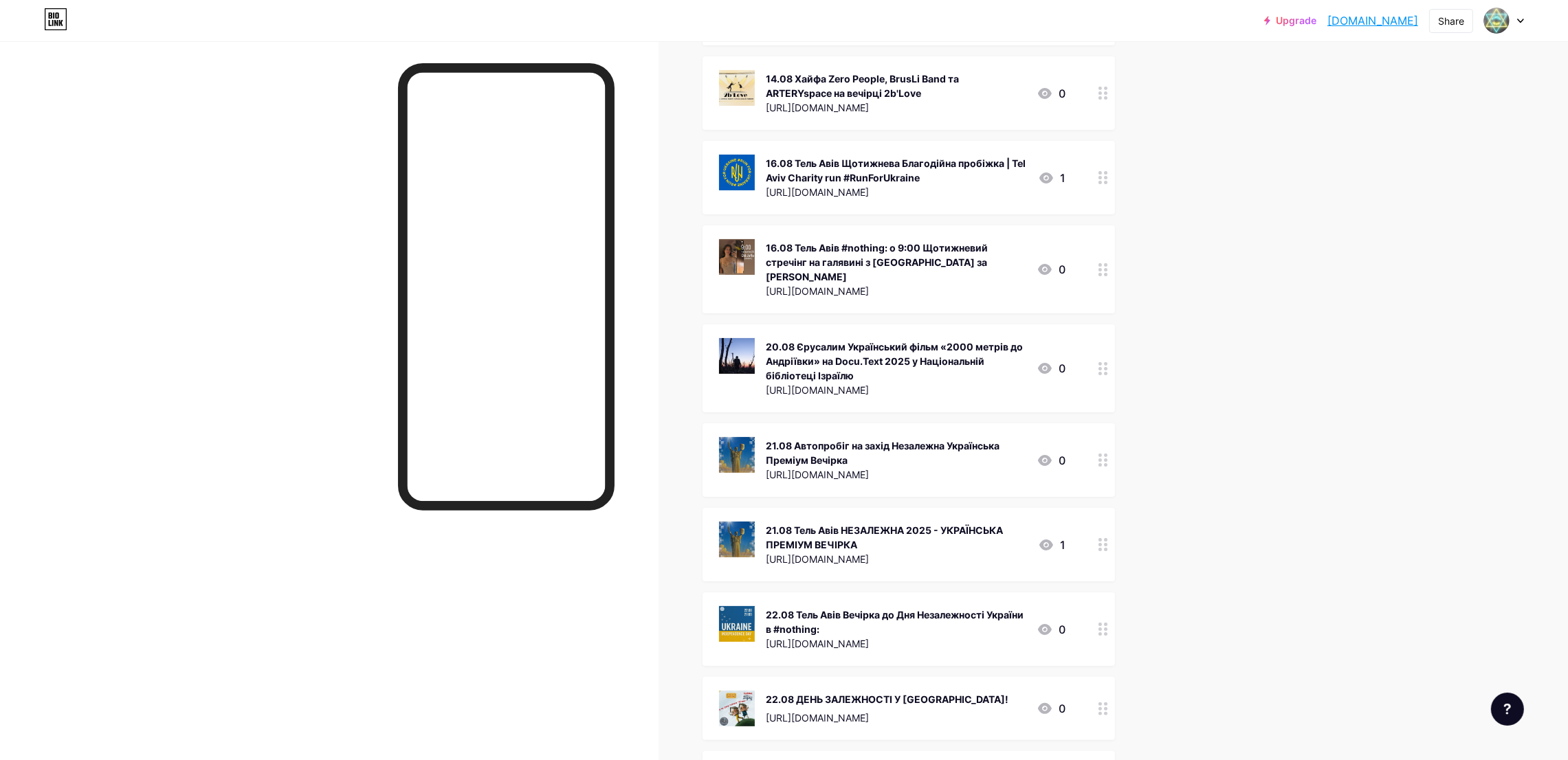
click at [844, 607] on div "22.08 Тель Авів Вечірка до Дня Незалежності України в #nothing:" at bounding box center [896, 621] width 260 height 29
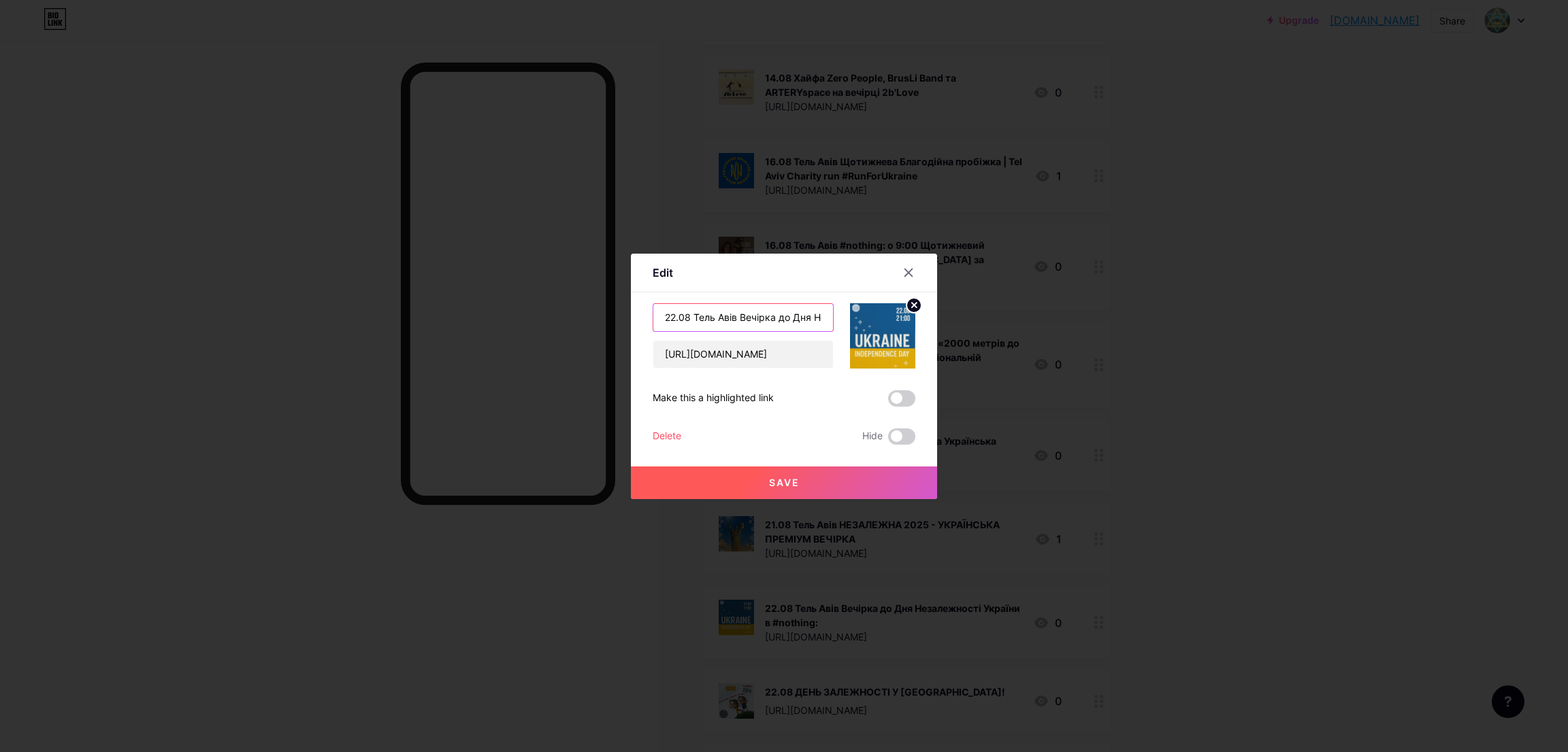
click at [729, 310] on input "22.08 Тель Авів Вечірка до Дня Незалежності України в #nothing:" at bounding box center [743, 318] width 180 height 28
click at [903, 269] on icon at bounding box center [908, 273] width 11 height 11
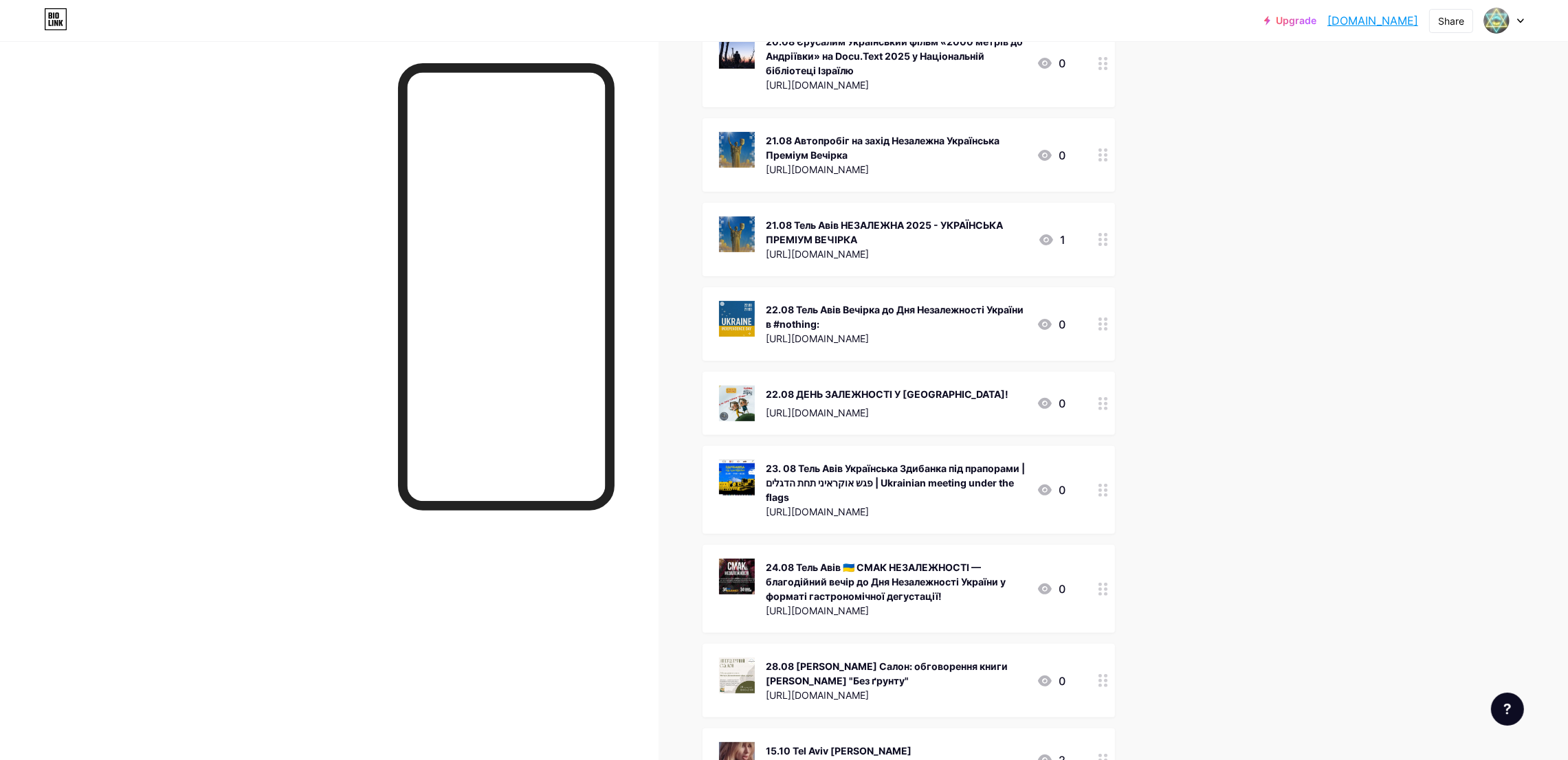
scroll to position [618, 0]
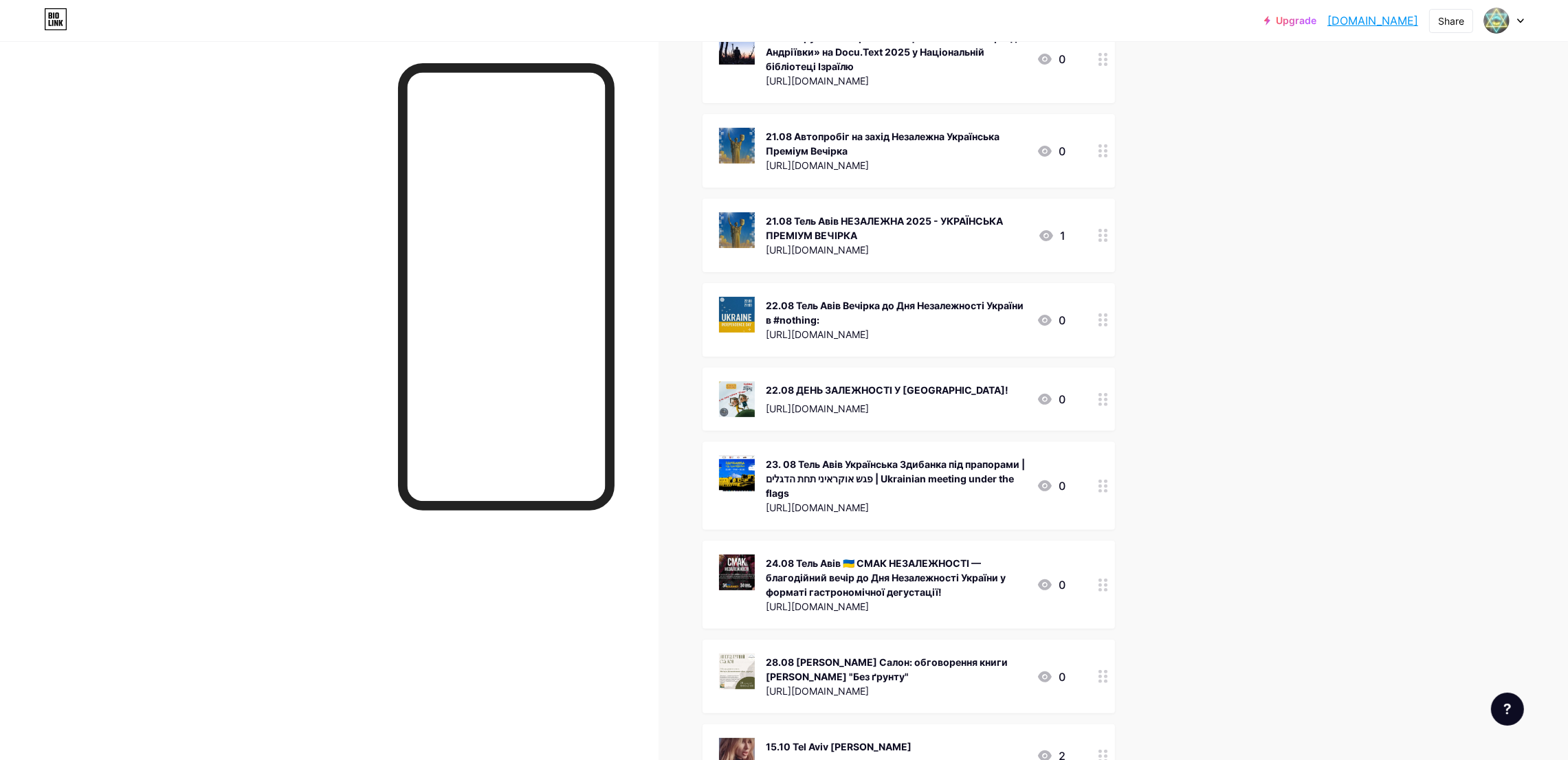
click at [887, 383] on div "22.08 ДЕНЬ ЗАЛЕЖНОСТІ У [GEOGRAPHIC_DATA]!" at bounding box center [887, 390] width 243 height 15
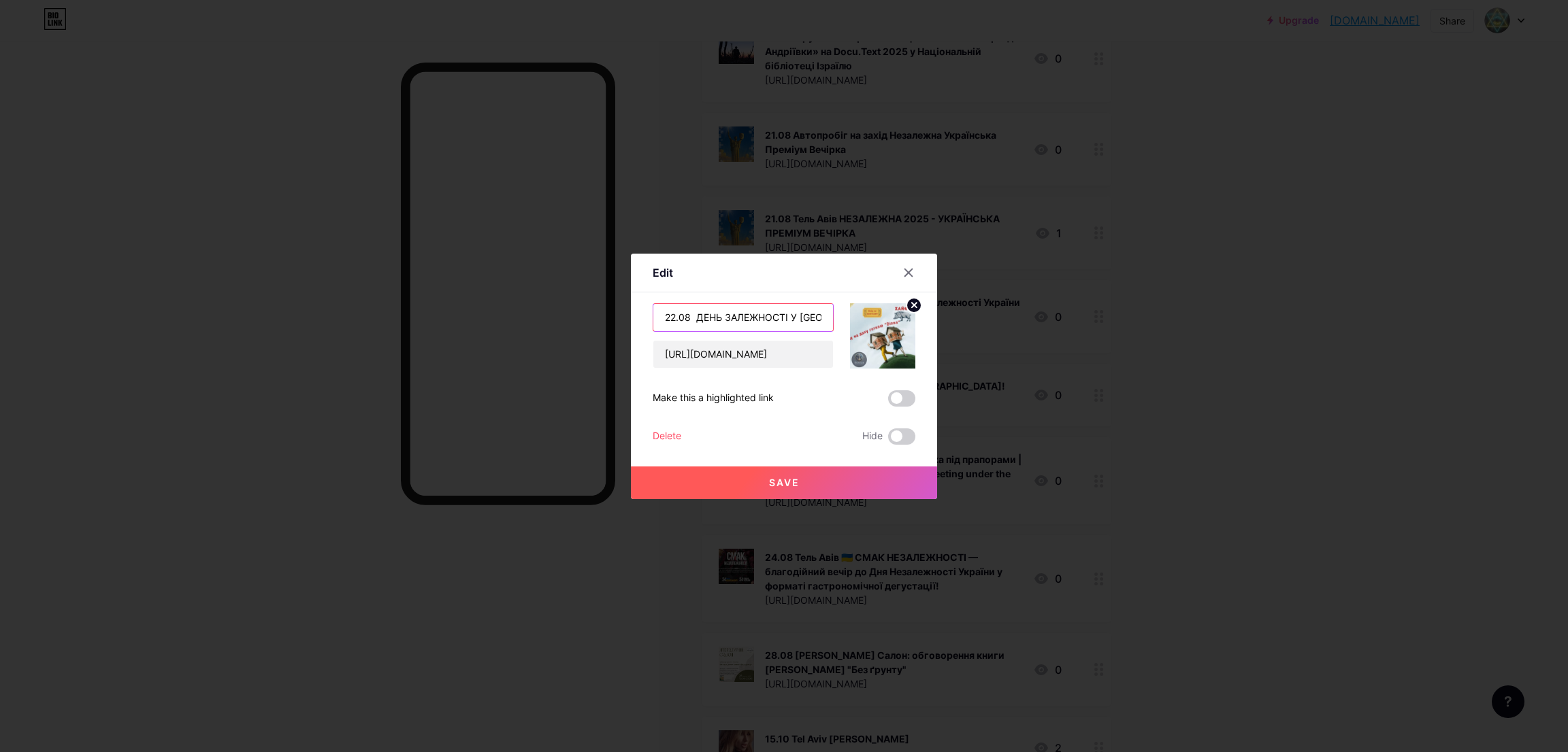
click at [740, 323] on input "22.08 ДЕНЬ ЗАЛЕЖНОСТІ У [GEOGRAPHIC_DATA]!" at bounding box center [743, 318] width 180 height 28
click at [903, 275] on icon at bounding box center [908, 273] width 11 height 11
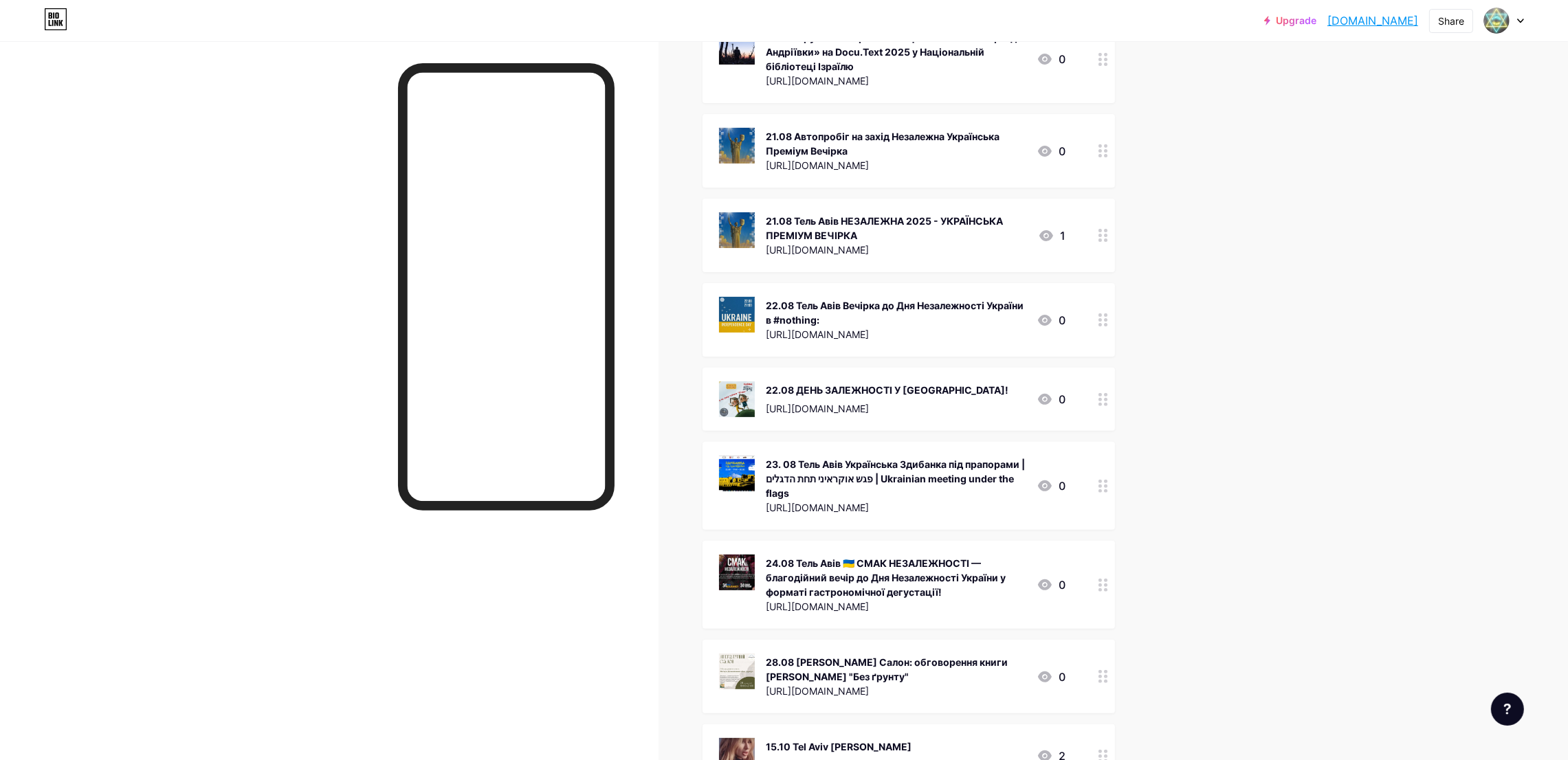
click at [856, 457] on div "23. 08 Тель Авів Українська Здибанка під прапорами | פגש אוקראיני תחת הדגלים | …" at bounding box center [896, 479] width 260 height 44
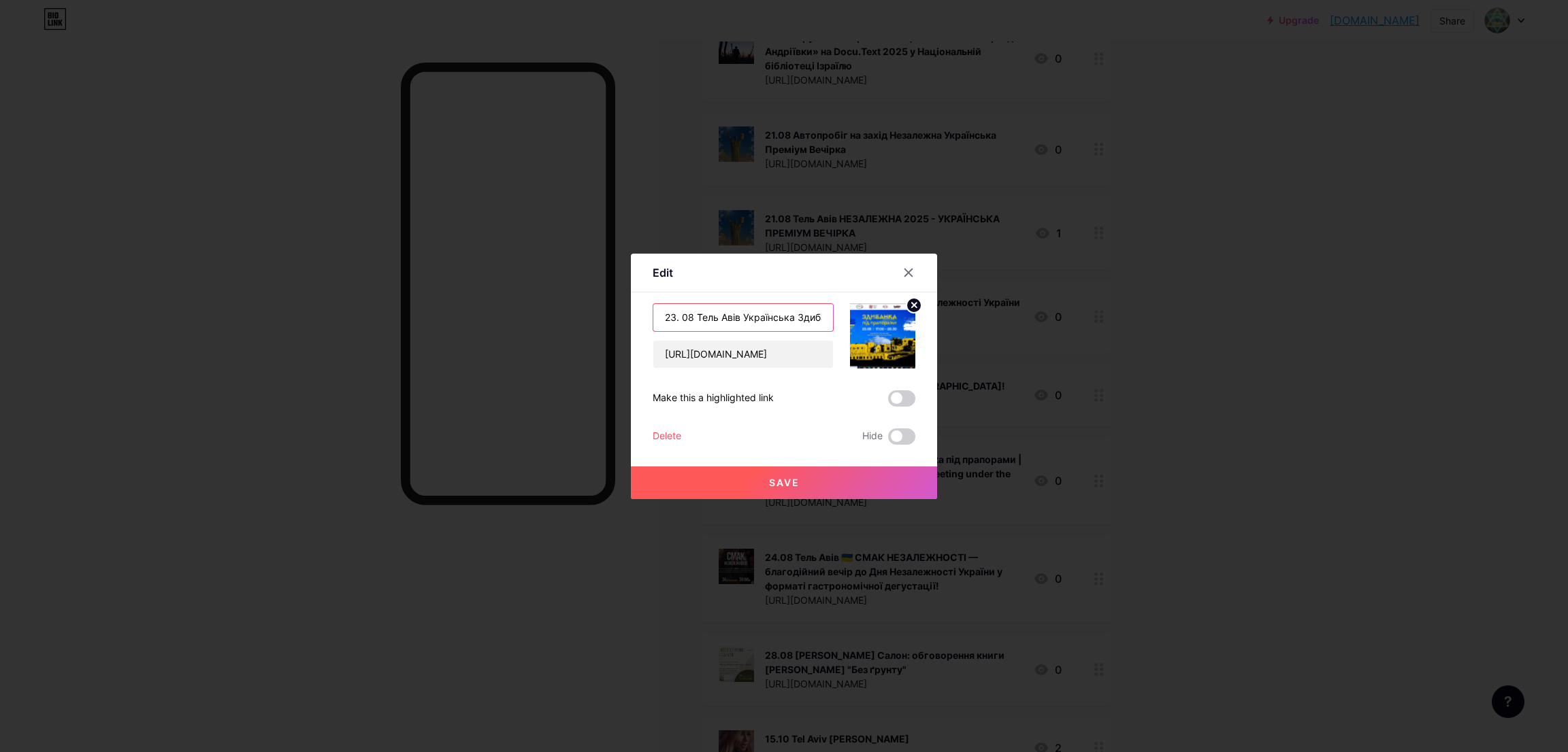
click at [742, 307] on input "23. 08 Тель Авів Українська Здибанка під прапорами | פגש אוקראיני תחת הדגלים | …" at bounding box center [743, 318] width 180 height 28
click at [905, 271] on icon at bounding box center [909, 272] width 8 height 8
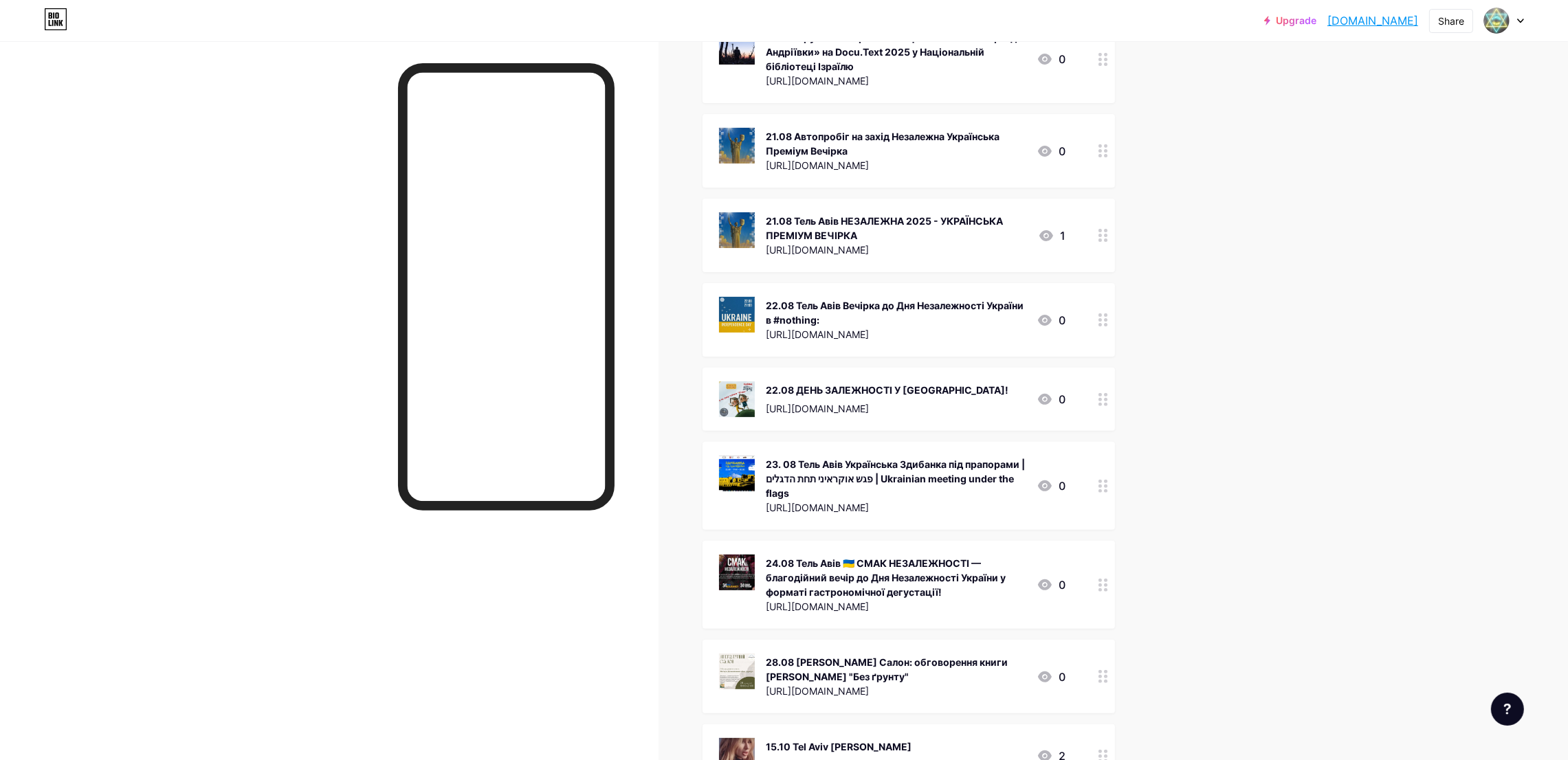
scroll to position [928, 0]
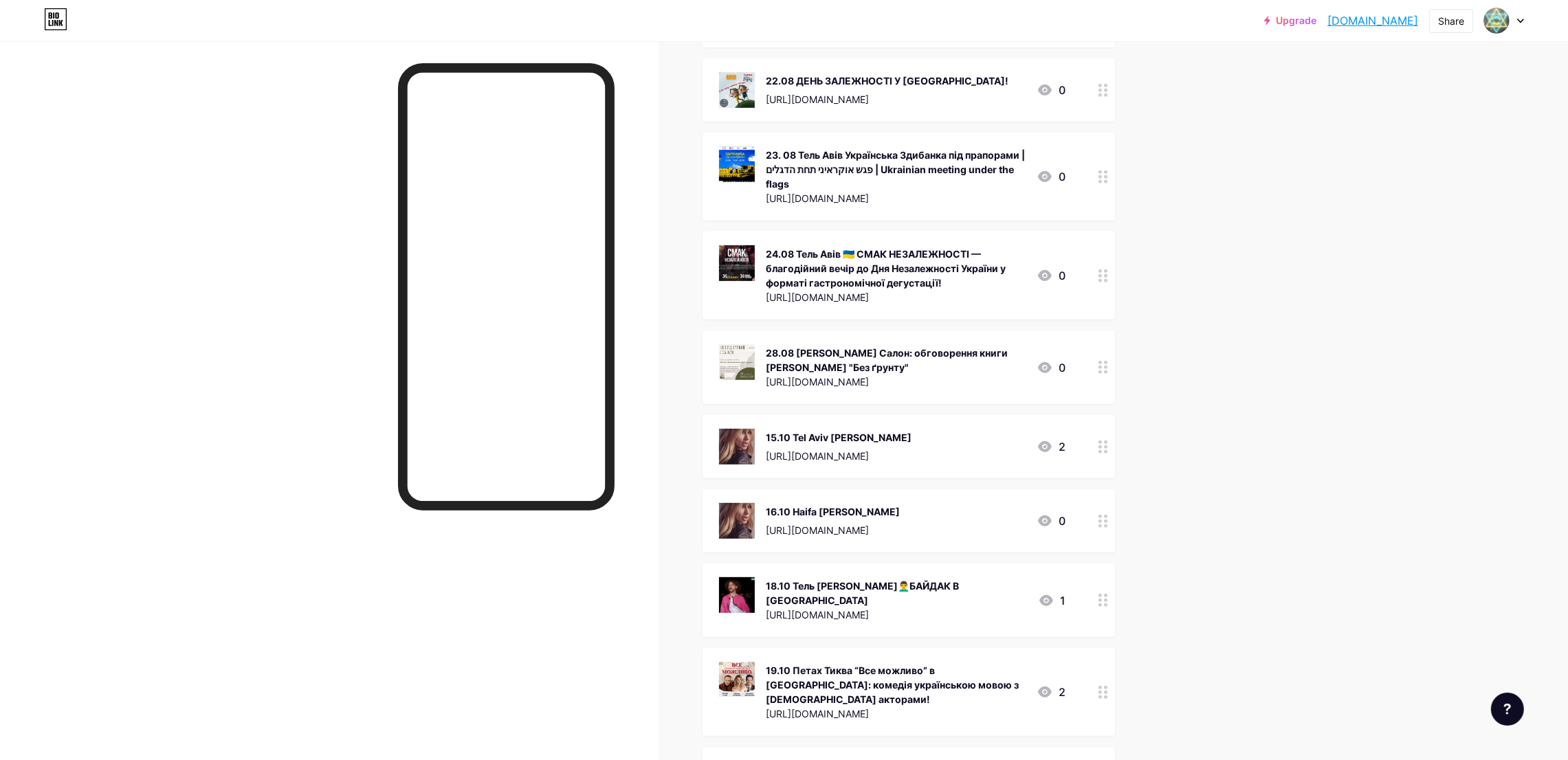
click at [873, 247] on div "24.08 Тель Авів 🇺🇦 СМАК НЕЗАЛЕЖНОСТІ — благодійний вечір до Дня Незалежності Ук…" at bounding box center [896, 269] width 260 height 44
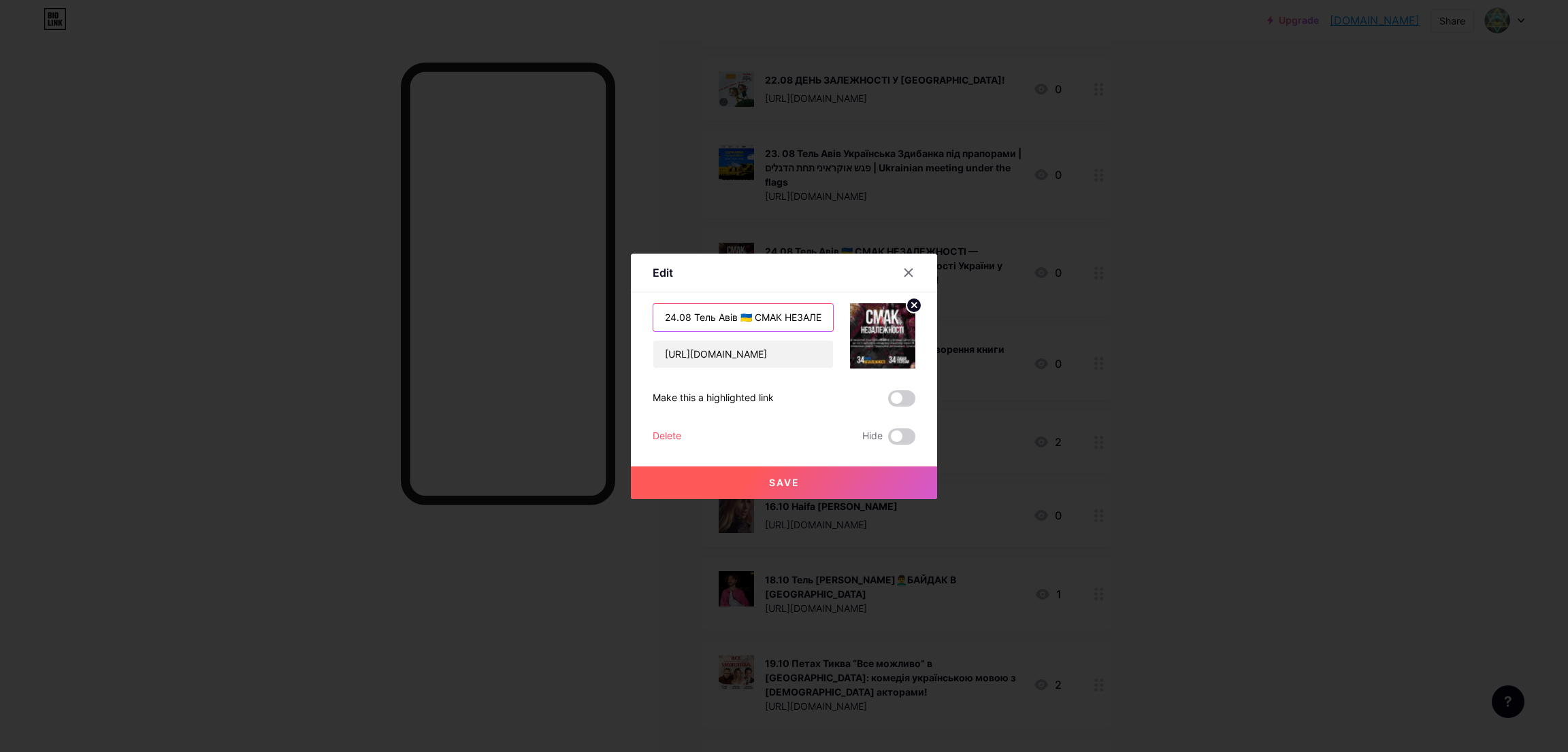
click at [707, 311] on input "24.08 Тель Авів 🇺🇦 СМАК НЕЗАЛЕЖНОСТІ — благодійний вечір до Дня Незалежності Ук…" at bounding box center [743, 318] width 180 height 28
click at [905, 267] on div at bounding box center [908, 273] width 24 height 24
